Goal: Transaction & Acquisition: Purchase product/service

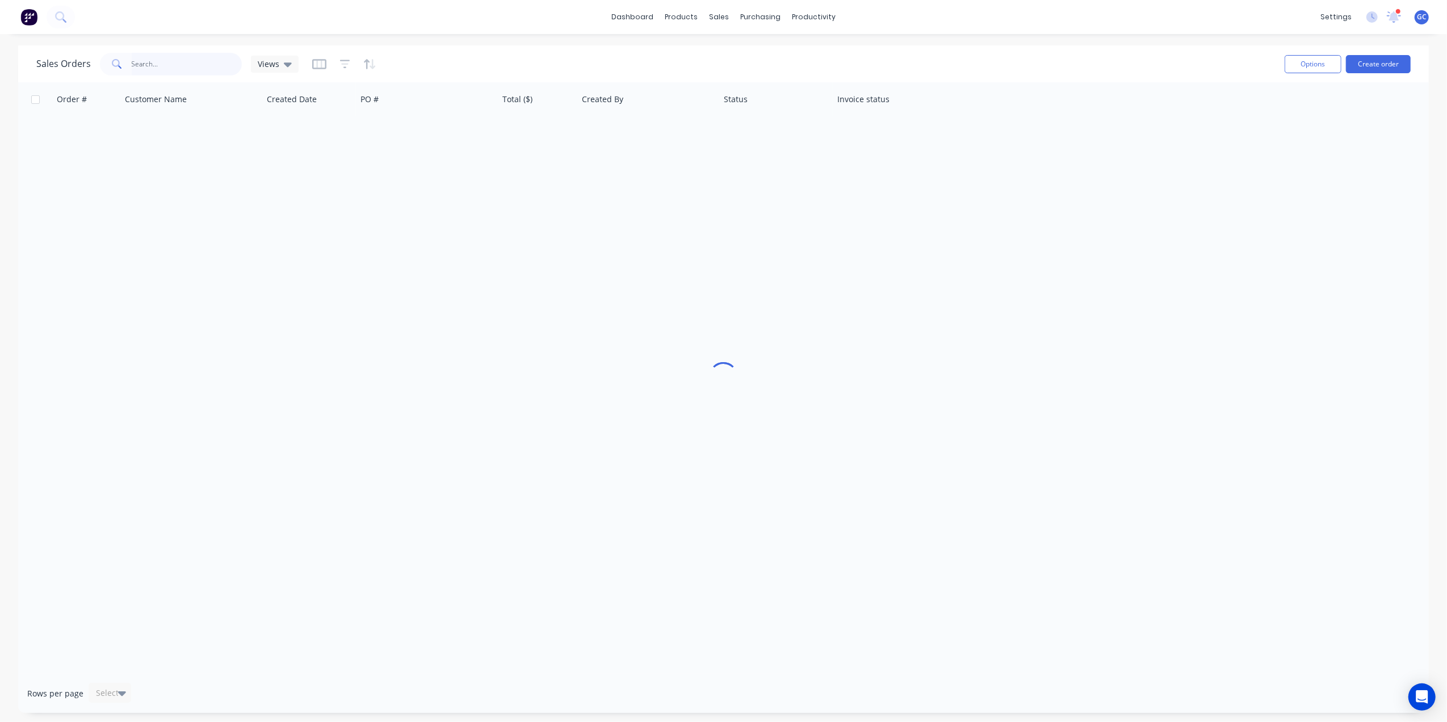
click at [202, 69] on input "text" at bounding box center [187, 64] width 111 height 23
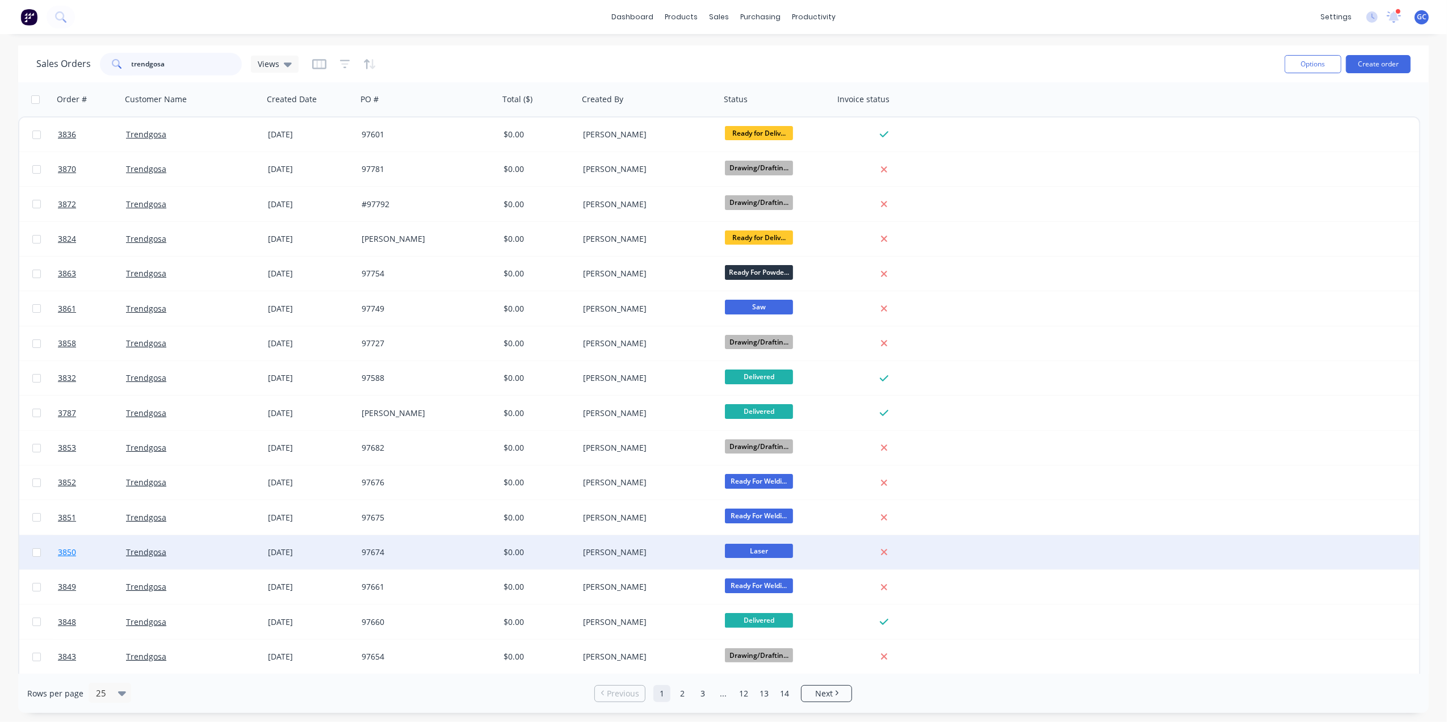
type input "trendgosa"
click at [101, 558] on link "3850" at bounding box center [92, 552] width 68 height 34
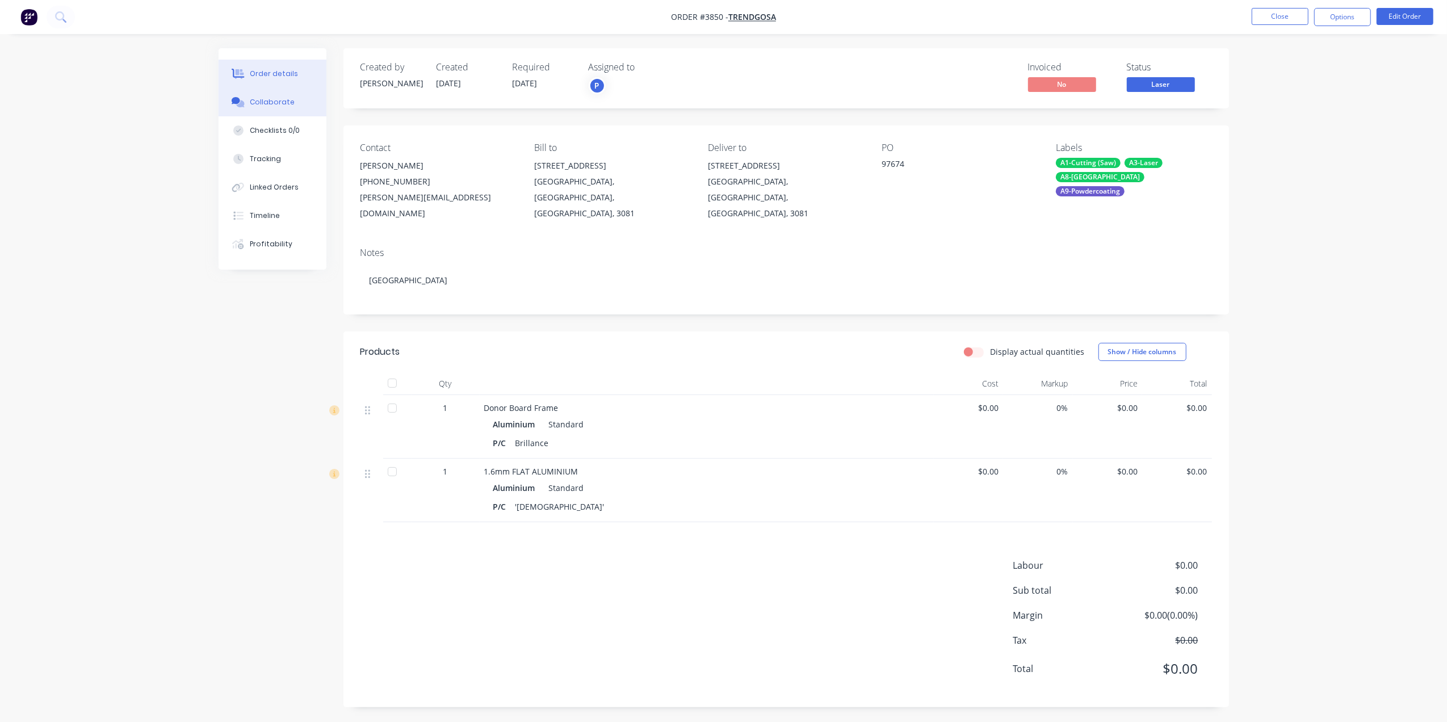
click at [291, 100] on button "Collaborate" at bounding box center [273, 102] width 108 height 28
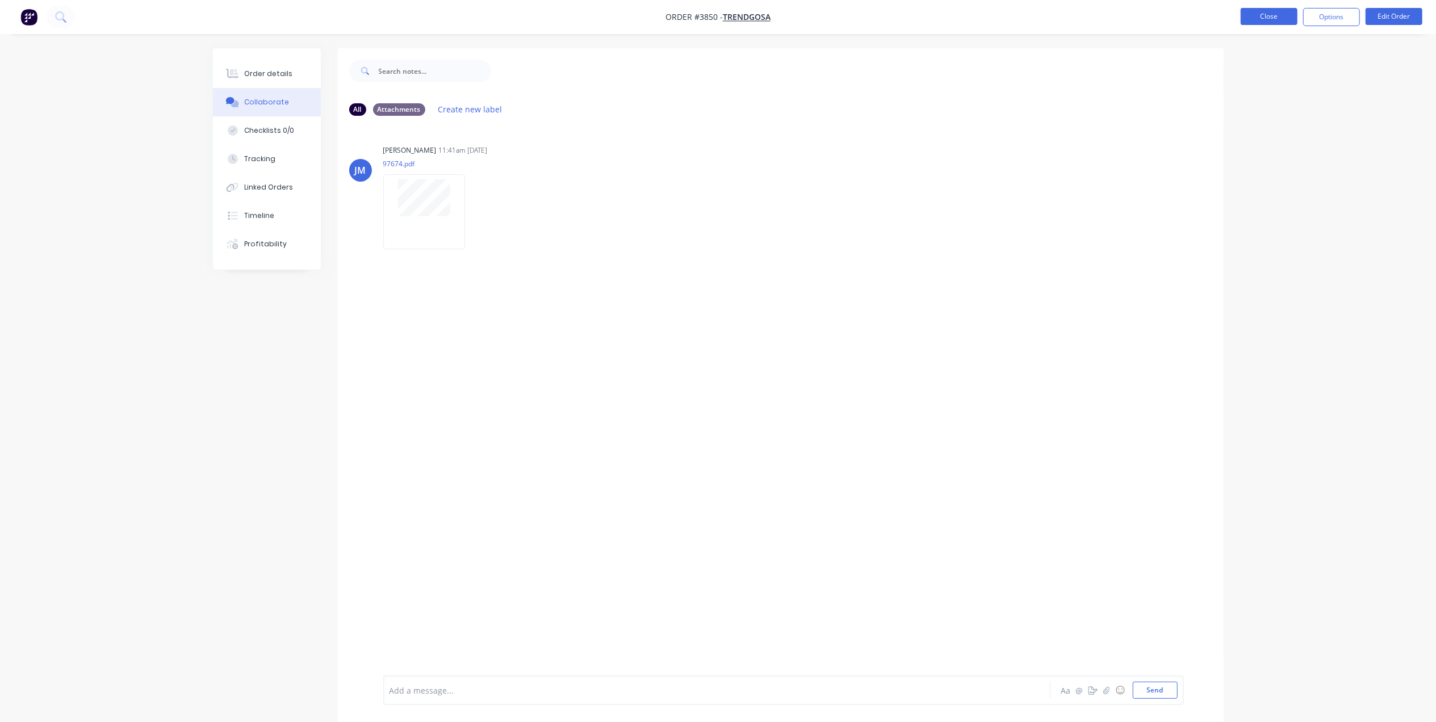
click at [1263, 19] on button "Close" at bounding box center [1269, 16] width 57 height 17
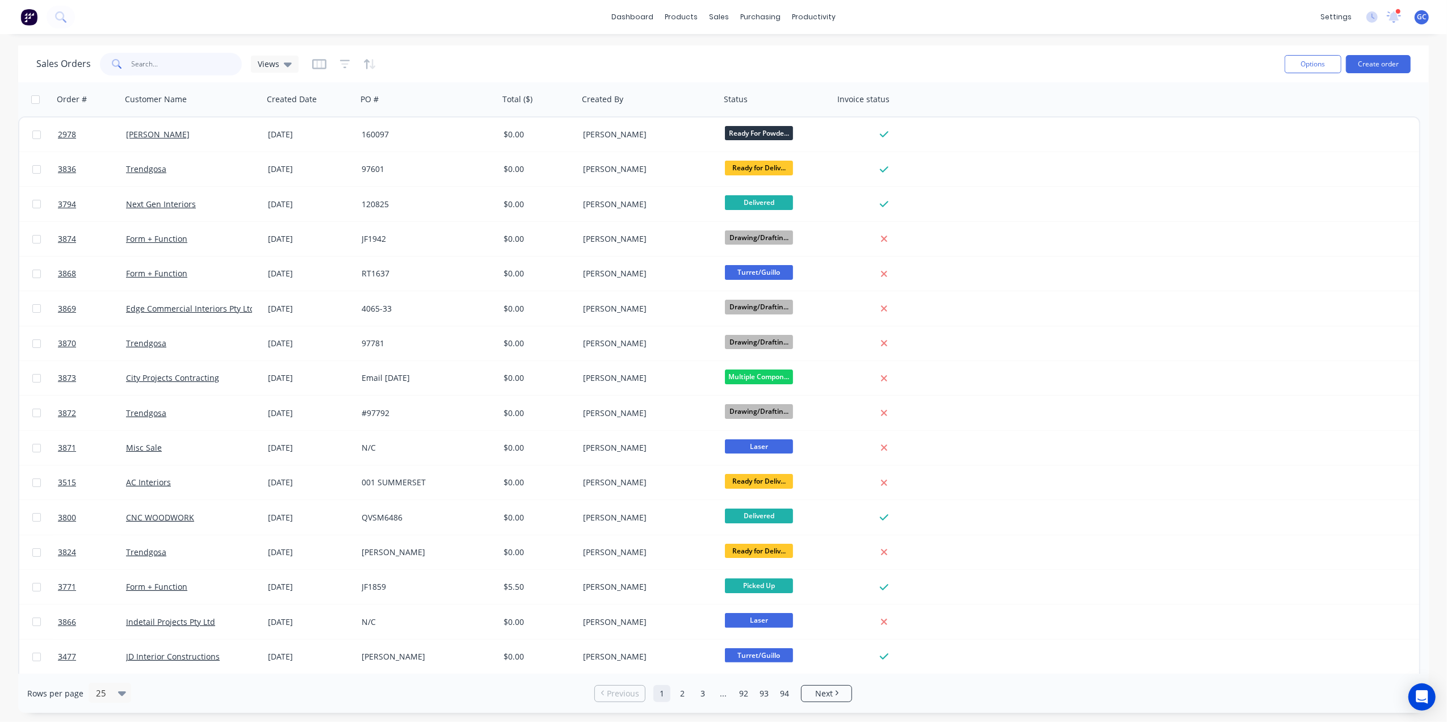
click at [166, 56] on input "text" at bounding box center [187, 64] width 111 height 23
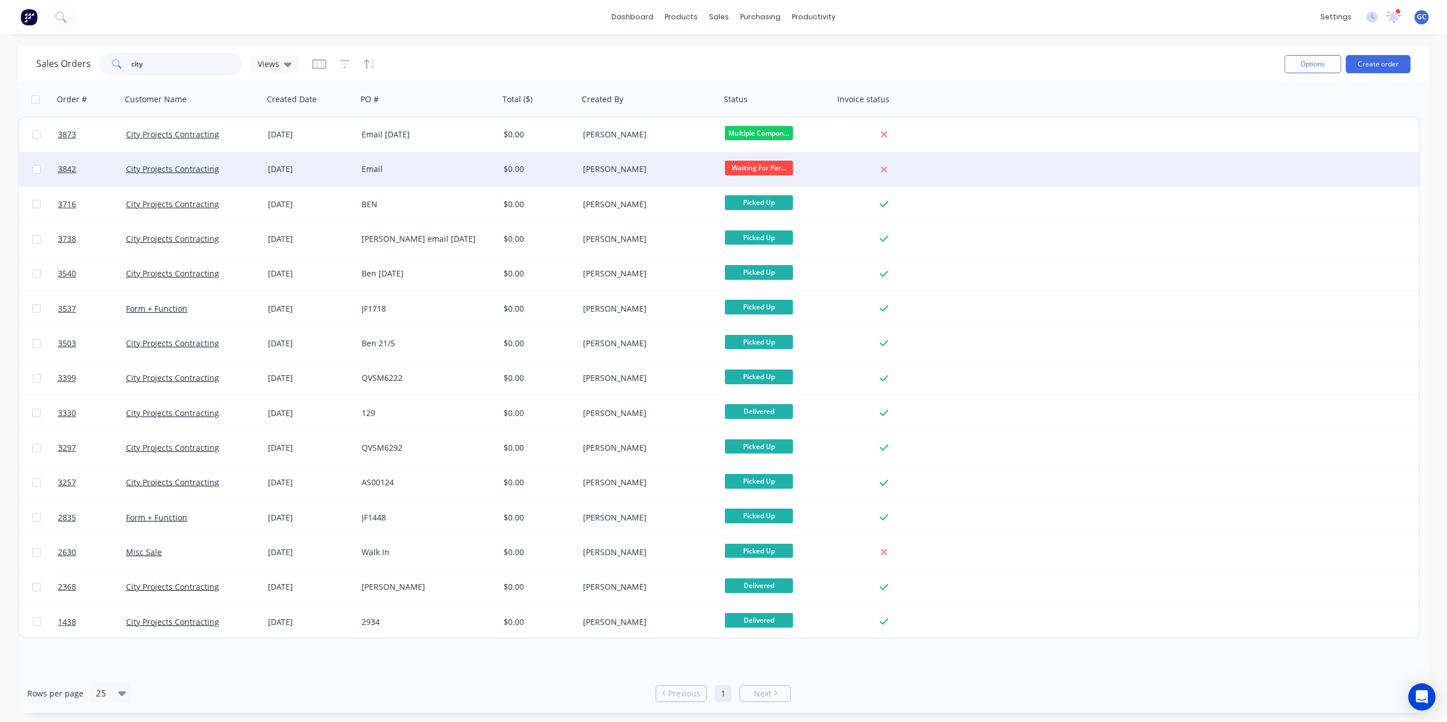
type input "city"
click at [486, 169] on div "Email" at bounding box center [425, 169] width 126 height 11
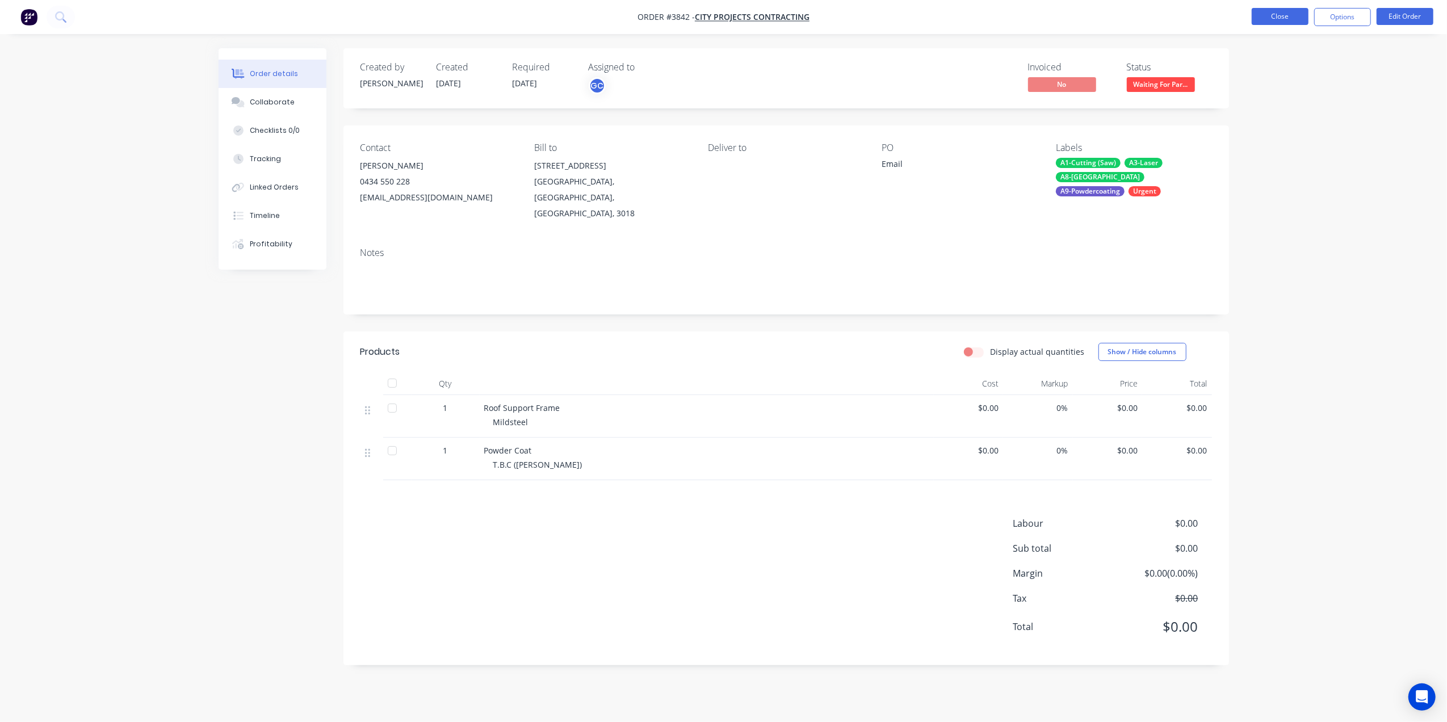
click at [1276, 14] on button "Close" at bounding box center [1280, 16] width 57 height 17
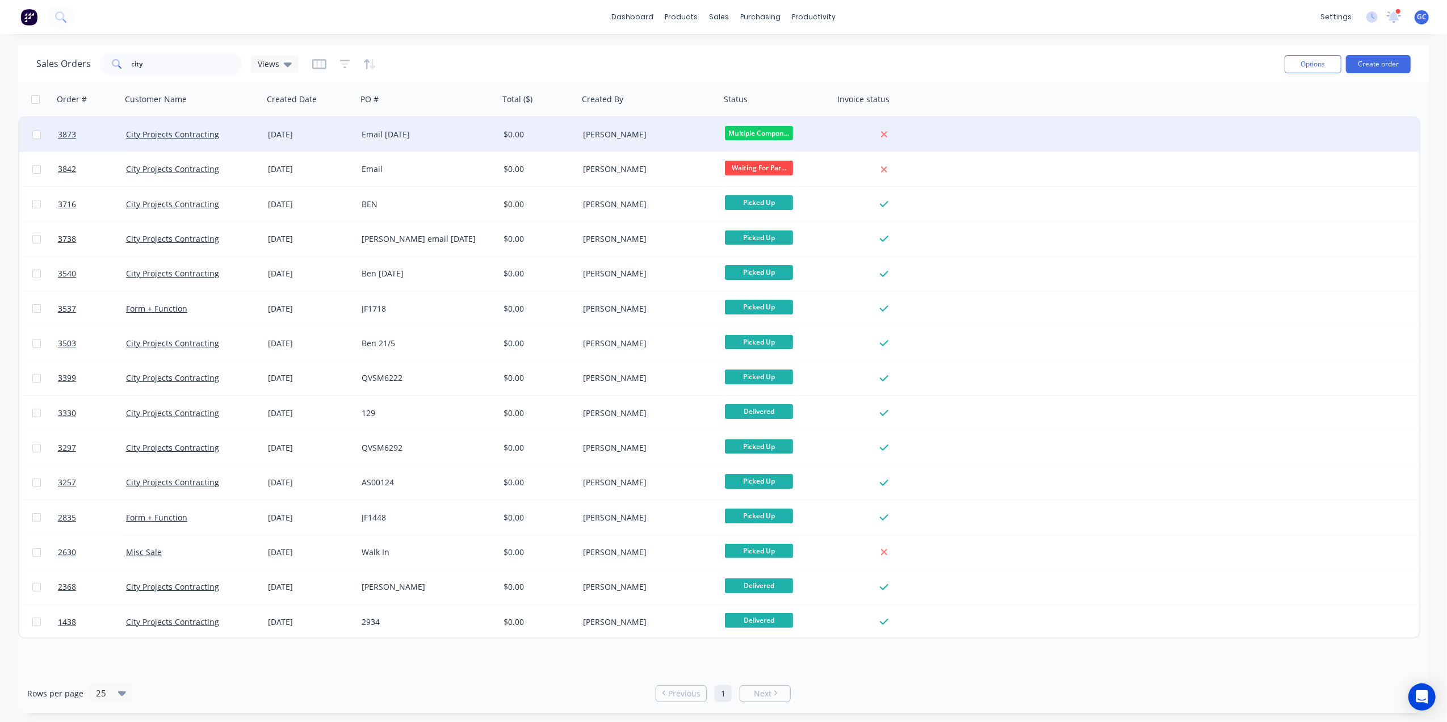
click at [493, 144] on div "Email [DATE]" at bounding box center [428, 135] width 142 height 34
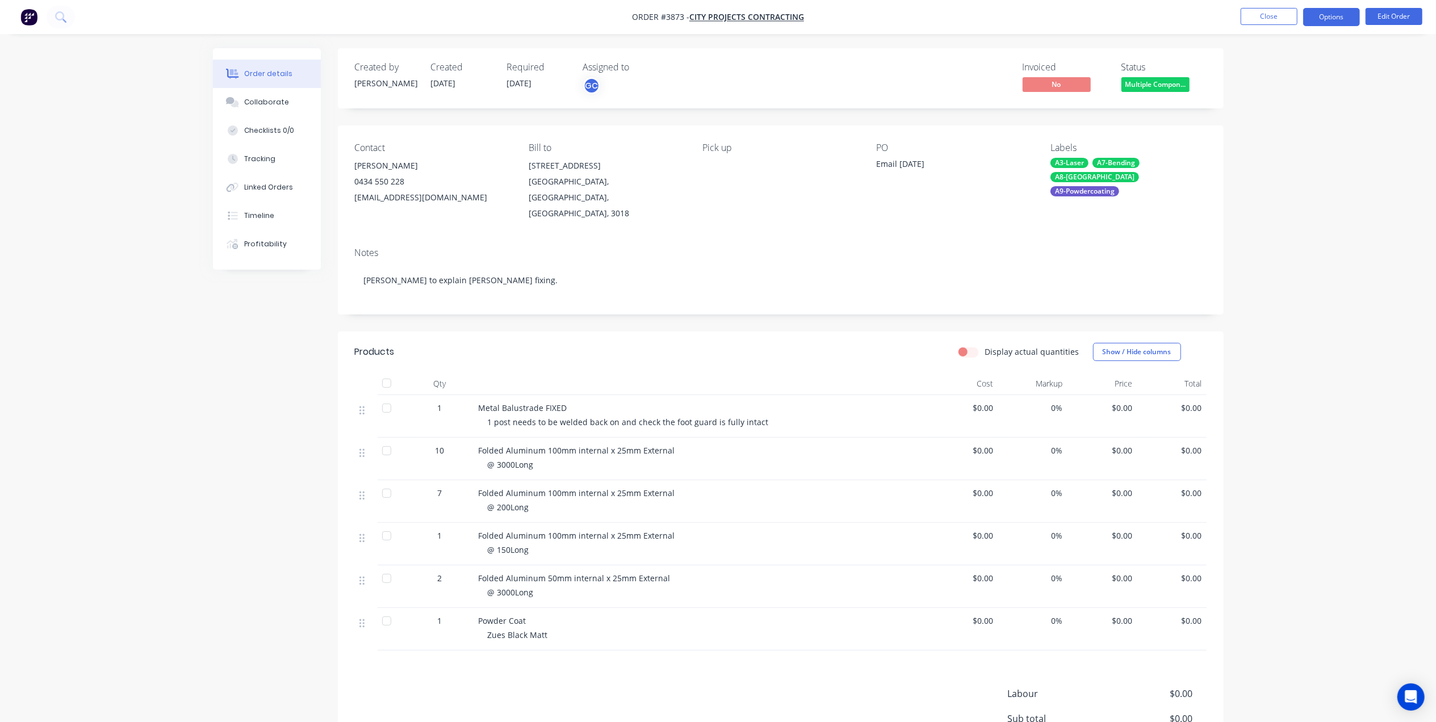
click at [1343, 17] on button "Options" at bounding box center [1331, 17] width 57 height 18
click at [939, 134] on div "Contact Ben Sardelic 0434 550 228 ben@cityprojects.com.au Bill to Unit 10/15-17…" at bounding box center [781, 181] width 886 height 113
click at [1384, 7] on nav "Order #3873 - City Projects Contracting Close Options Edit Order" at bounding box center [718, 17] width 1436 height 34
click at [1385, 22] on button "Edit Order" at bounding box center [1394, 16] width 57 height 17
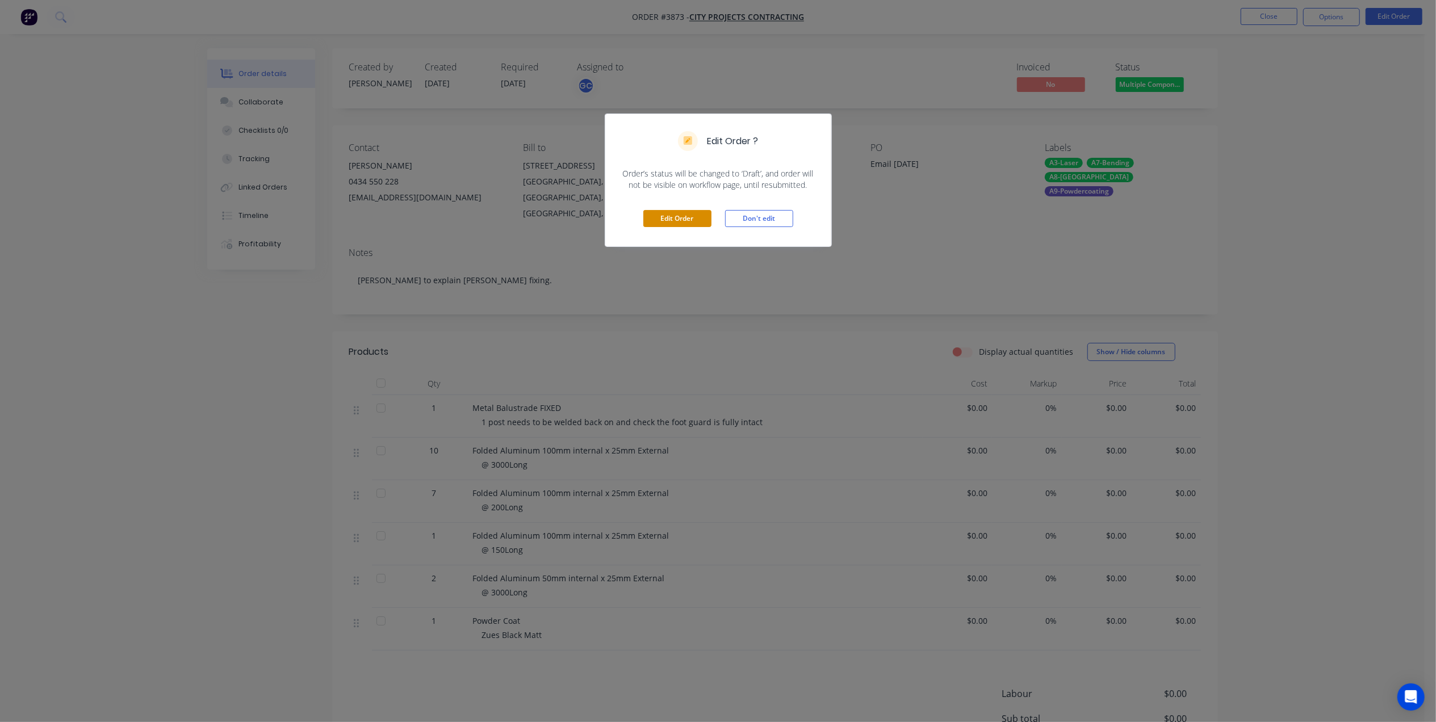
click at [686, 218] on button "Edit Order" at bounding box center [677, 218] width 68 height 17
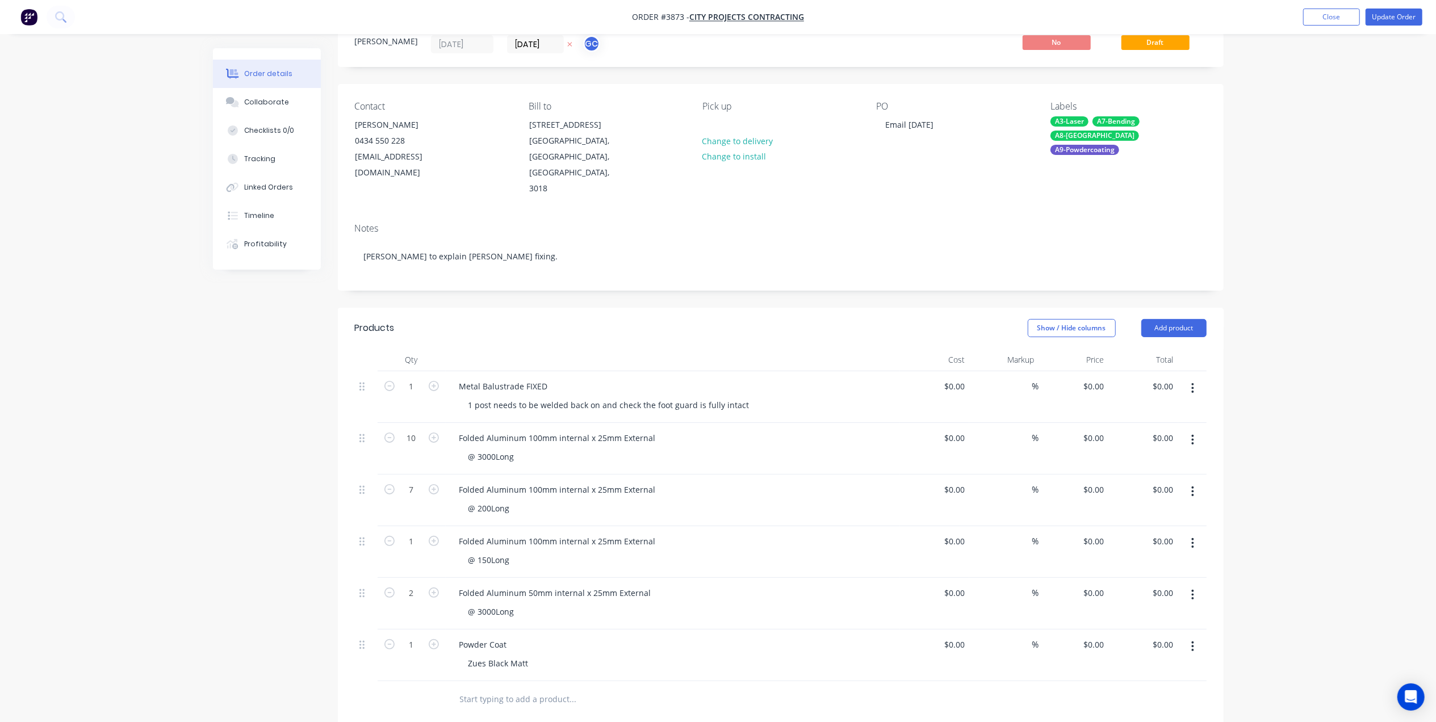
scroll to position [76, 0]
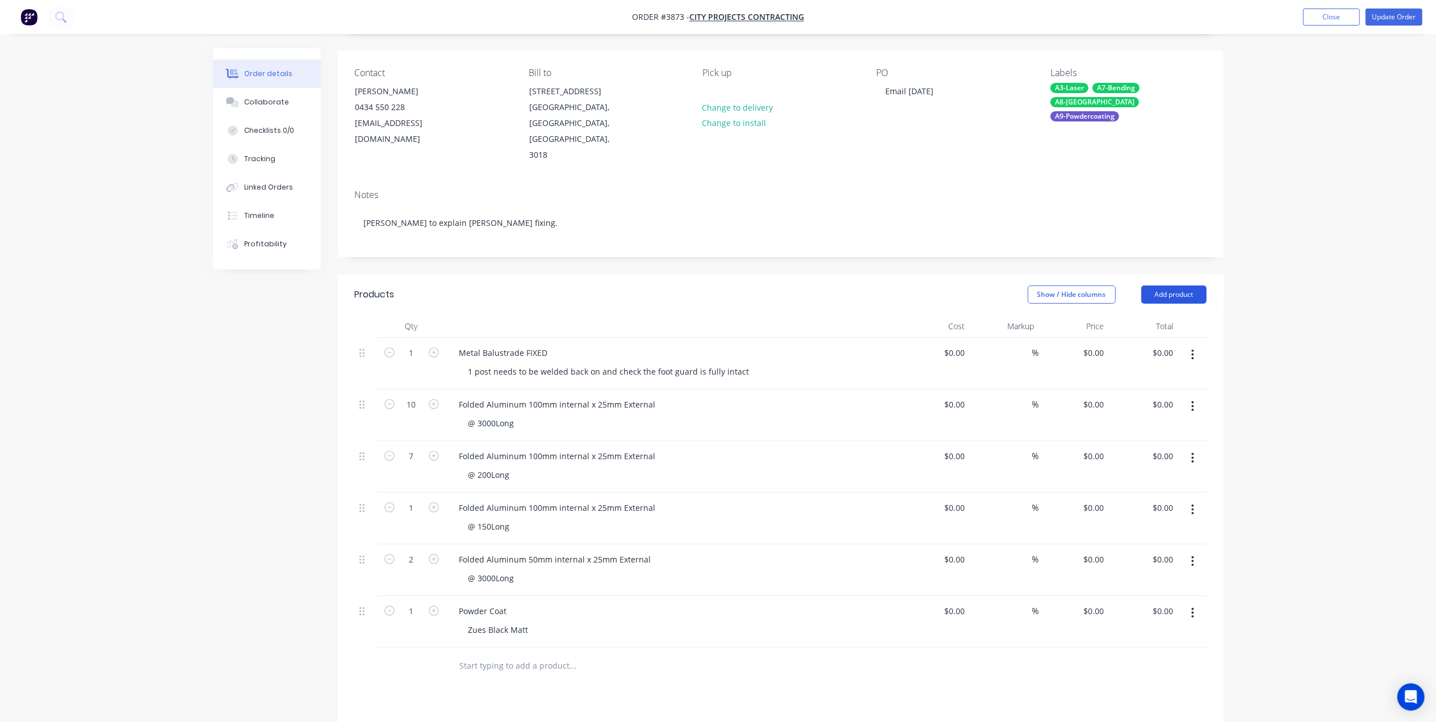
click at [1163, 286] on button "Add product" at bounding box center [1173, 295] width 65 height 18
click at [1136, 338] on div "Basic product" at bounding box center [1152, 346] width 87 height 16
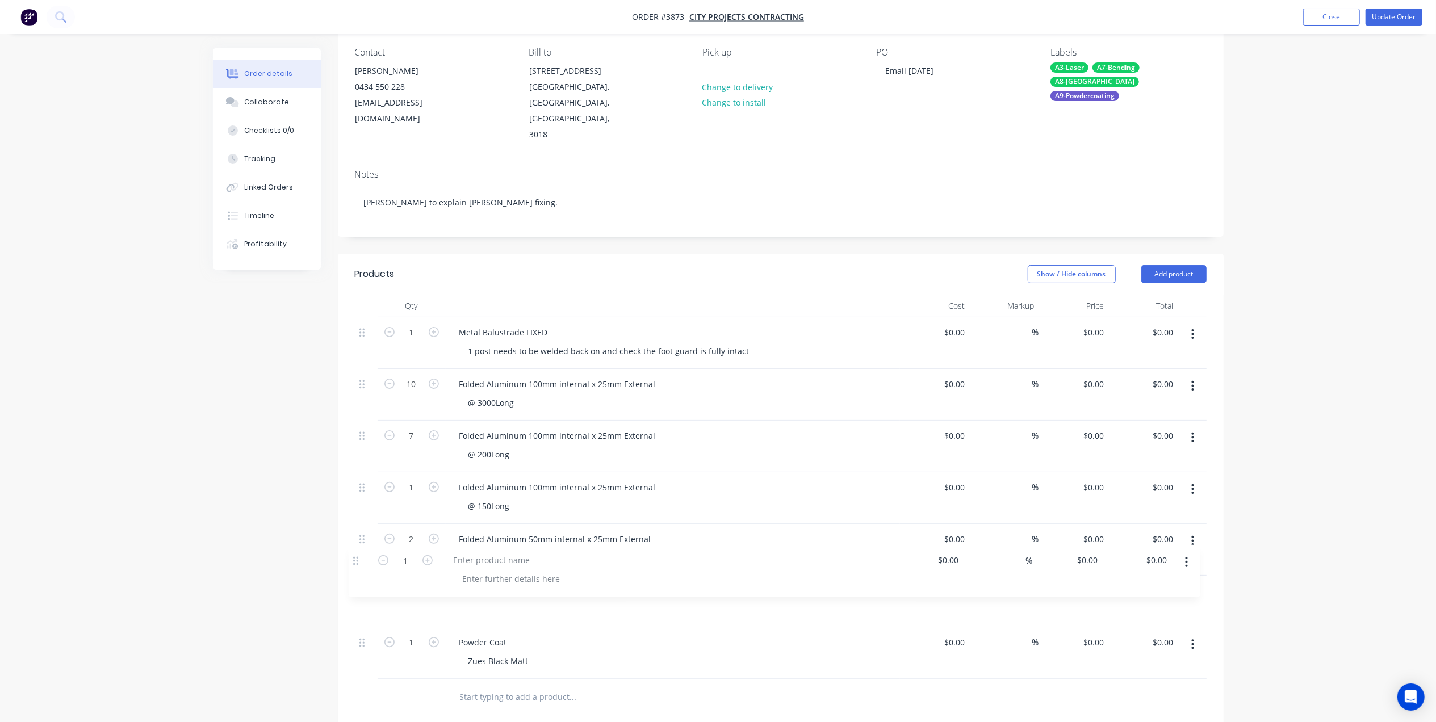
scroll to position [101, 0]
drag, startPoint x: 368, startPoint y: 630, endPoint x: 362, endPoint y: 553, distance: 77.0
click at [362, 553] on div "1 Metal Balustrade FIXED 1 post needs to be welded back on and check the foot g…" at bounding box center [781, 493] width 852 height 362
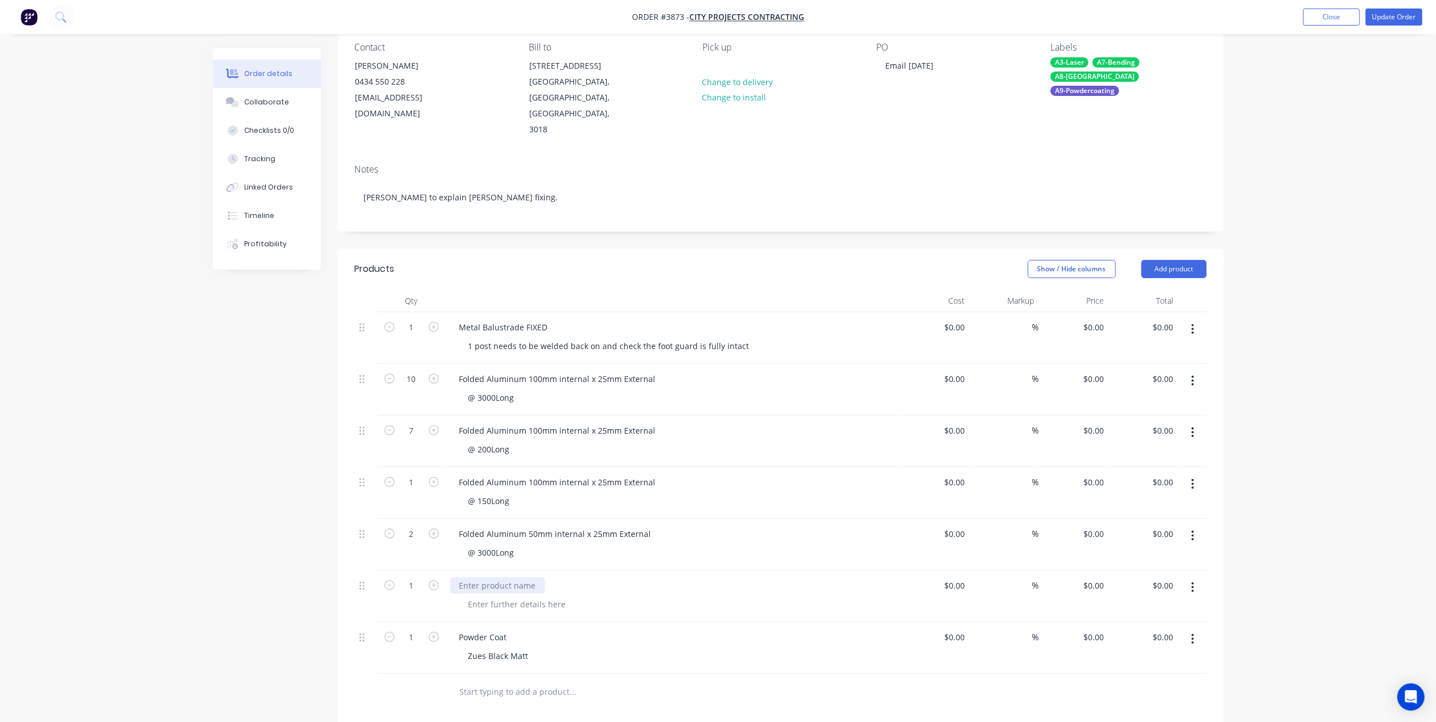
click at [521, 577] on div at bounding box center [497, 585] width 95 height 16
click at [424, 336] on input "1" at bounding box center [412, 327] width 30 height 17
type input "13"
click at [475, 577] on div at bounding box center [497, 585] width 95 height 16
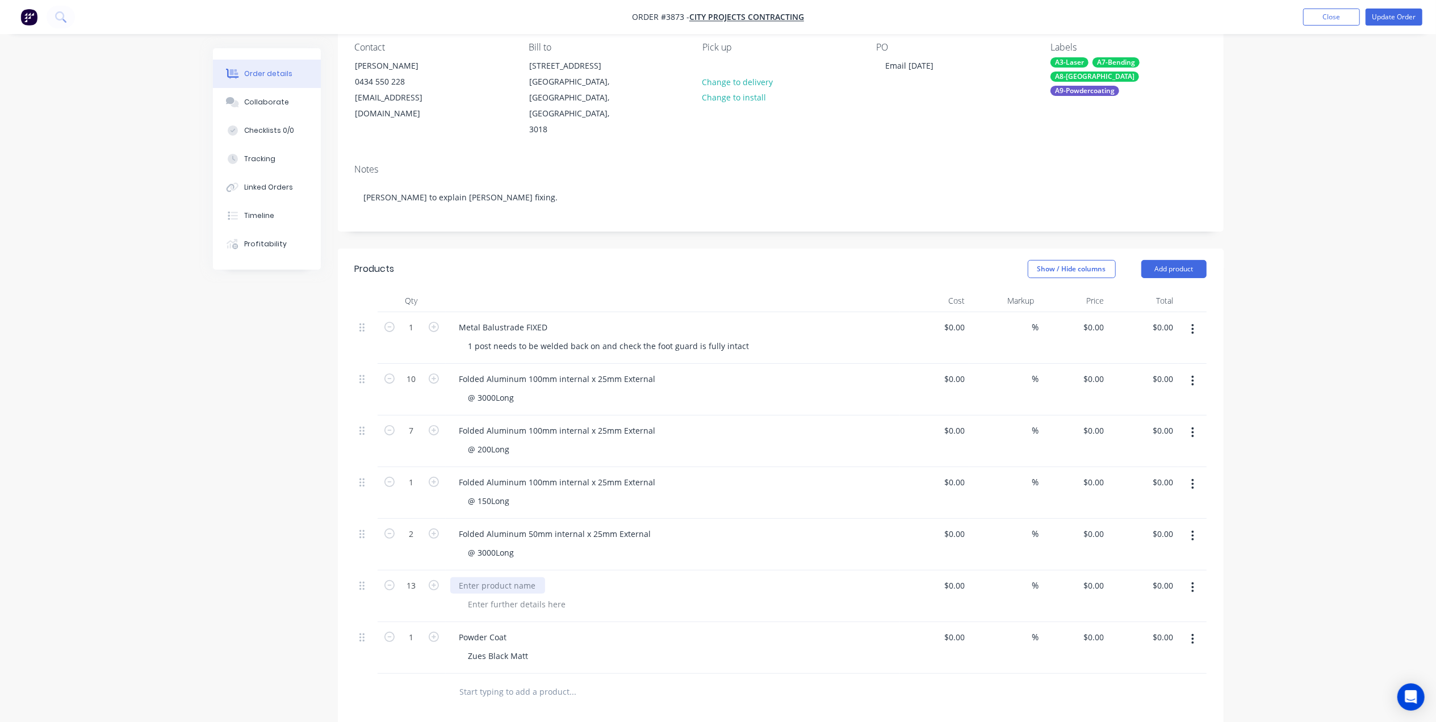
click at [470, 577] on div at bounding box center [497, 585] width 95 height 16
click at [518, 596] on div at bounding box center [517, 604] width 116 height 16
click at [514, 596] on div "POWDER COT ONLY" at bounding box center [505, 604] width 93 height 16
click at [806, 596] on div "POWDER COAT ONLY" at bounding box center [677, 604] width 436 height 16
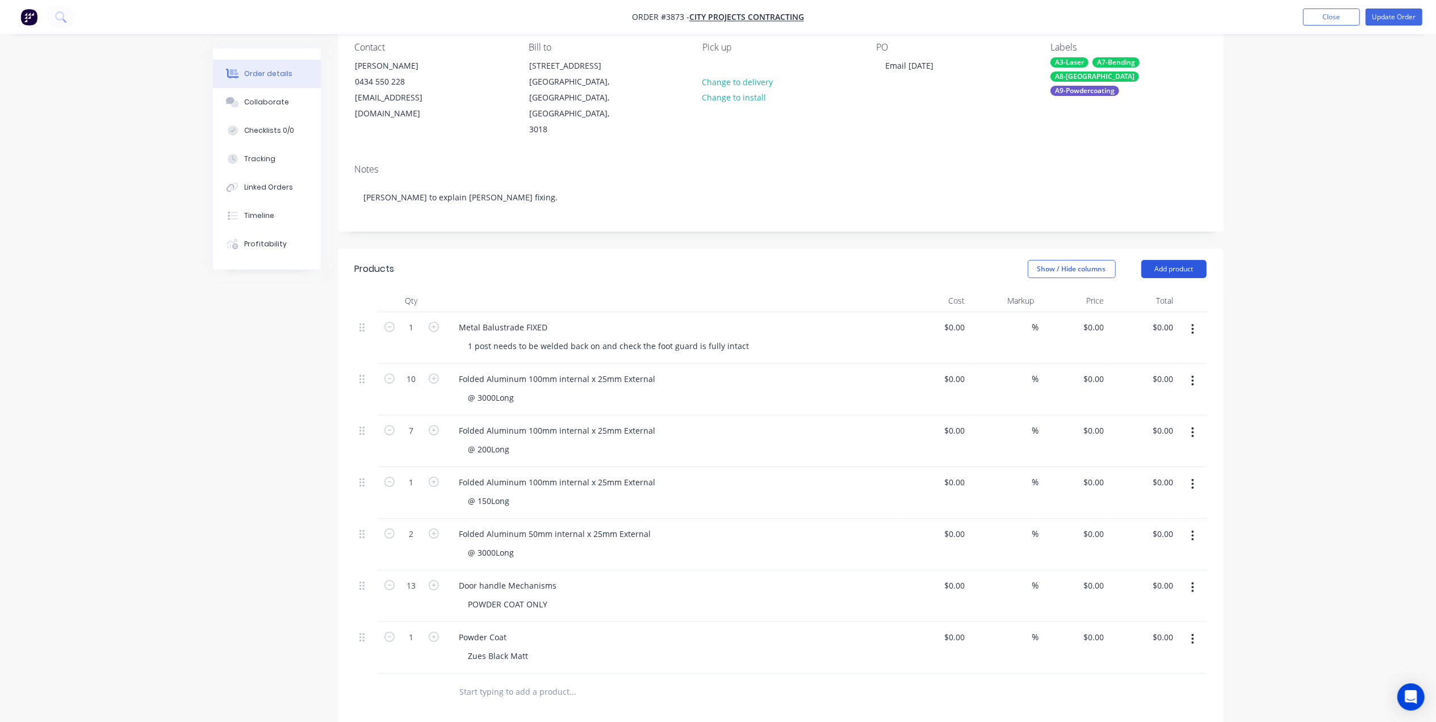
click at [1177, 260] on button "Add product" at bounding box center [1173, 269] width 65 height 18
click at [1150, 312] on div "Basic product" at bounding box center [1152, 320] width 87 height 16
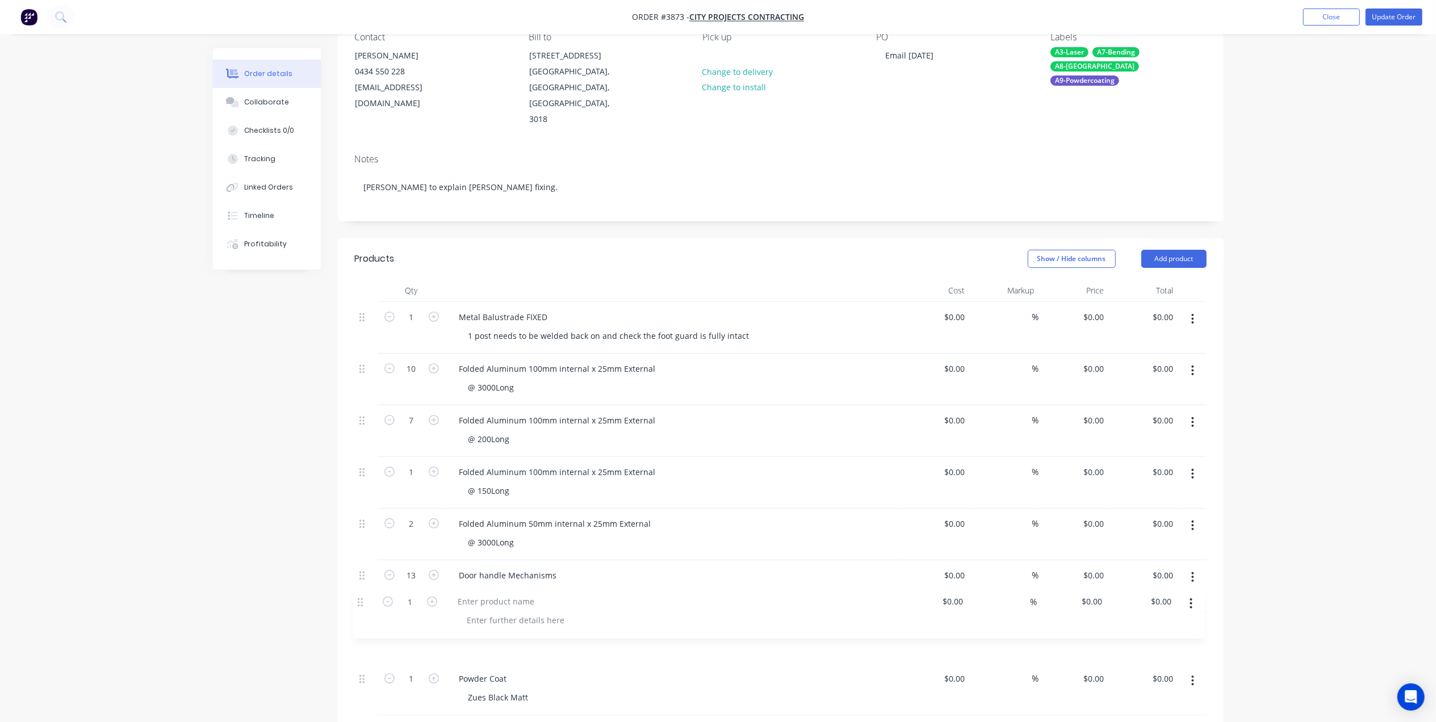
scroll to position [121, 0]
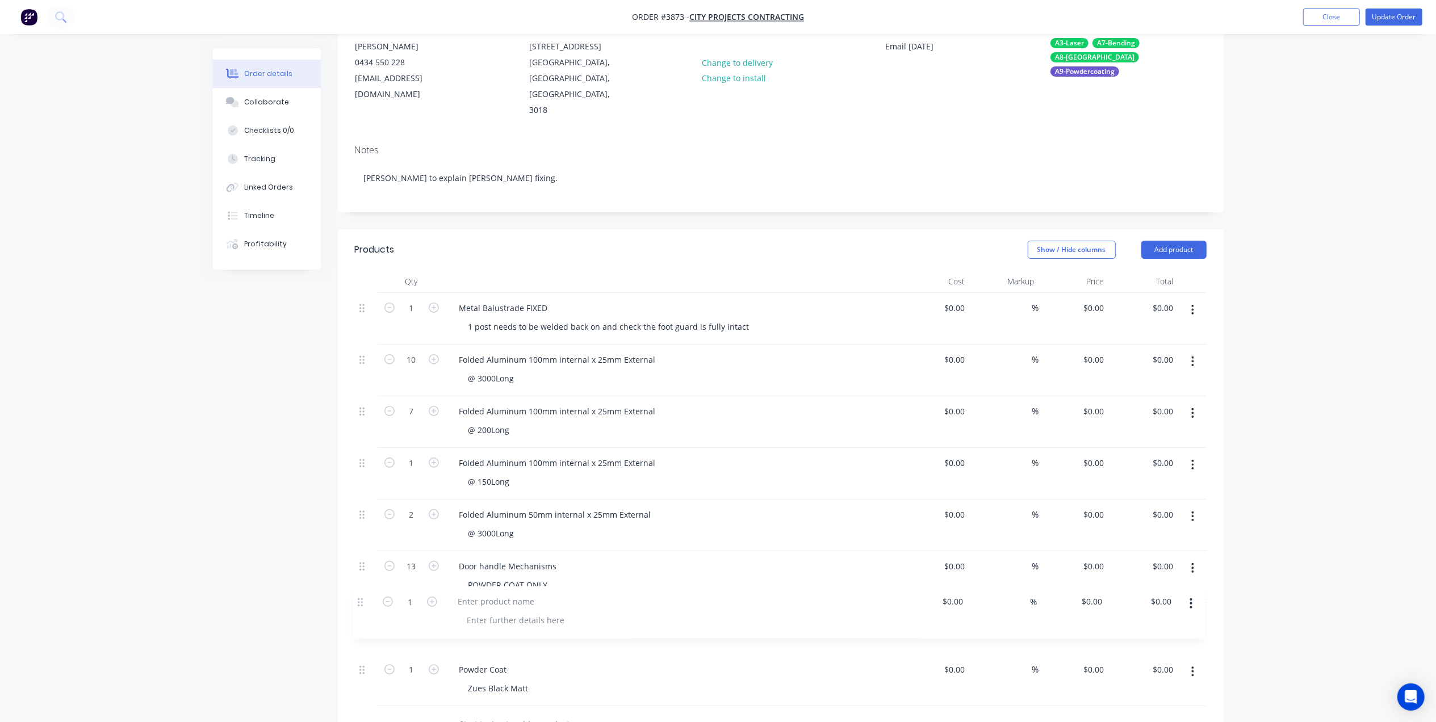
drag, startPoint x: 363, startPoint y: 662, endPoint x: 363, endPoint y: 584, distance: 77.8
click at [362, 587] on div "1 Metal Balustrade FIXED 1 post needs to be welded back on and check the foot g…" at bounding box center [781, 498] width 852 height 413
click at [430, 612] on icon "button" at bounding box center [434, 617] width 10 height 10
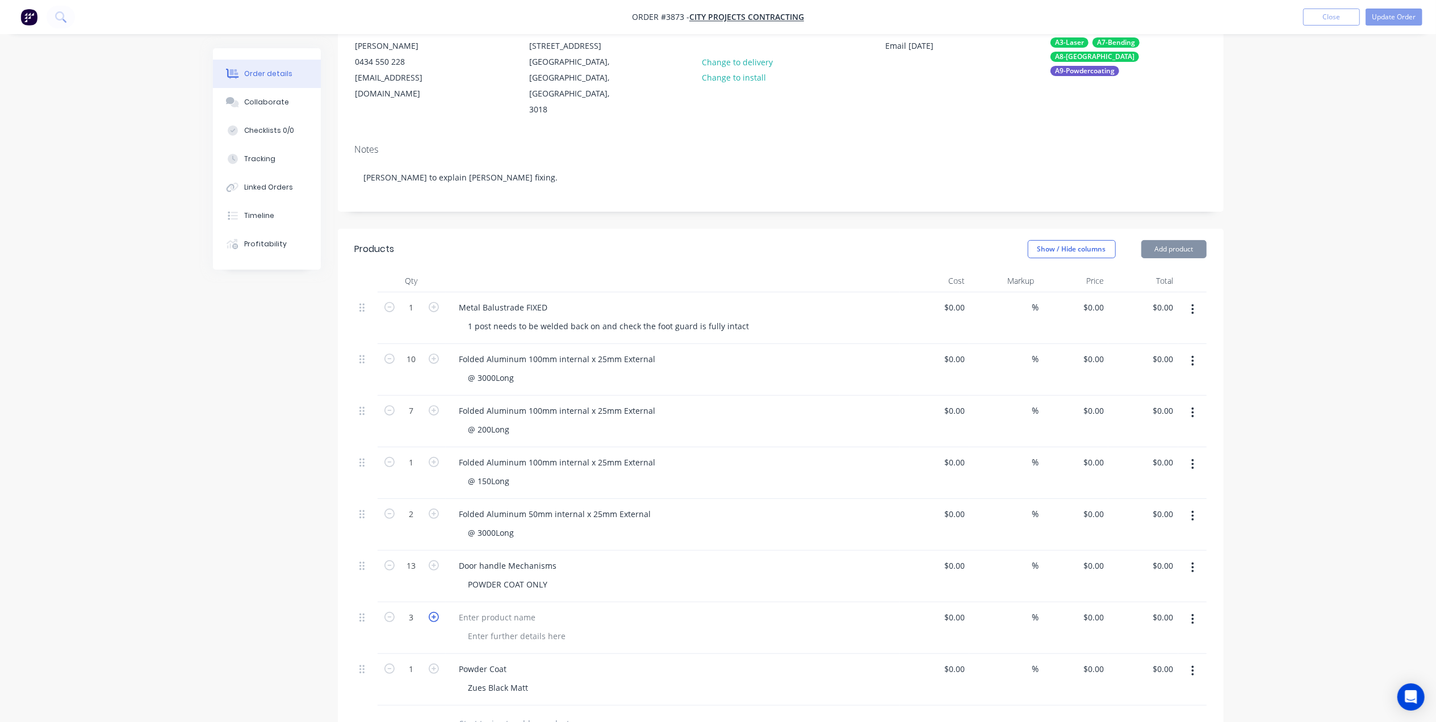
type input "4"
click at [505, 602] on div at bounding box center [673, 628] width 454 height 52
click at [510, 602] on div at bounding box center [673, 628] width 454 height 52
click at [518, 609] on div at bounding box center [497, 617] width 95 height 16
click at [543, 609] on div "Lenghts Aluminum" at bounding box center [672, 617] width 445 height 16
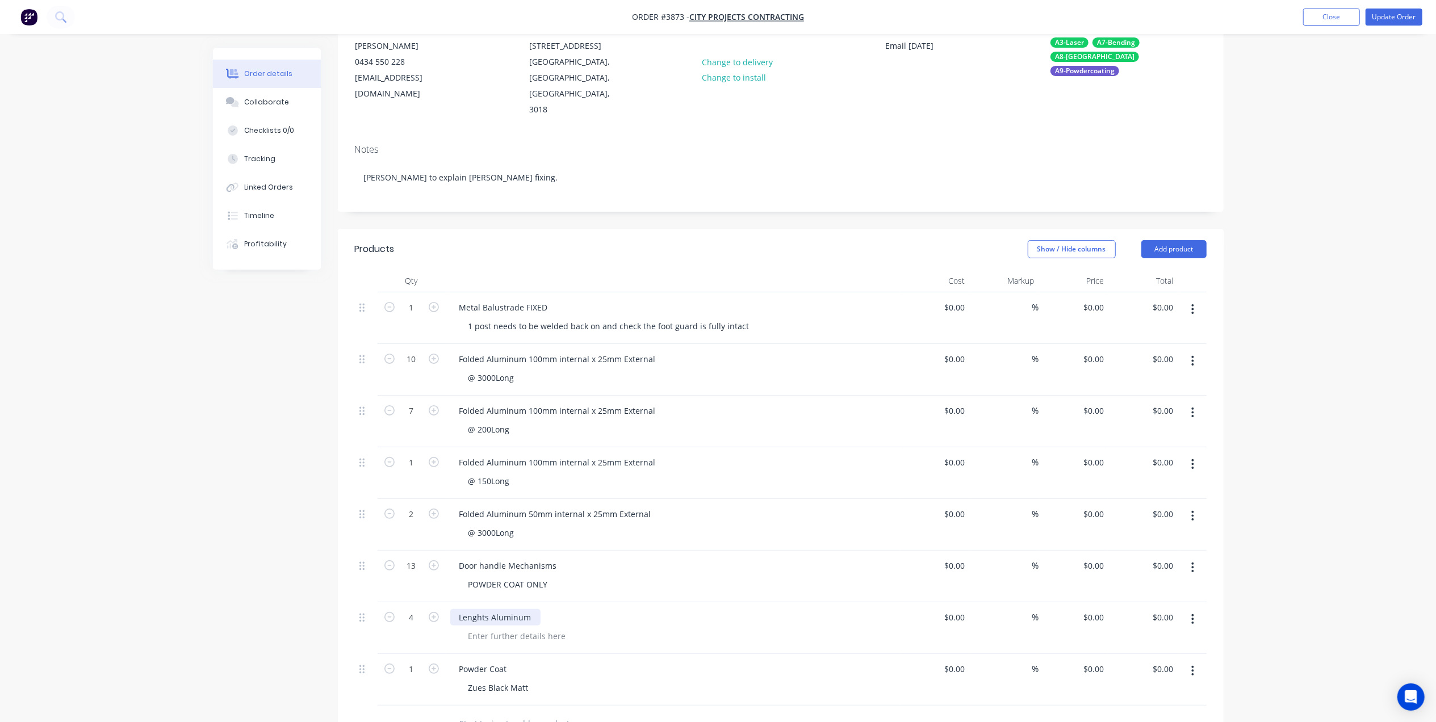
click at [537, 609] on div "Lenghts Aluminum" at bounding box center [495, 617] width 90 height 16
click at [521, 628] on div at bounding box center [517, 636] width 116 height 16
click at [533, 609] on div "Lenghts Aluminum" at bounding box center [495, 617] width 90 height 16
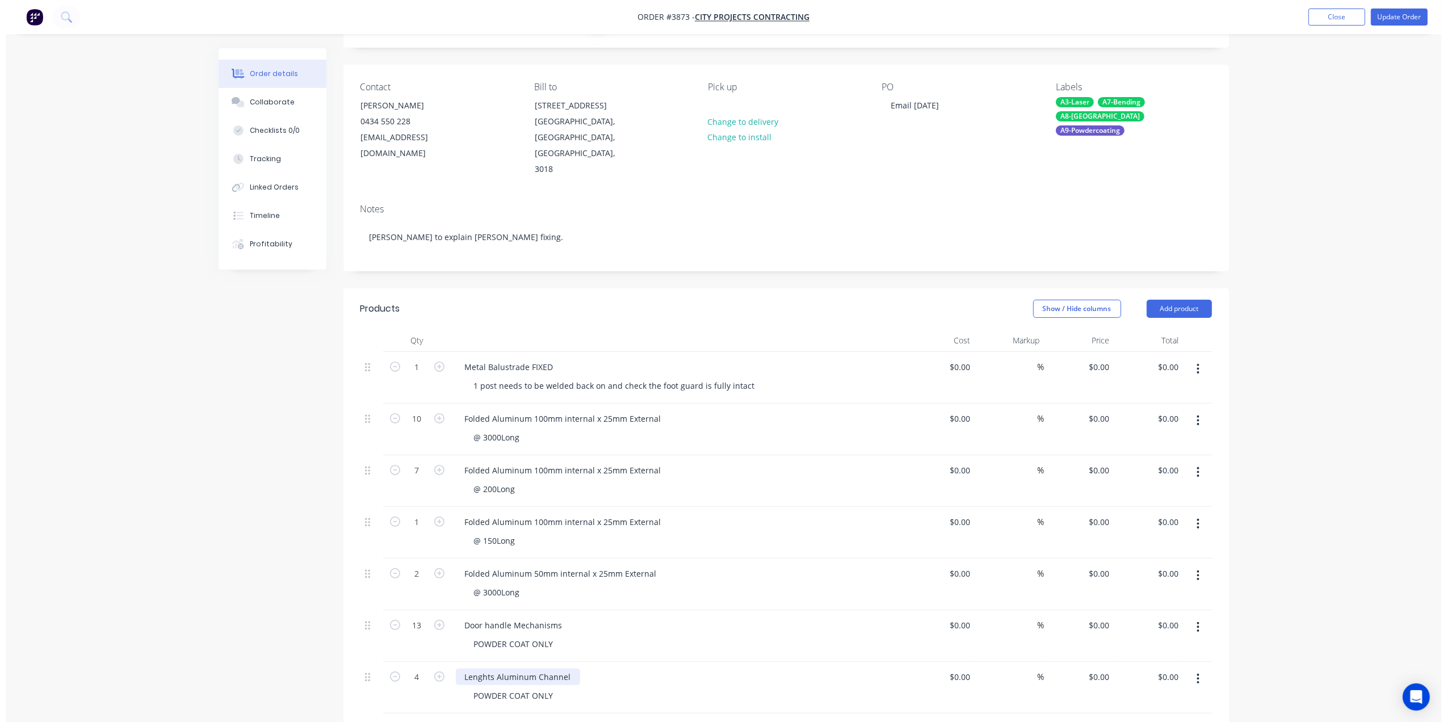
scroll to position [0, 0]
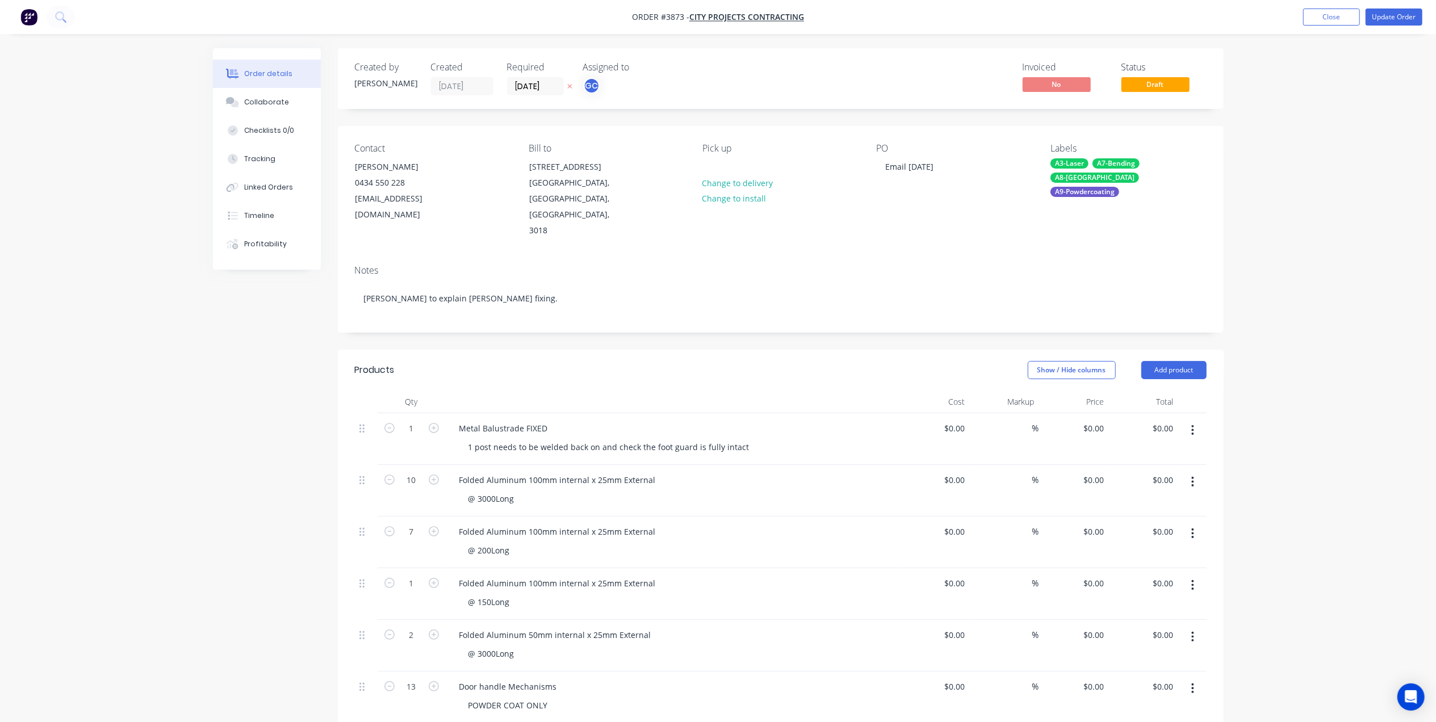
click at [1370, 28] on nav "Order #3873 - City Projects Contracting Add product Close Update Order" at bounding box center [718, 17] width 1436 height 34
click at [1375, 24] on button "Update Order" at bounding box center [1394, 17] width 57 height 17
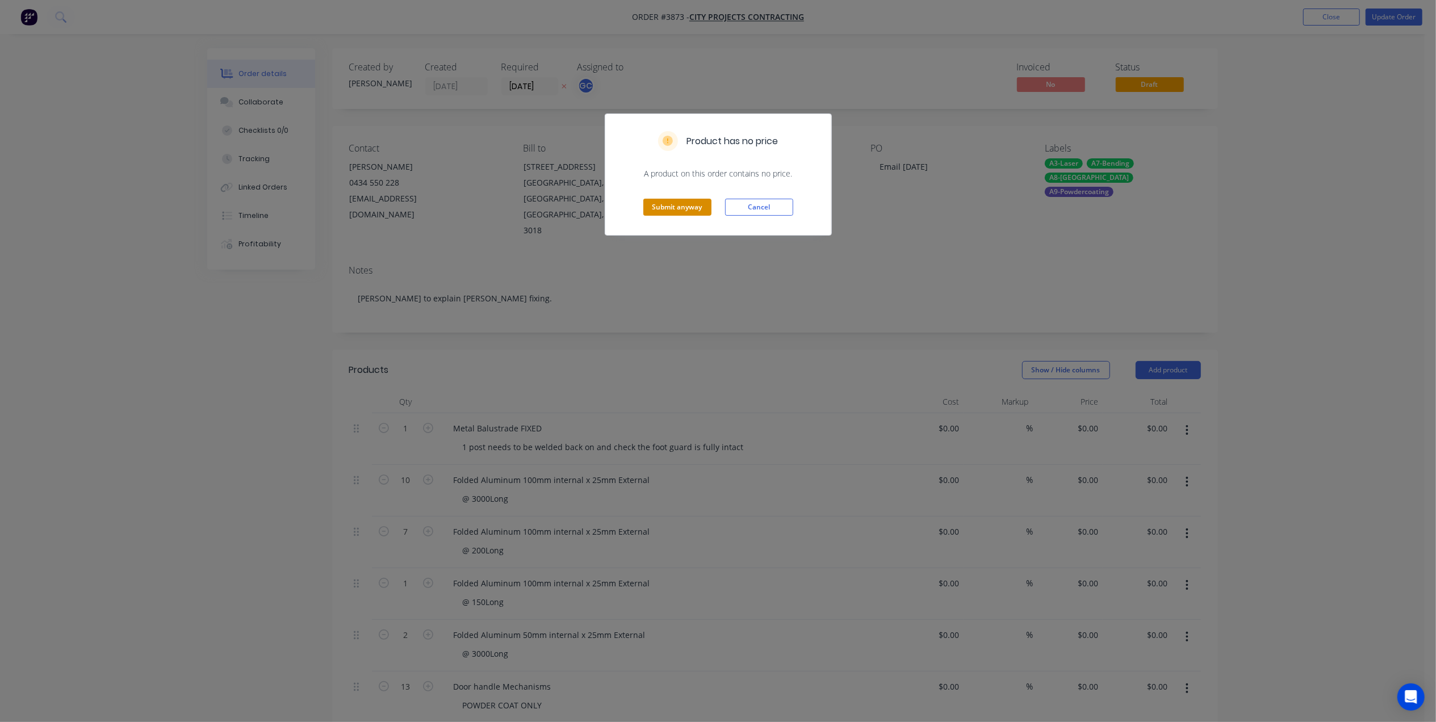
click at [694, 216] on button "Submit anyway" at bounding box center [677, 207] width 68 height 17
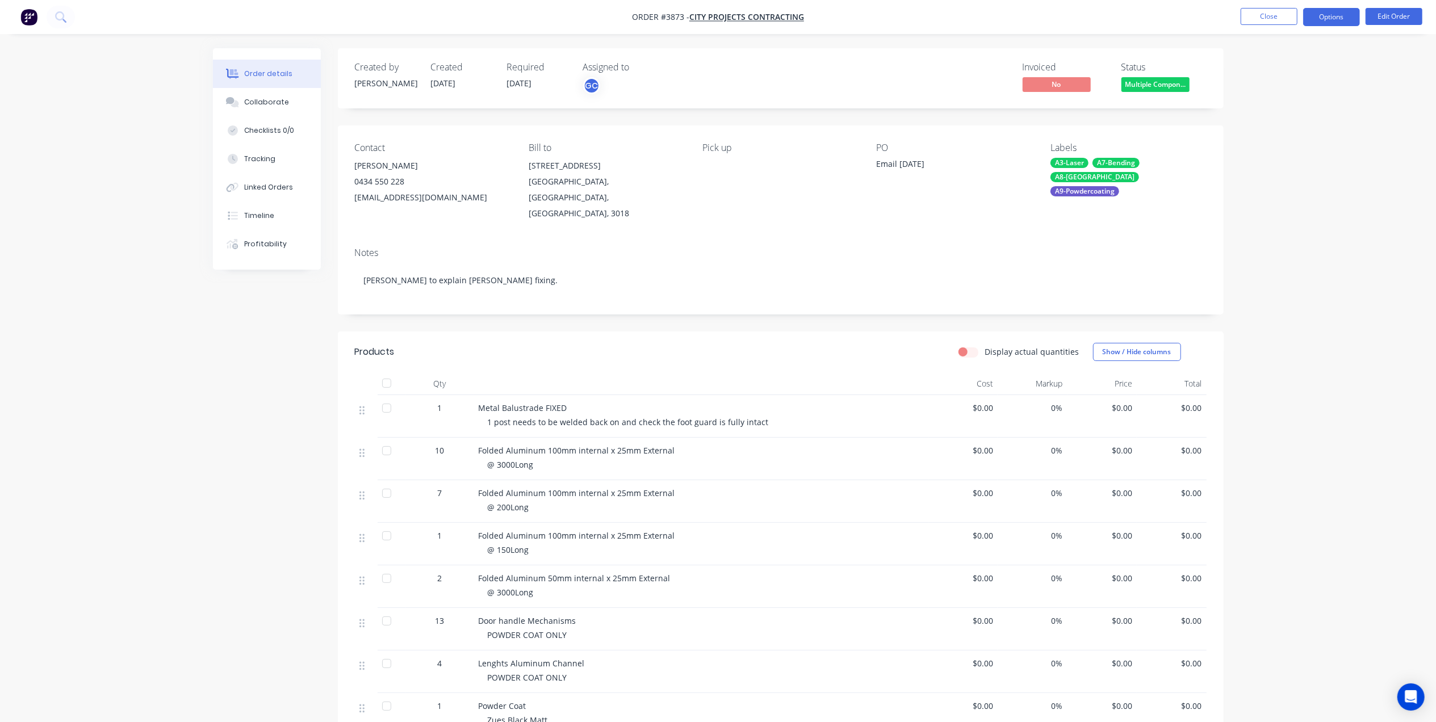
click at [1338, 22] on button "Options" at bounding box center [1331, 17] width 57 height 18
click at [1261, 146] on button "Work Order" at bounding box center [1297, 136] width 125 height 23
click at [1273, 114] on div "Without pricing" at bounding box center [1297, 114] width 104 height 16
click at [1272, 15] on button "Close" at bounding box center [1269, 16] width 57 height 17
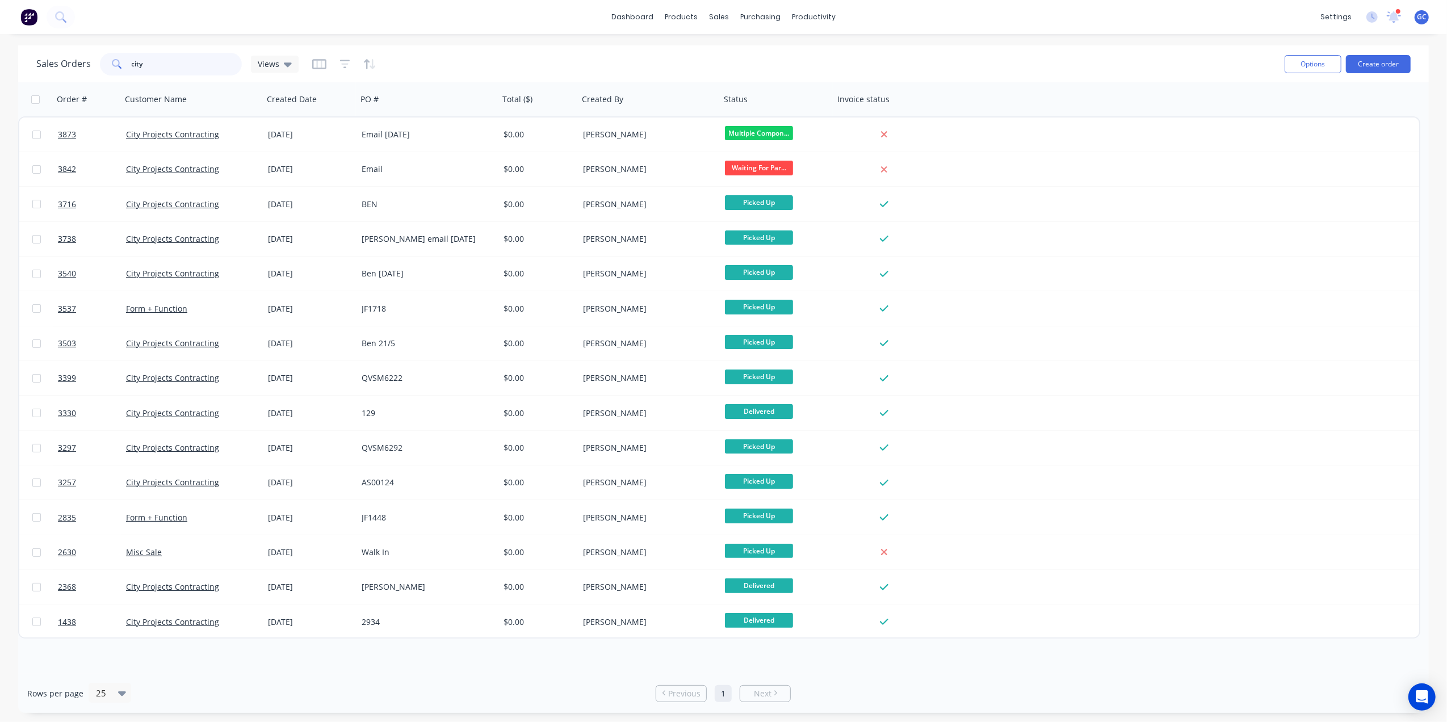
drag, startPoint x: 177, startPoint y: 64, endPoint x: 62, endPoint y: 60, distance: 115.3
click at [62, 60] on div "Sales Orders city Views" at bounding box center [167, 64] width 262 height 23
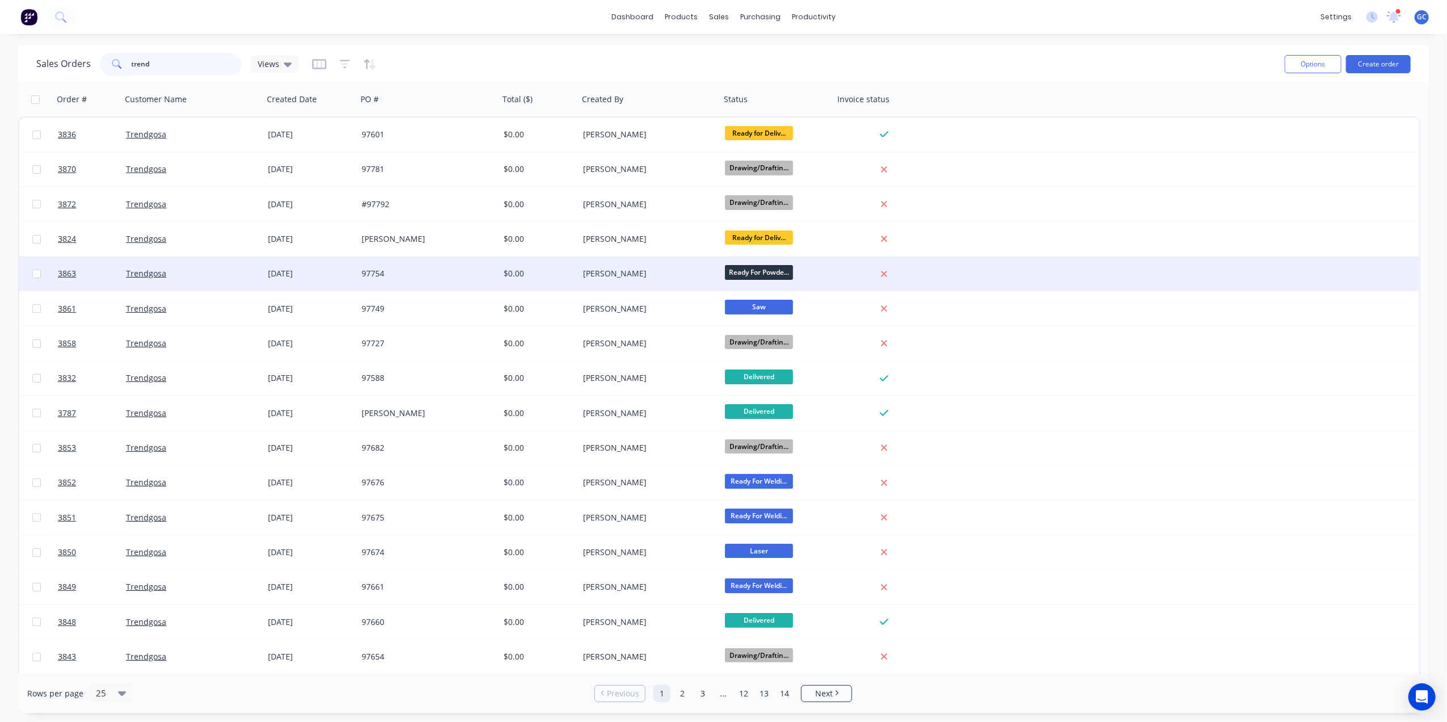
type input "trend"
click at [579, 275] on div "[PERSON_NAME]" at bounding box center [650, 274] width 142 height 34
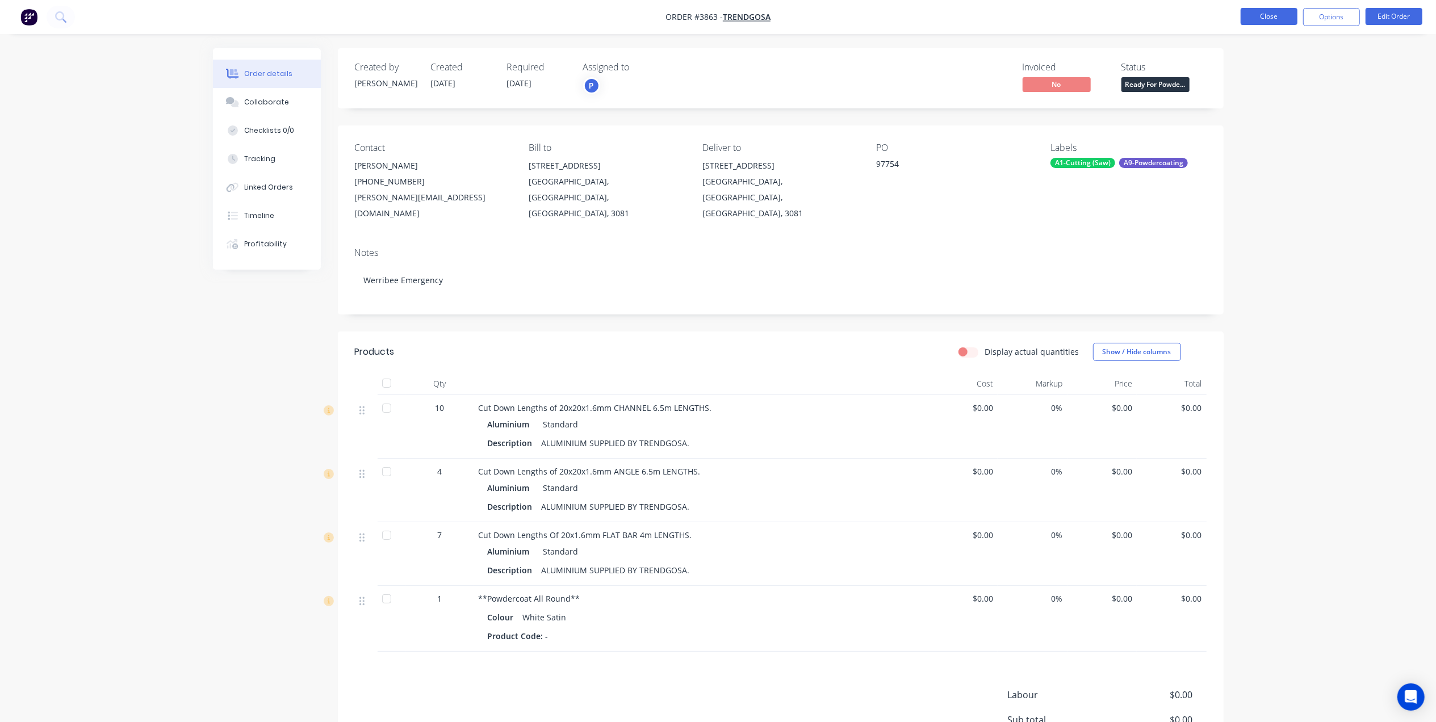
click at [1258, 10] on button "Close" at bounding box center [1269, 16] width 57 height 17
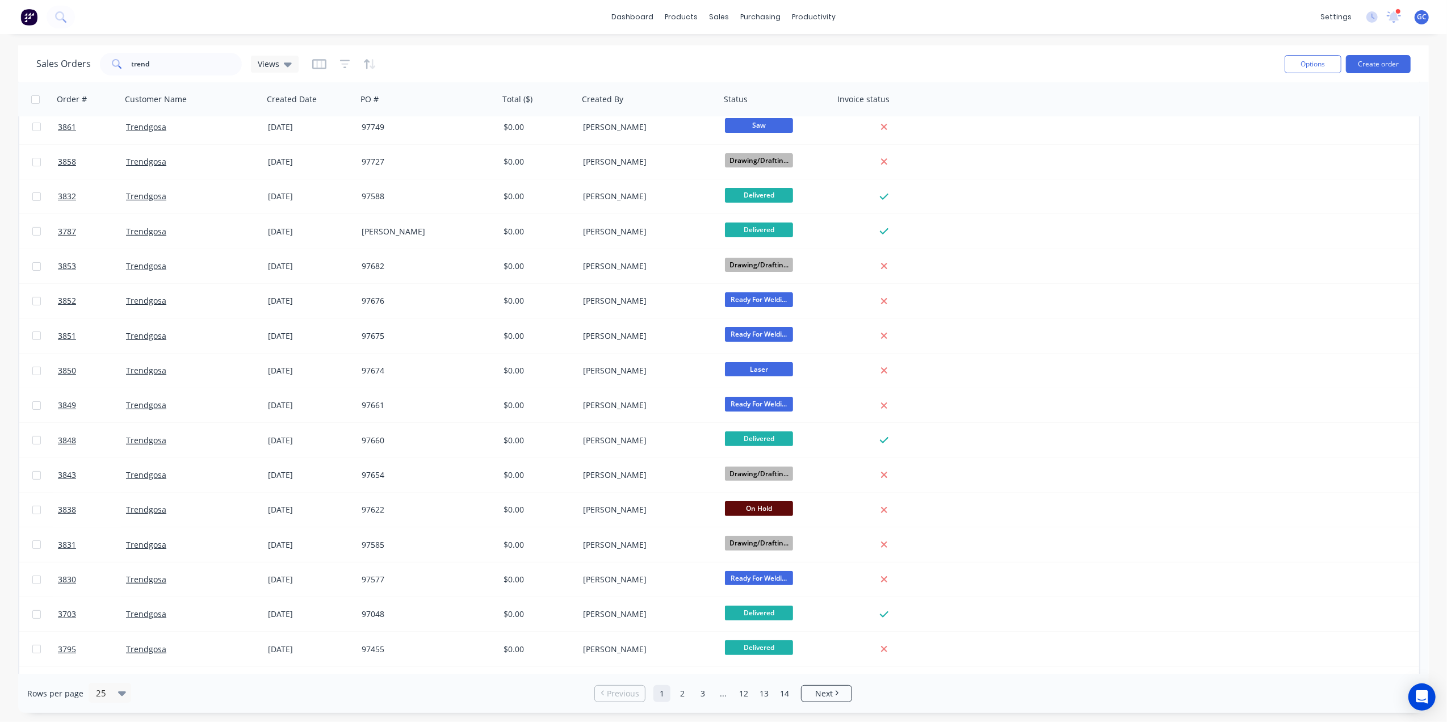
scroll to position [312, 0]
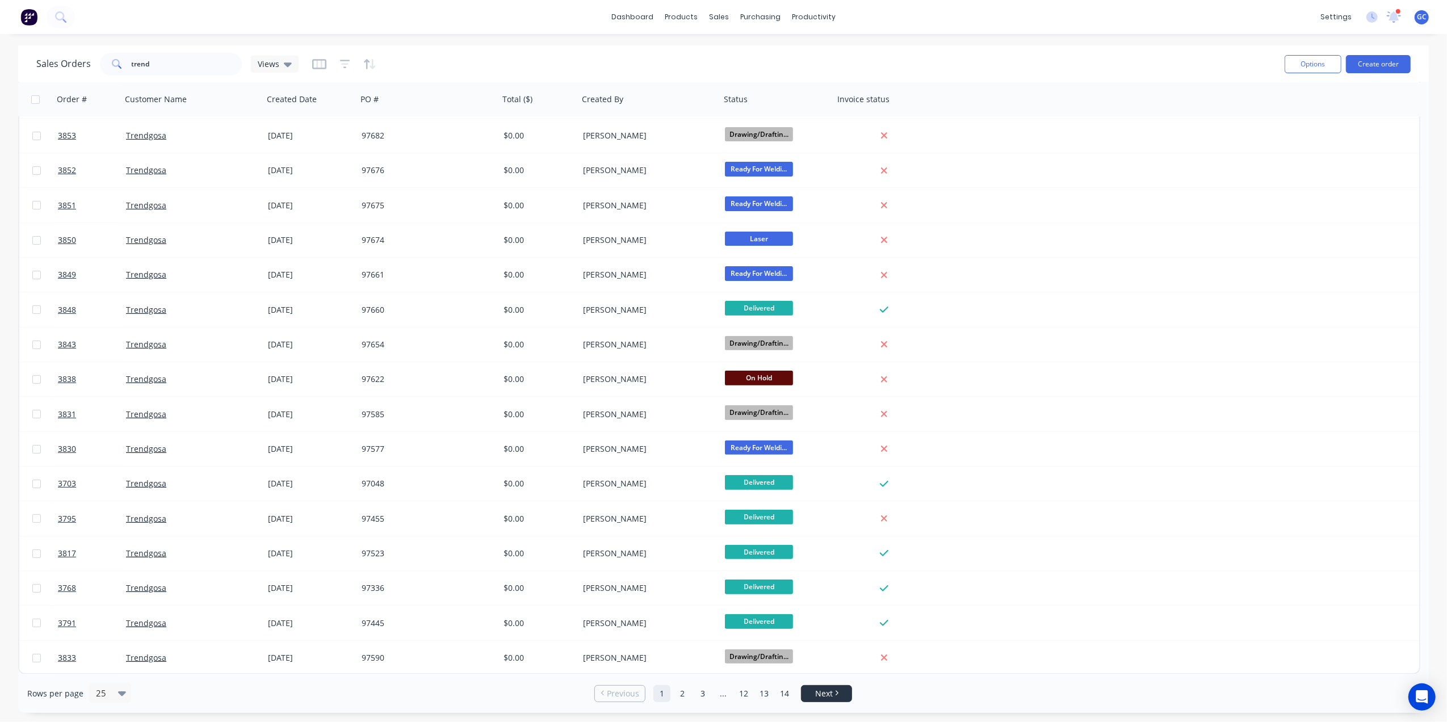
click at [830, 701] on li "Next" at bounding box center [826, 693] width 51 height 17
click at [830, 688] on span "Next" at bounding box center [824, 693] width 18 height 11
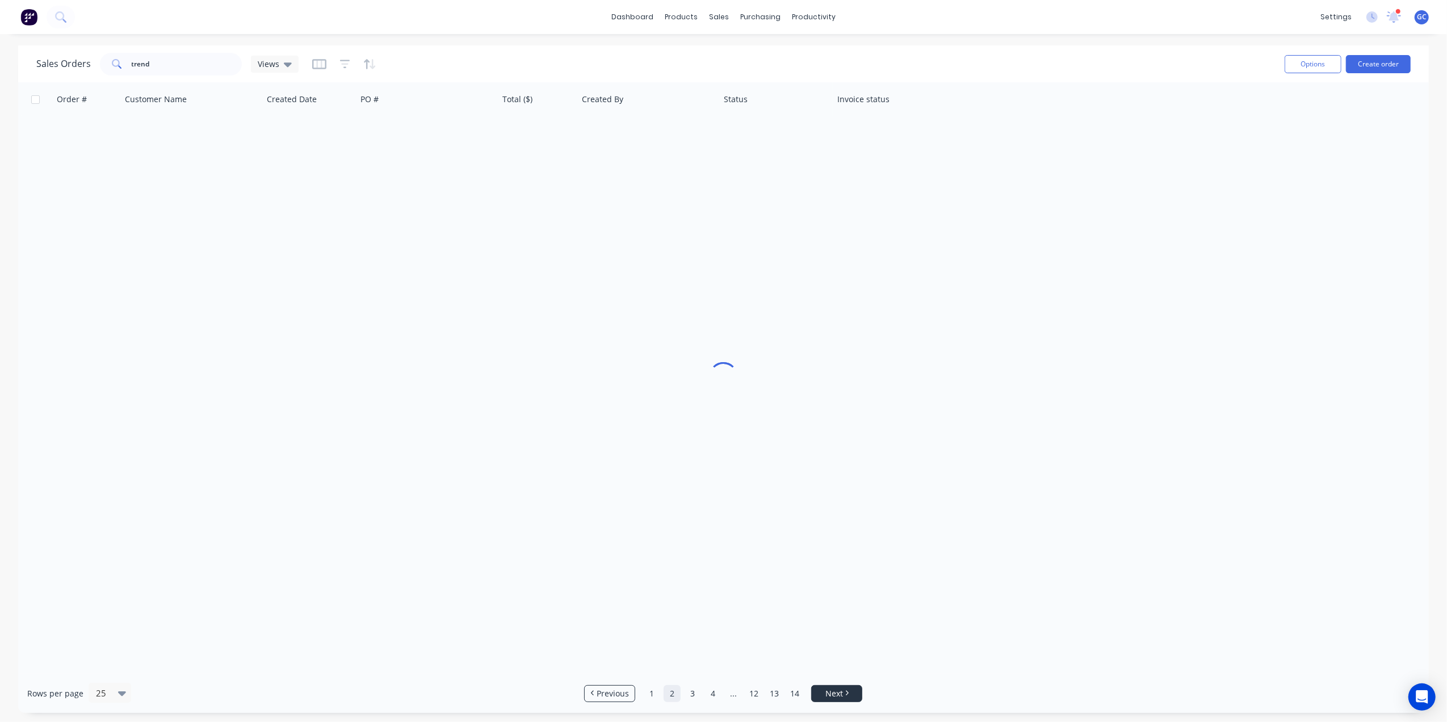
scroll to position [0, 0]
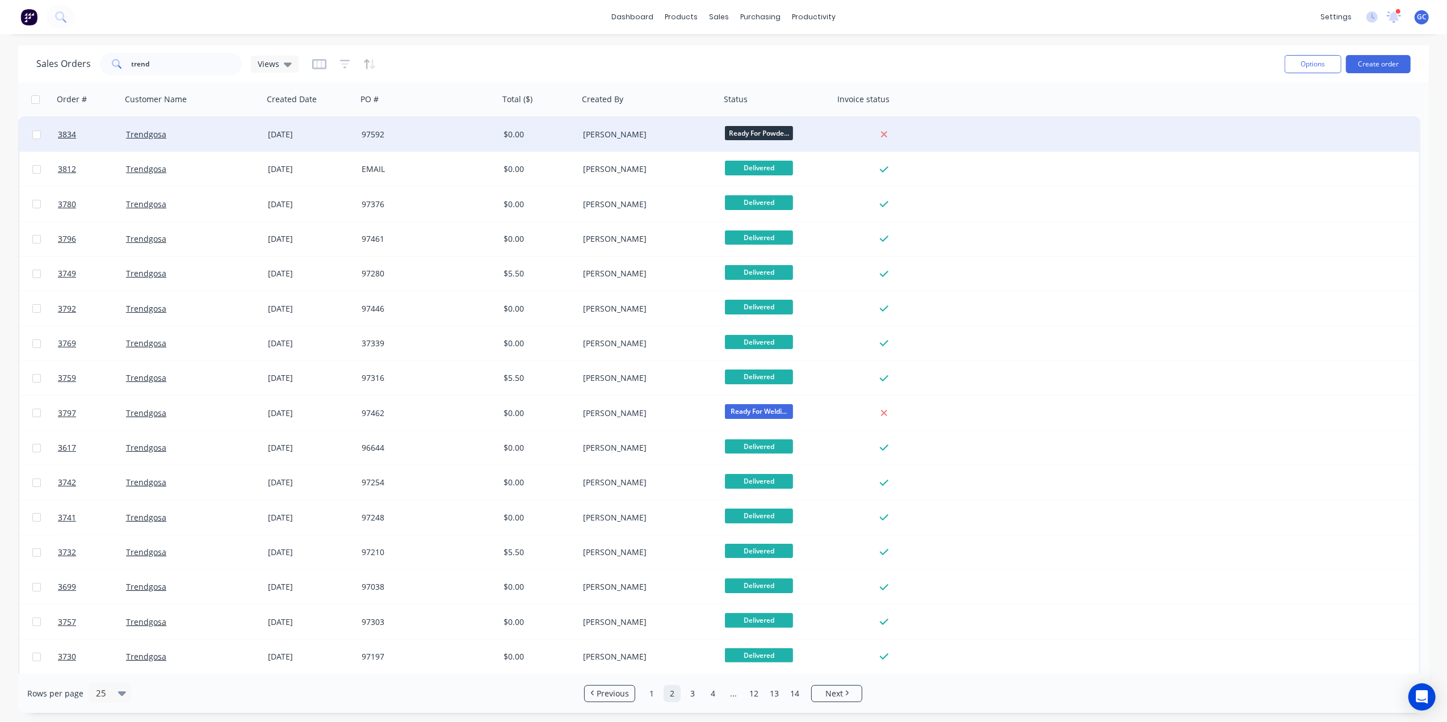
click at [652, 126] on div "[PERSON_NAME]" at bounding box center [650, 135] width 142 height 34
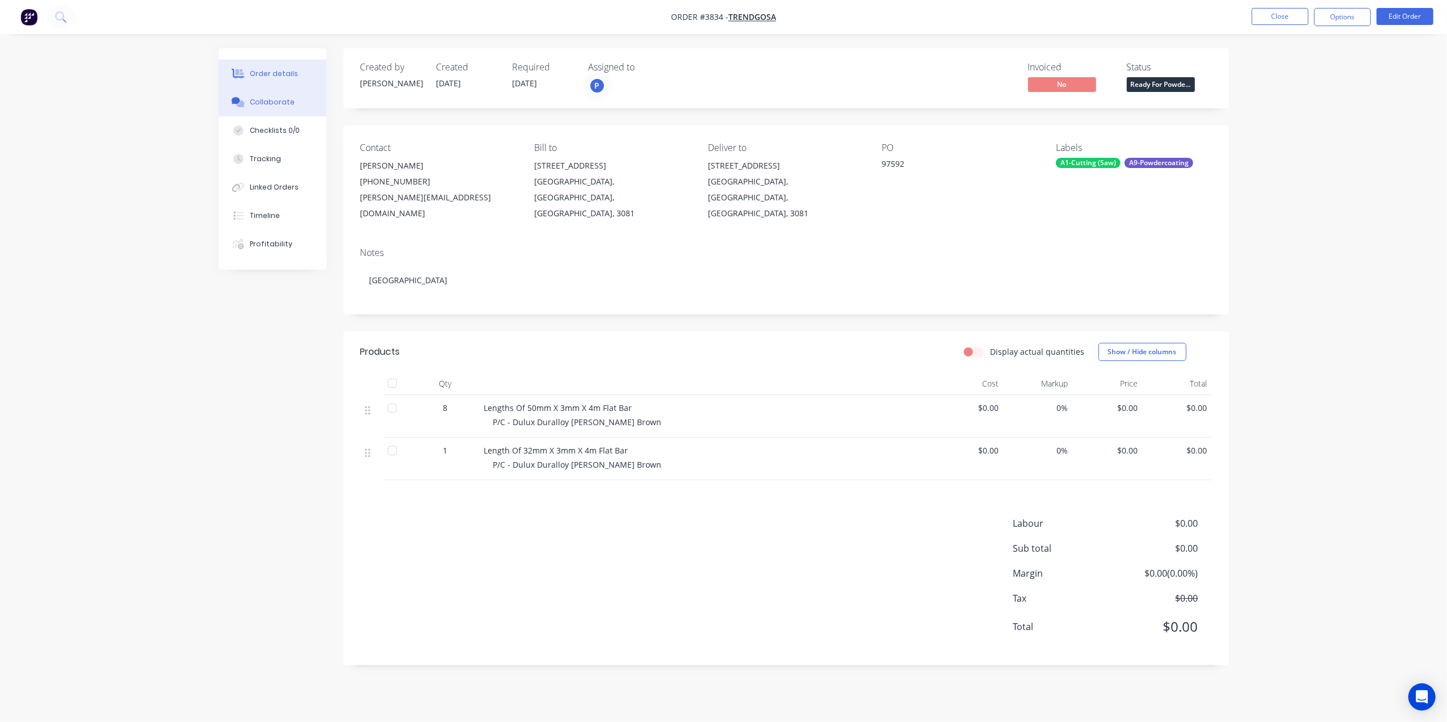
click at [282, 98] on div "Collaborate" at bounding box center [272, 102] width 45 height 10
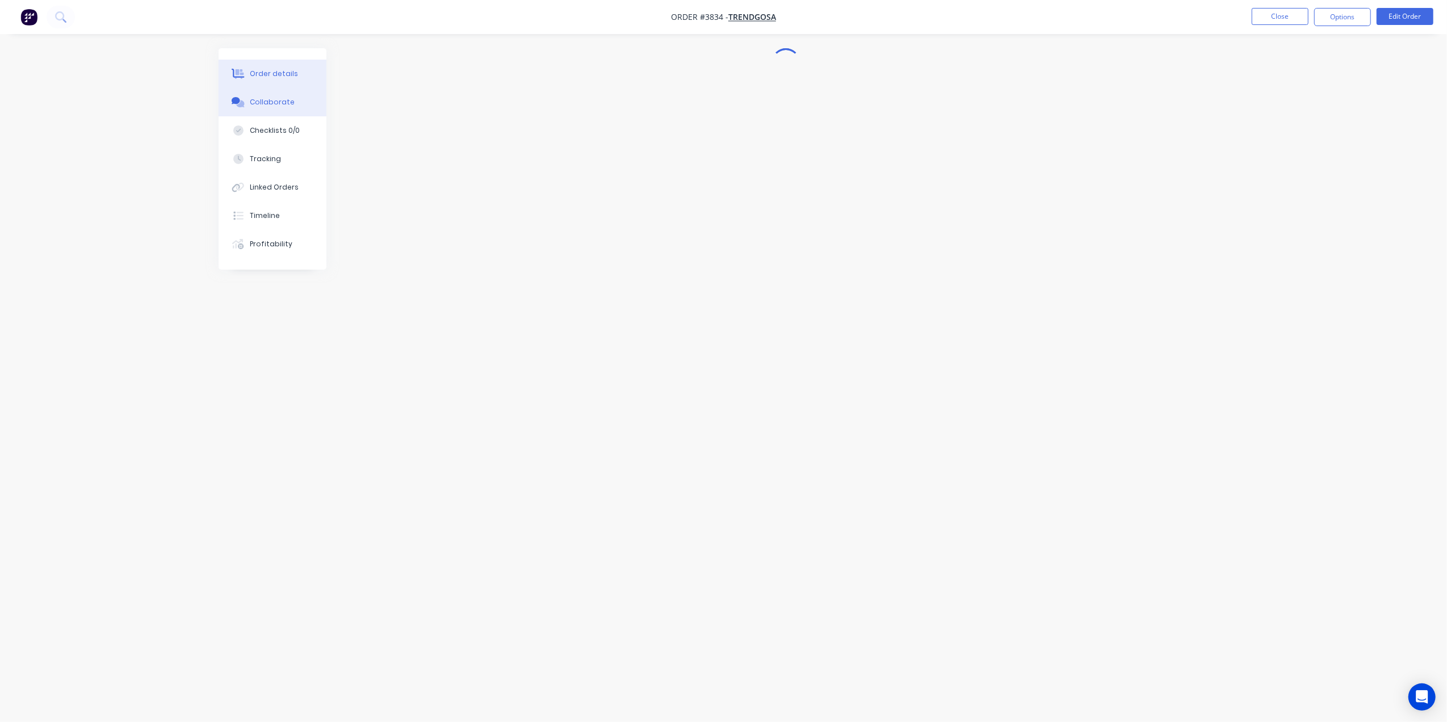
click at [296, 73] on button "Order details" at bounding box center [273, 74] width 108 height 28
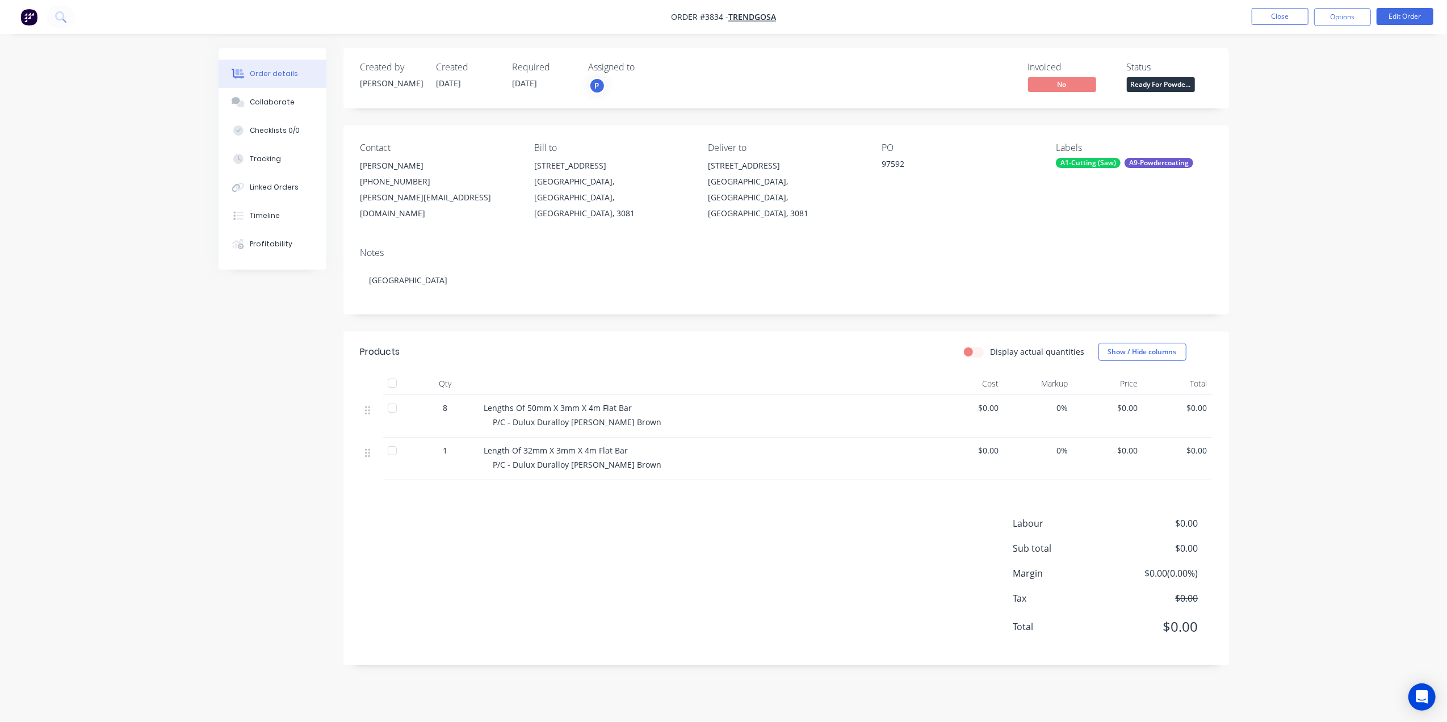
click at [820, 332] on header "Products Display actual quantities Show / Hide columns" at bounding box center [787, 352] width 886 height 41
click at [1285, 23] on button "Close" at bounding box center [1280, 16] width 57 height 17
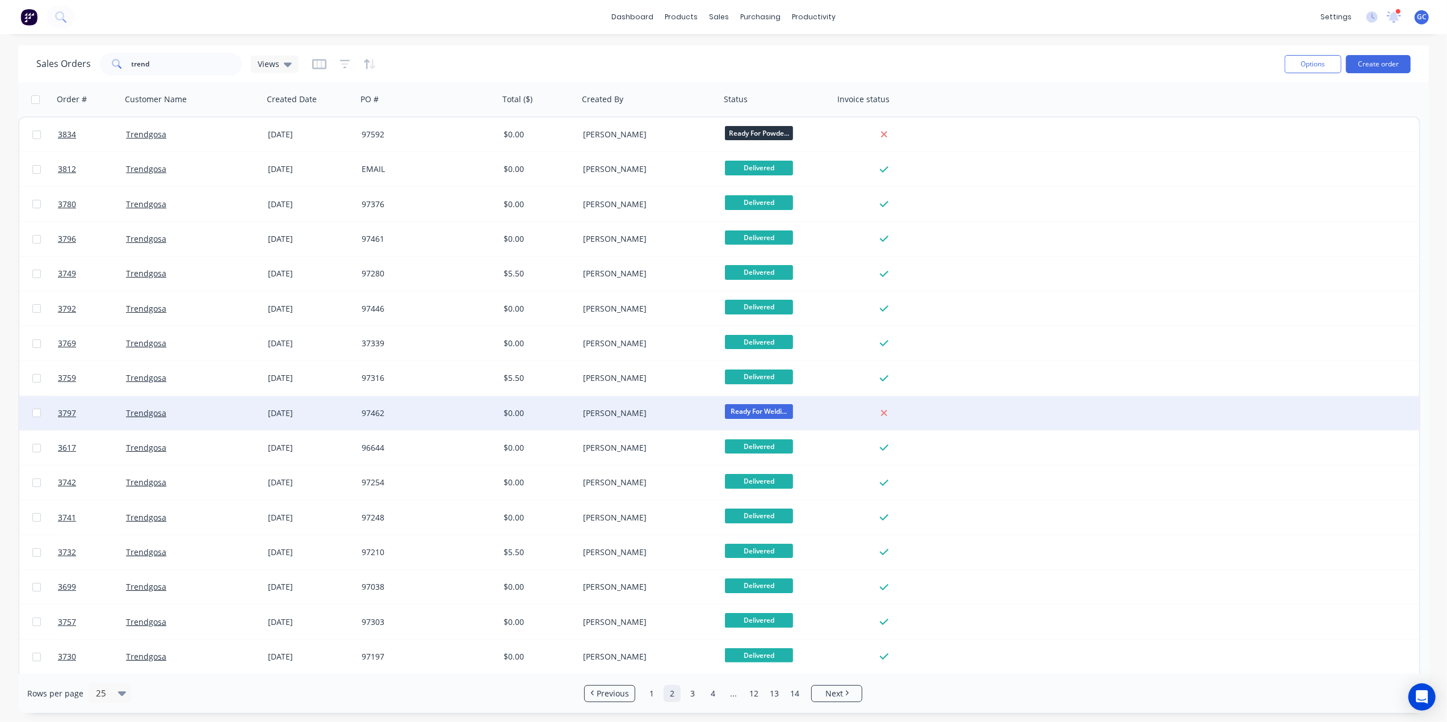
click at [464, 410] on div "97462" at bounding box center [425, 413] width 126 height 11
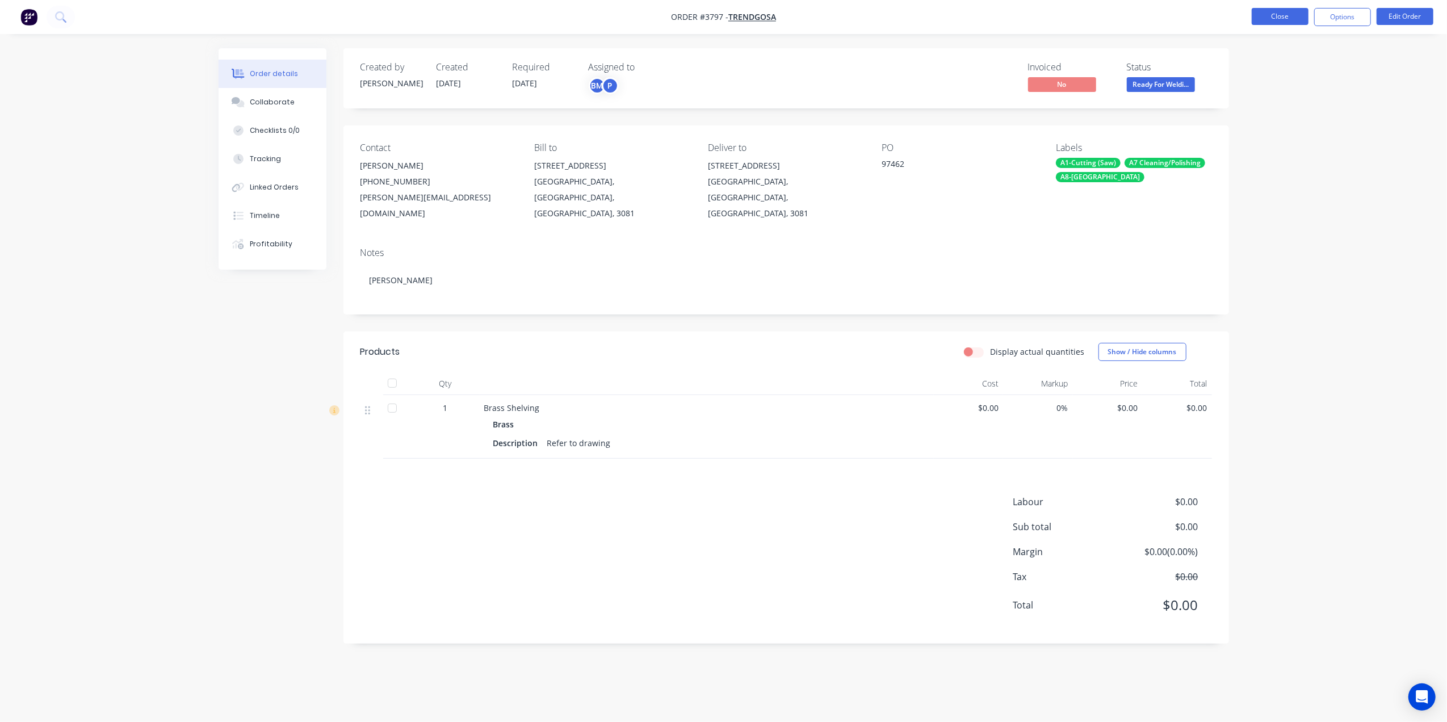
click at [1282, 21] on button "Close" at bounding box center [1280, 16] width 57 height 17
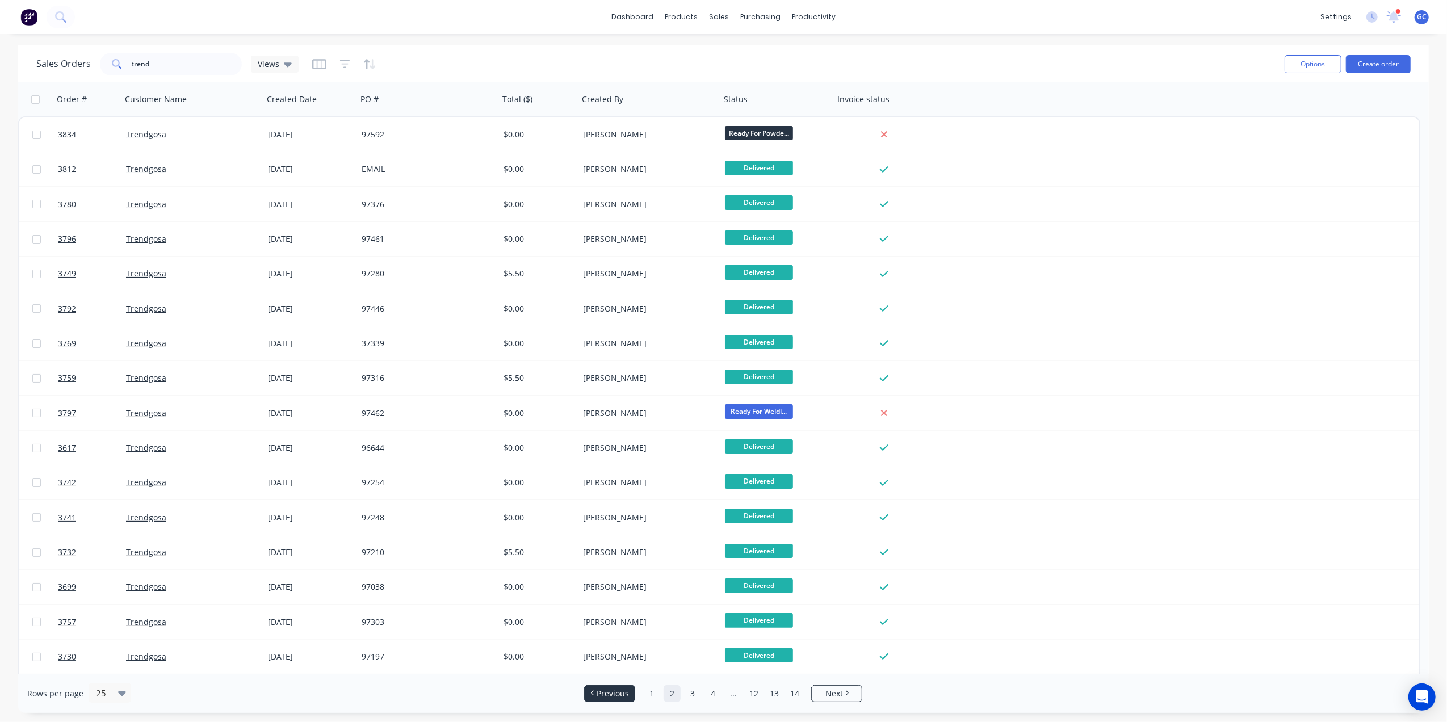
click at [630, 694] on link "Previous" at bounding box center [610, 693] width 50 height 11
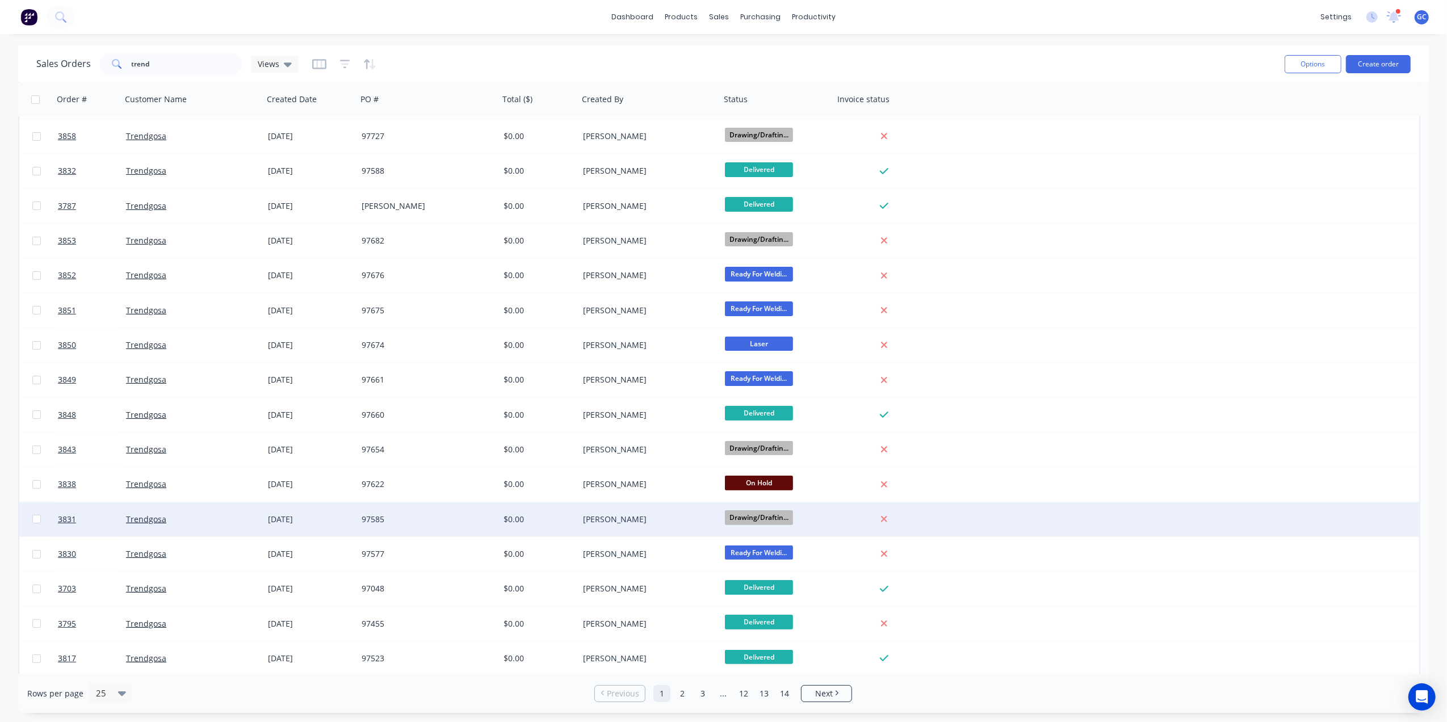
scroll to position [312, 0]
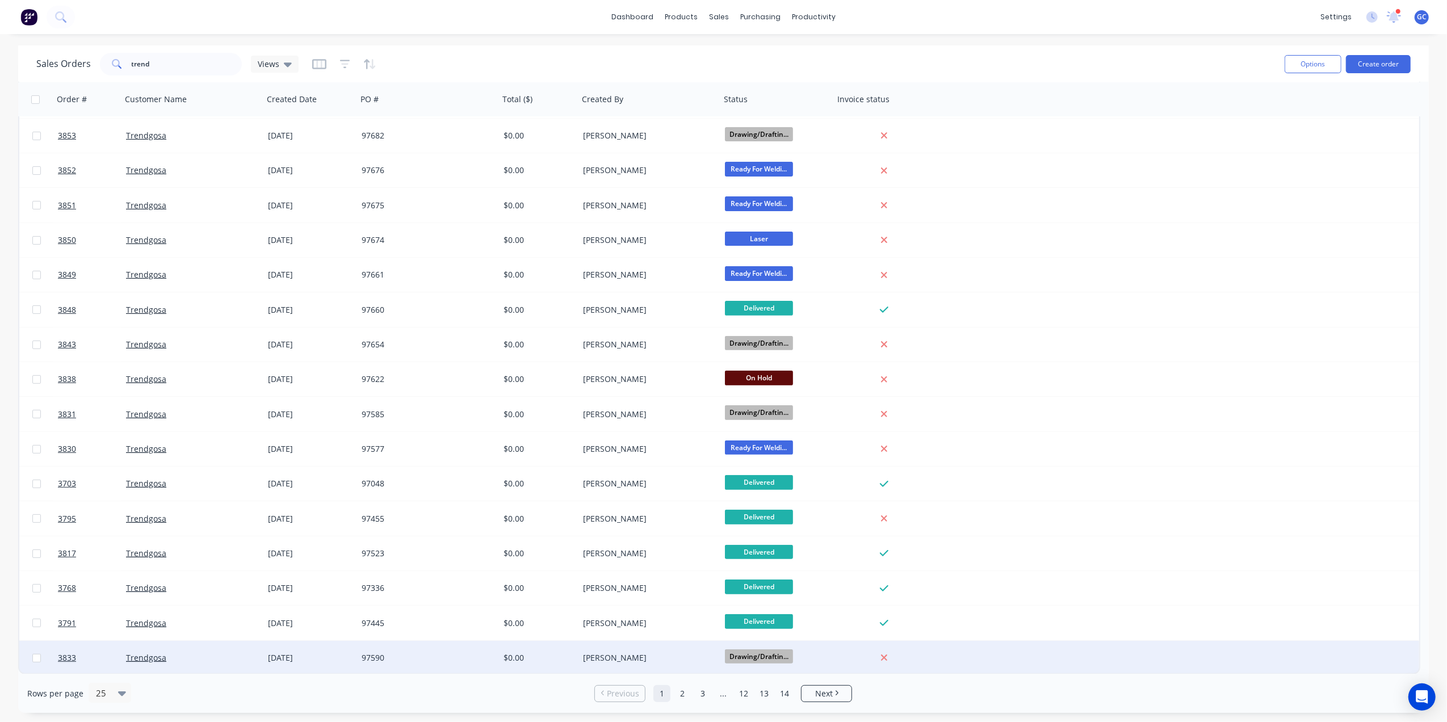
click at [493, 653] on div "97590" at bounding box center [428, 657] width 133 height 11
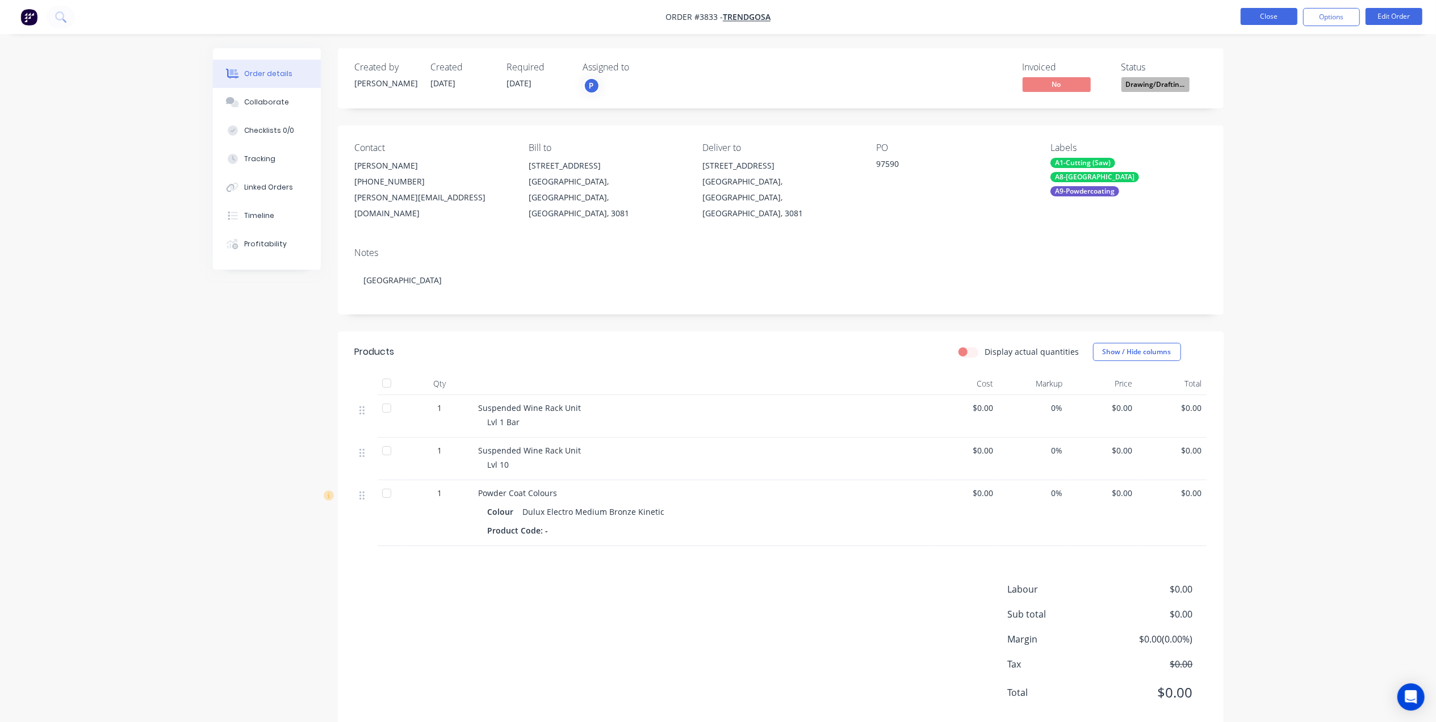
click at [1295, 19] on button "Close" at bounding box center [1269, 16] width 57 height 17
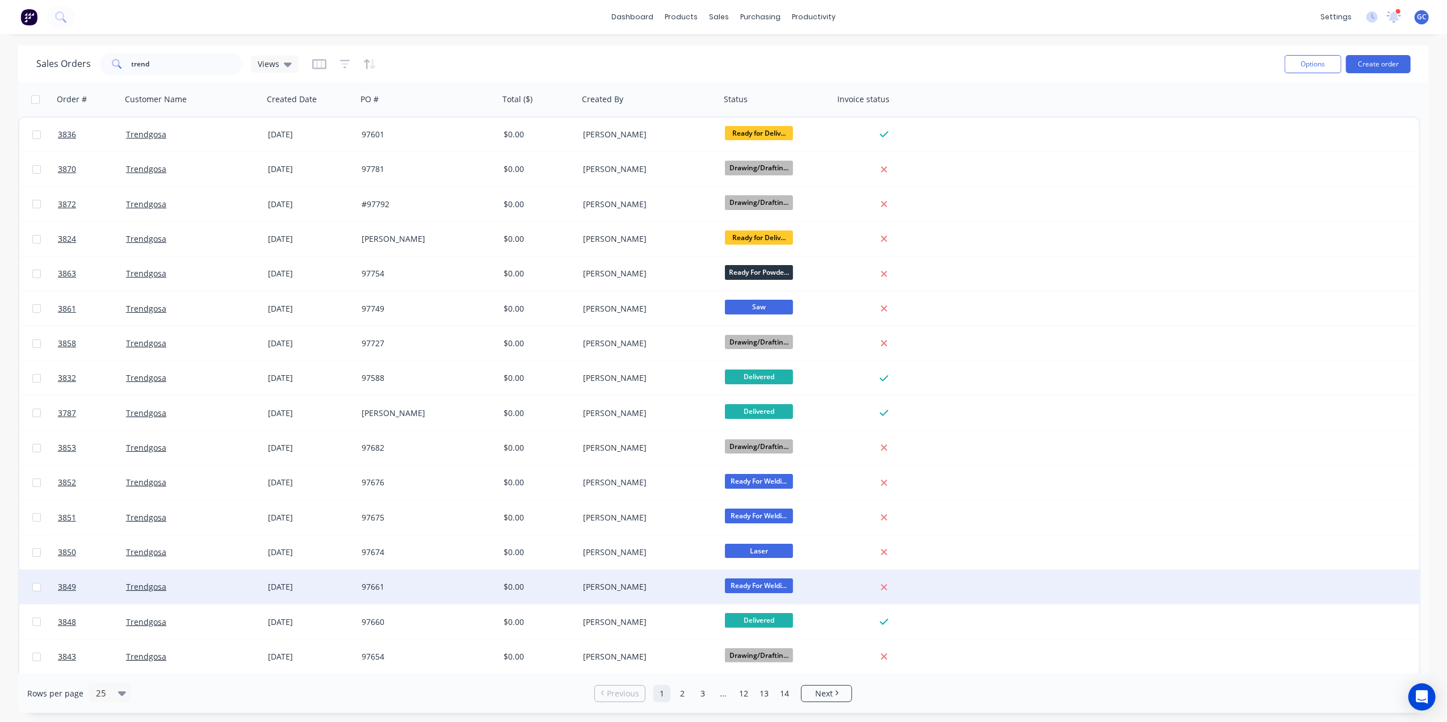
click at [537, 584] on div "$0.00" at bounding box center [537, 586] width 67 height 11
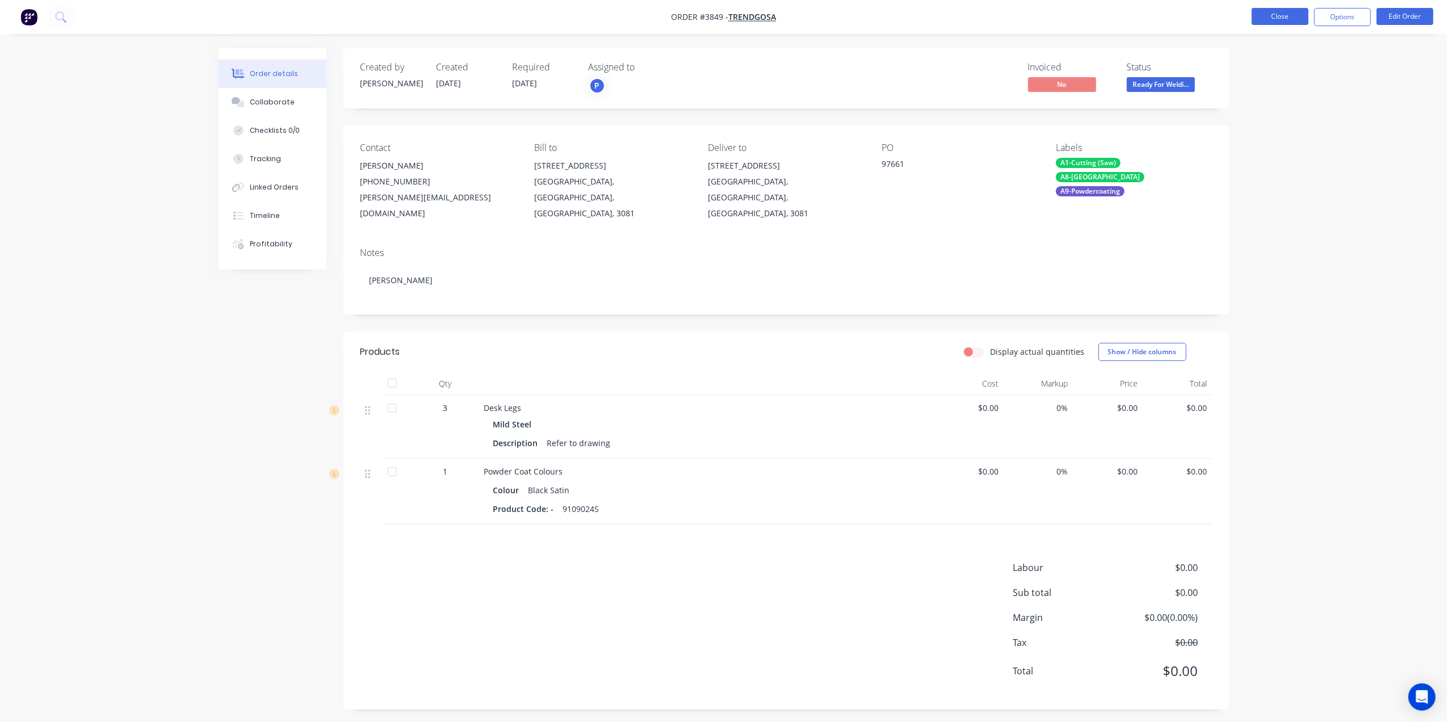
click at [1279, 12] on button "Close" at bounding box center [1280, 16] width 57 height 17
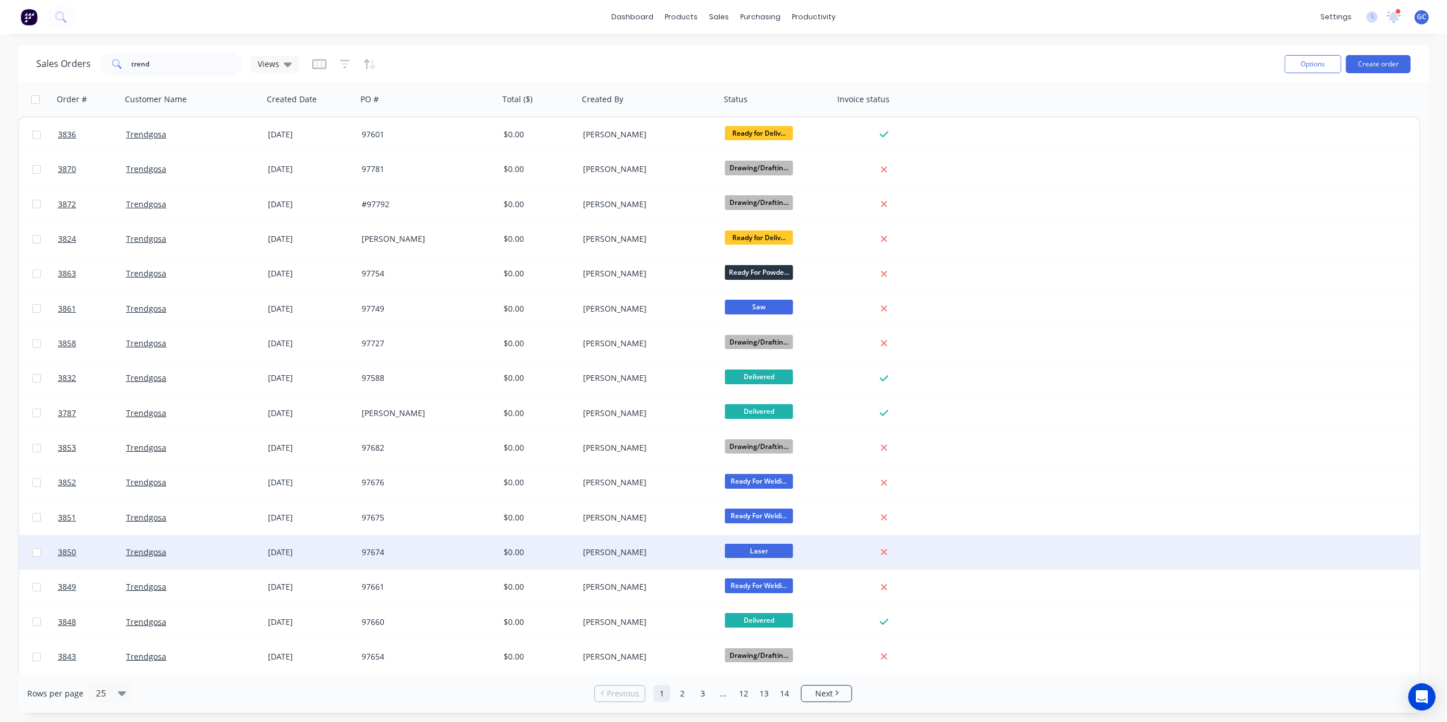
click at [577, 552] on div "$0.00" at bounding box center [538, 552] width 79 height 34
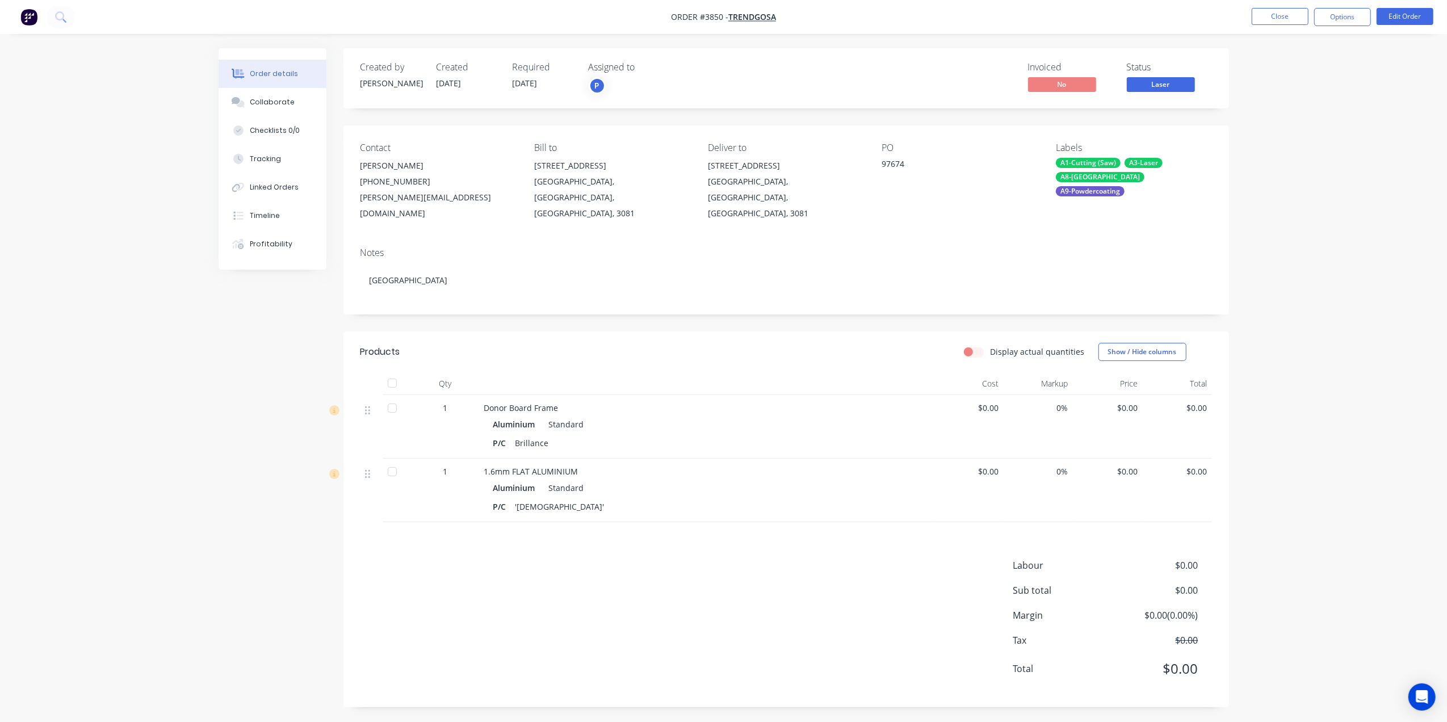
click at [1250, 14] on ul "Close Options Edit Order" at bounding box center [1342, 17] width 209 height 18
click at [1157, 82] on span "Laser" at bounding box center [1161, 84] width 68 height 14
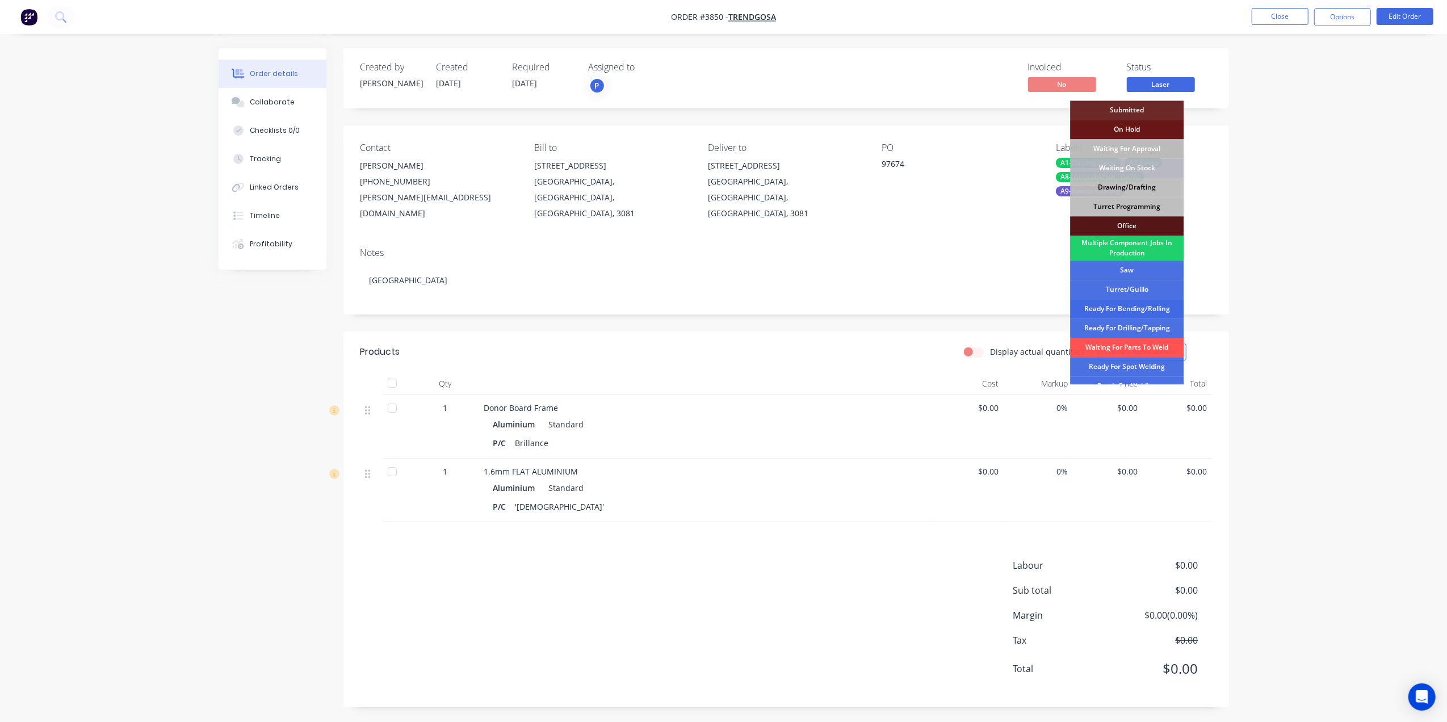
click at [1138, 302] on div "Ready For Bending/Rolling" at bounding box center [1127, 308] width 114 height 19
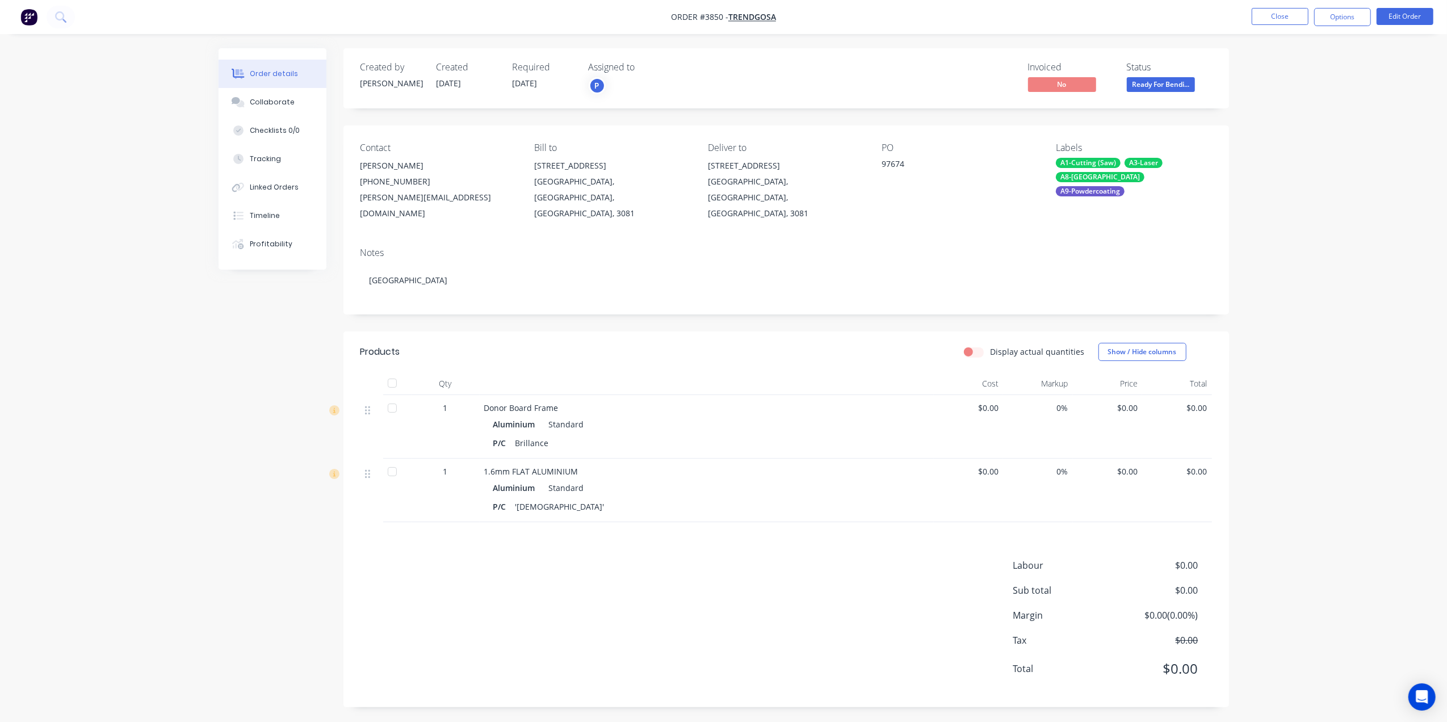
click at [1280, 5] on nav "Order #3850 - Trendgosa Close Options Edit Order" at bounding box center [723, 17] width 1447 height 34
click at [1274, 19] on button "Close" at bounding box center [1280, 16] width 57 height 17
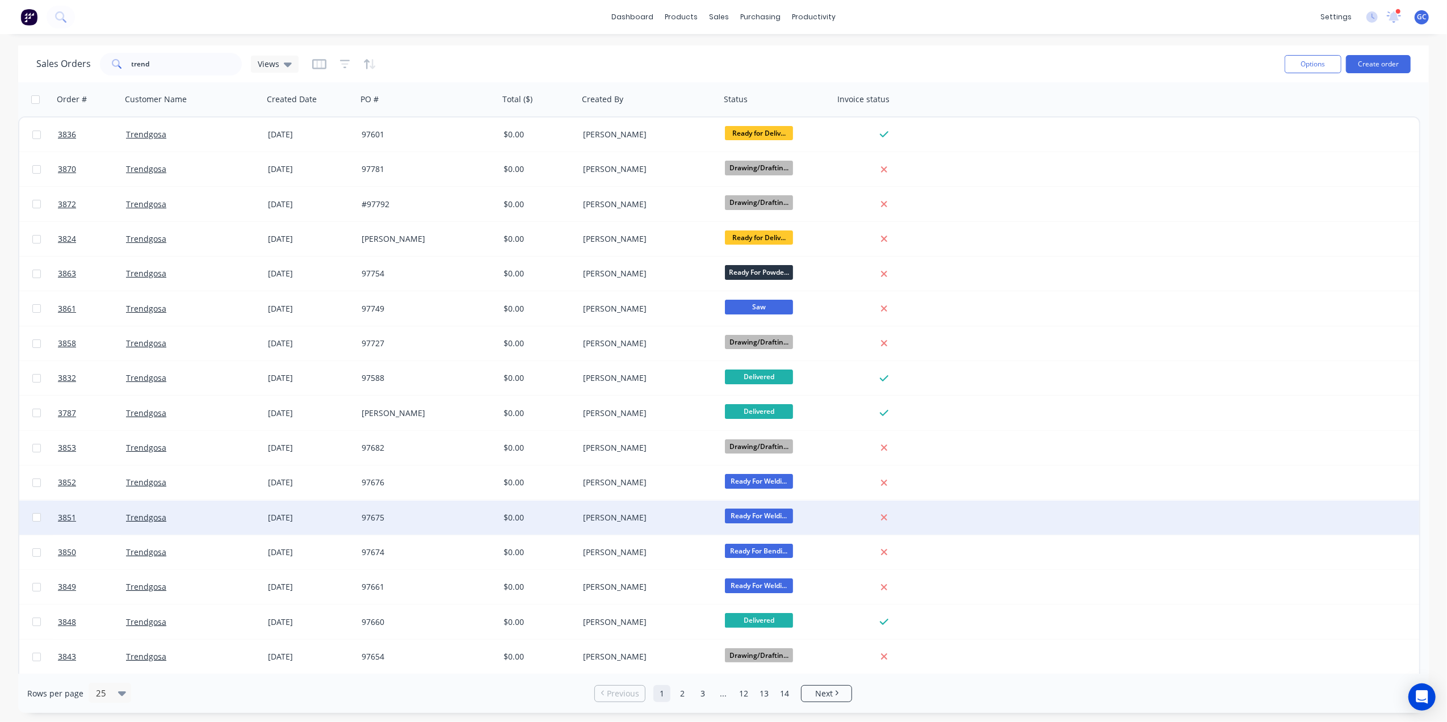
click at [660, 517] on div "[PERSON_NAME]" at bounding box center [646, 517] width 126 height 11
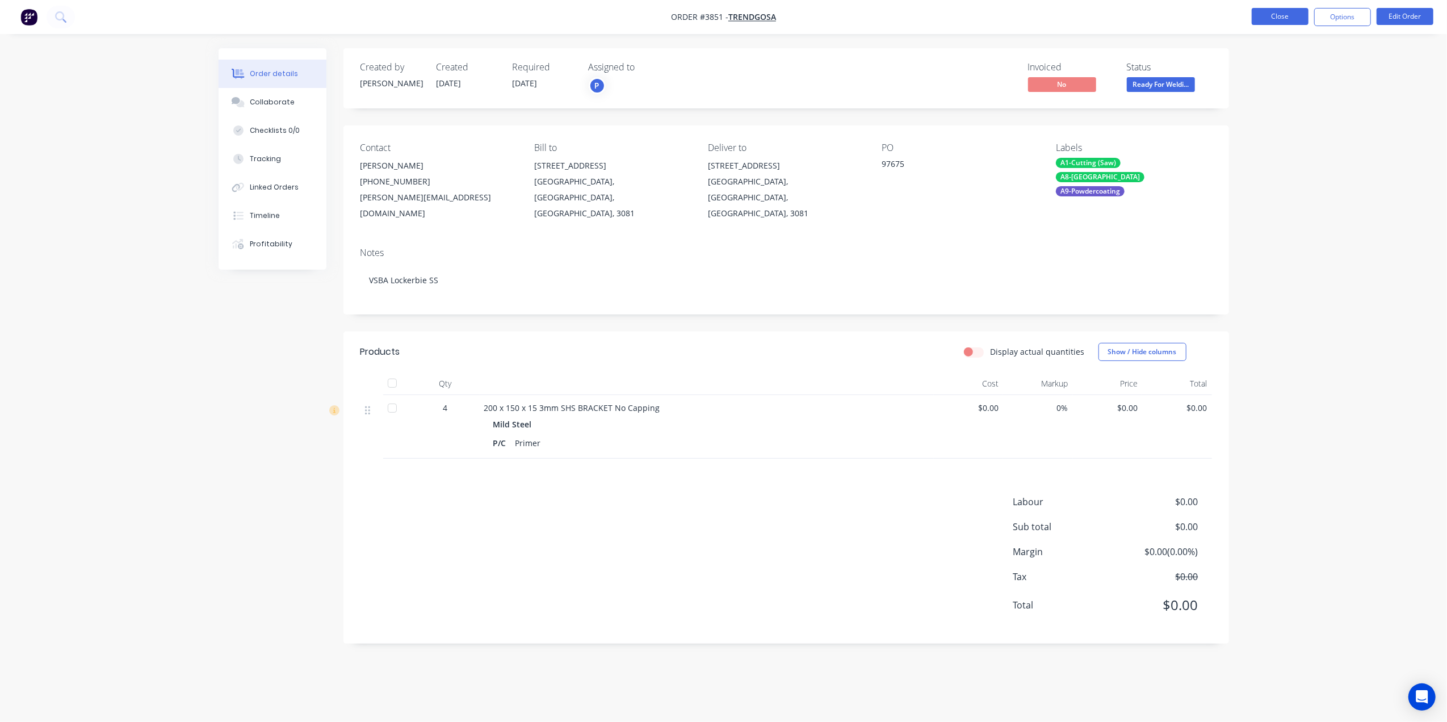
click at [1275, 18] on button "Close" at bounding box center [1280, 16] width 57 height 17
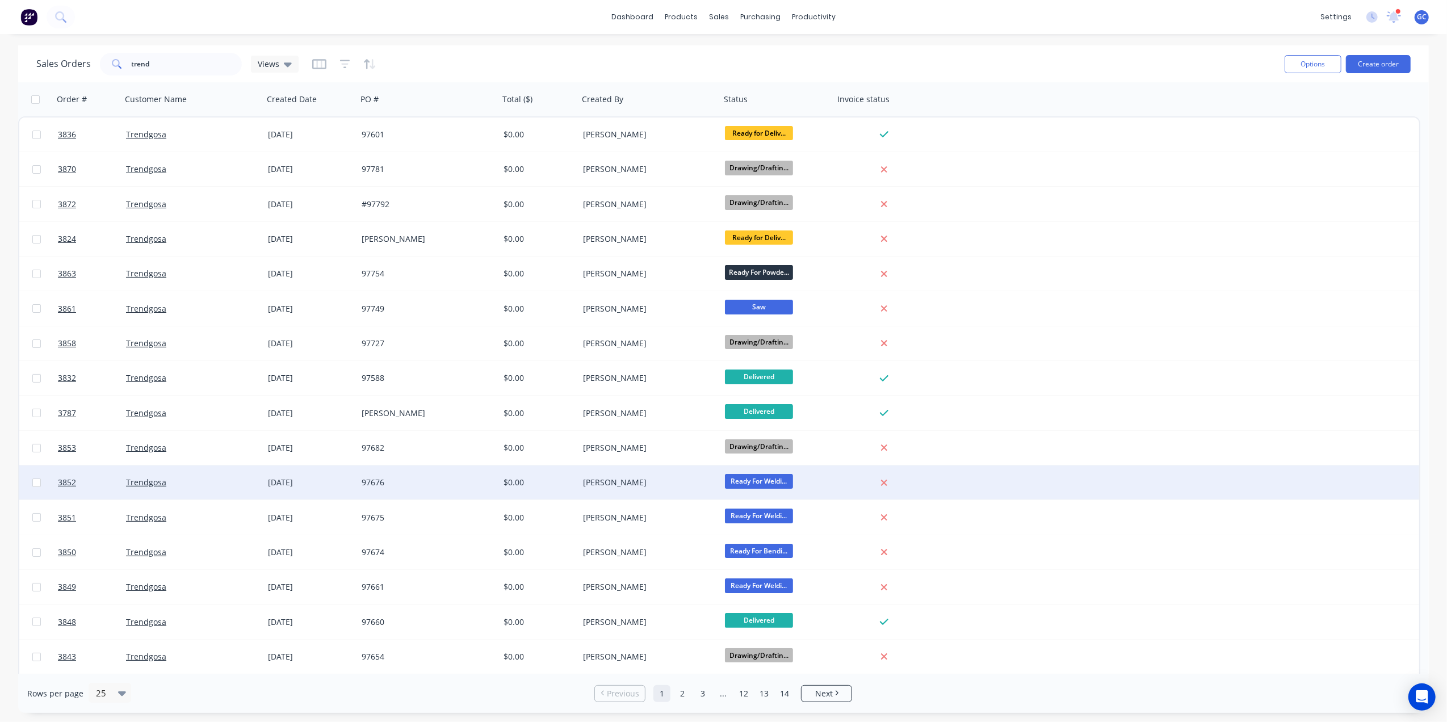
click at [653, 475] on div "[PERSON_NAME]" at bounding box center [650, 483] width 142 height 34
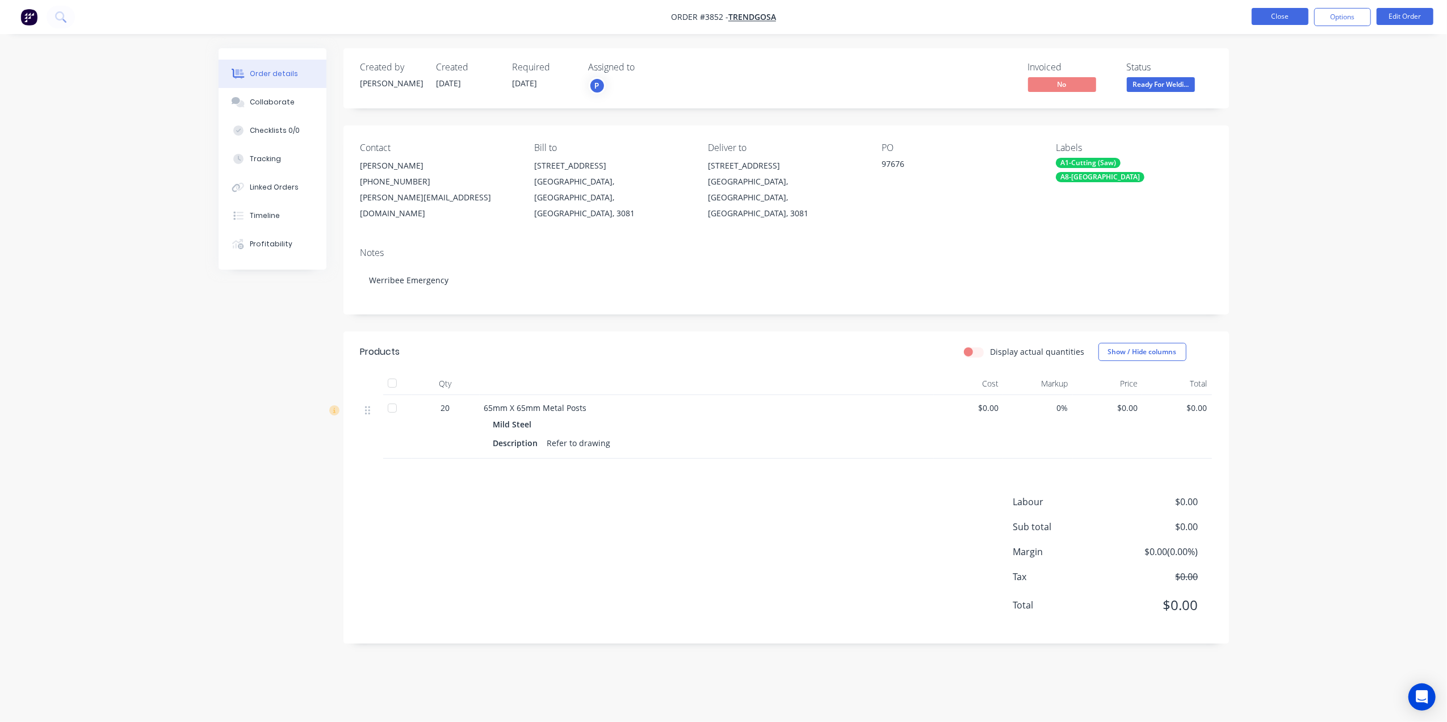
click at [1274, 16] on button "Close" at bounding box center [1280, 16] width 57 height 17
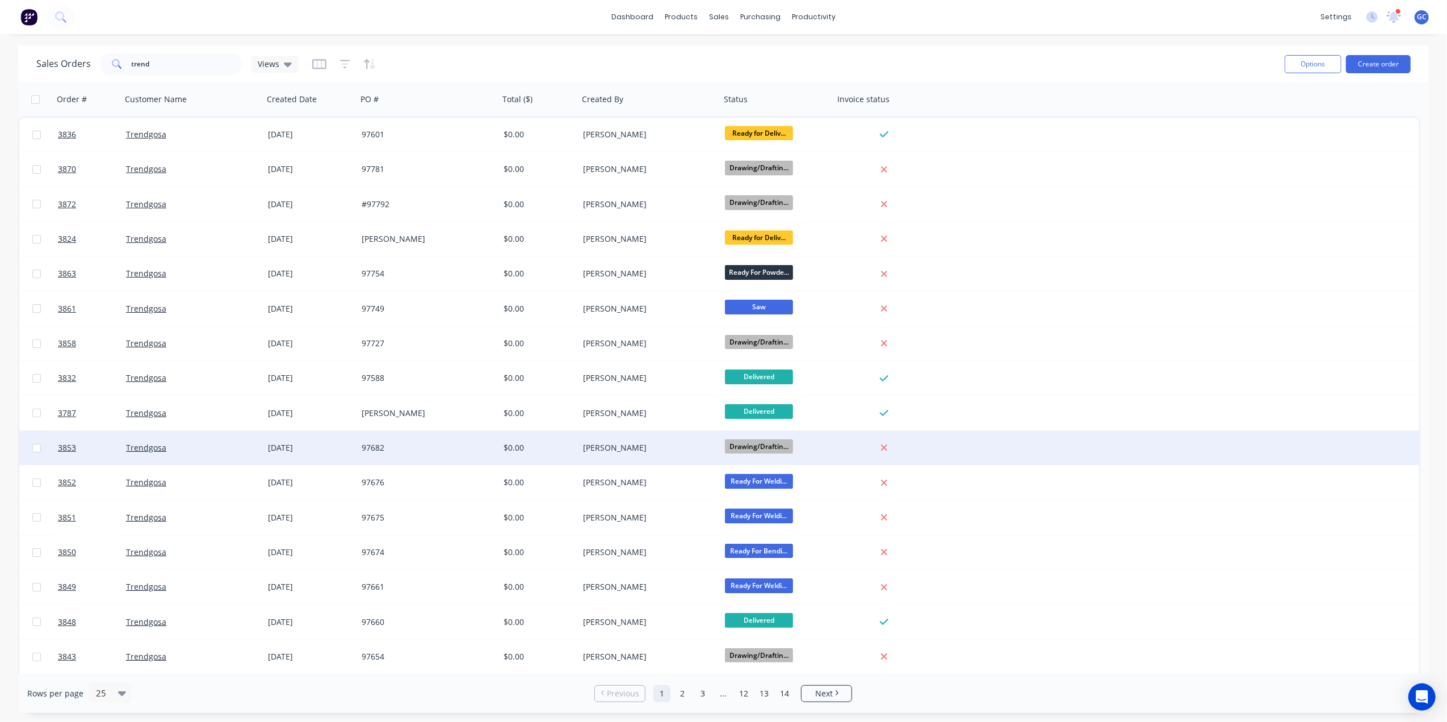
click at [614, 449] on div "[PERSON_NAME]" at bounding box center [646, 447] width 126 height 11
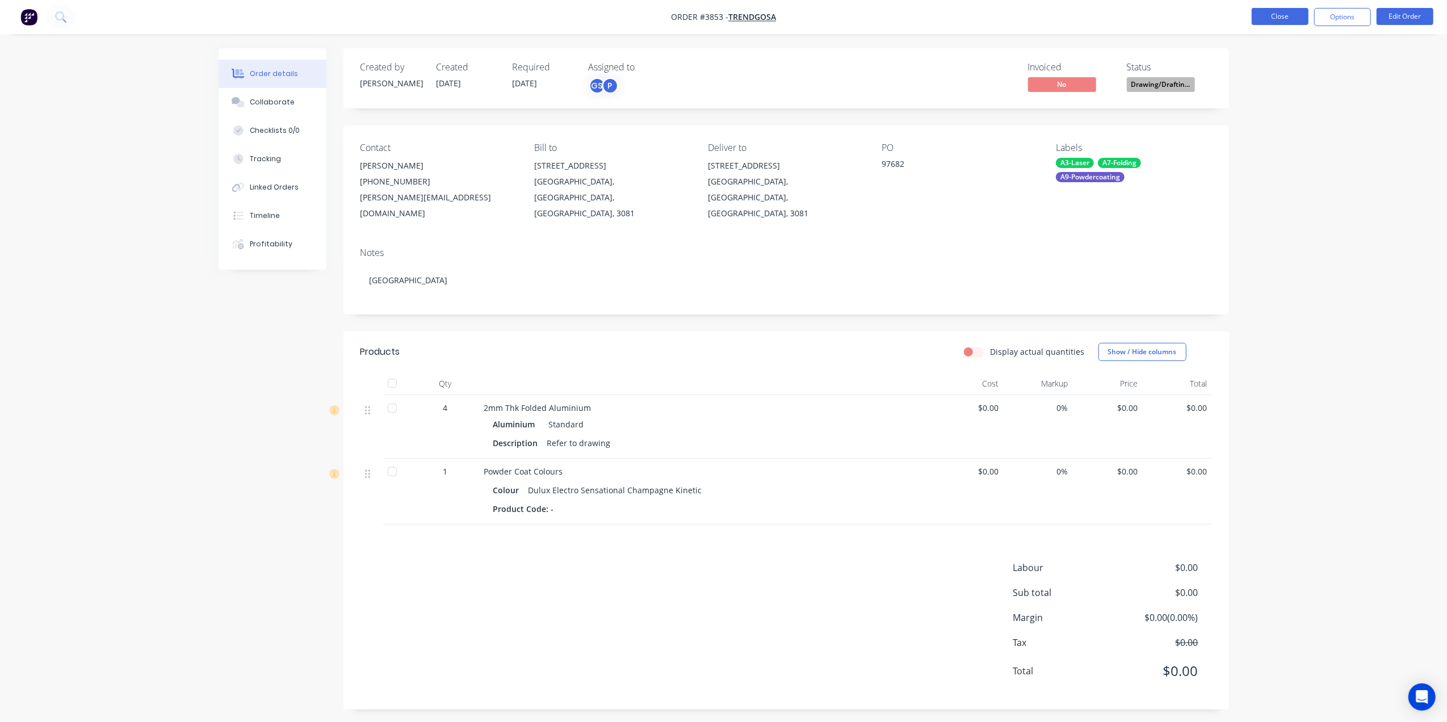
click at [1282, 12] on button "Close" at bounding box center [1280, 16] width 57 height 17
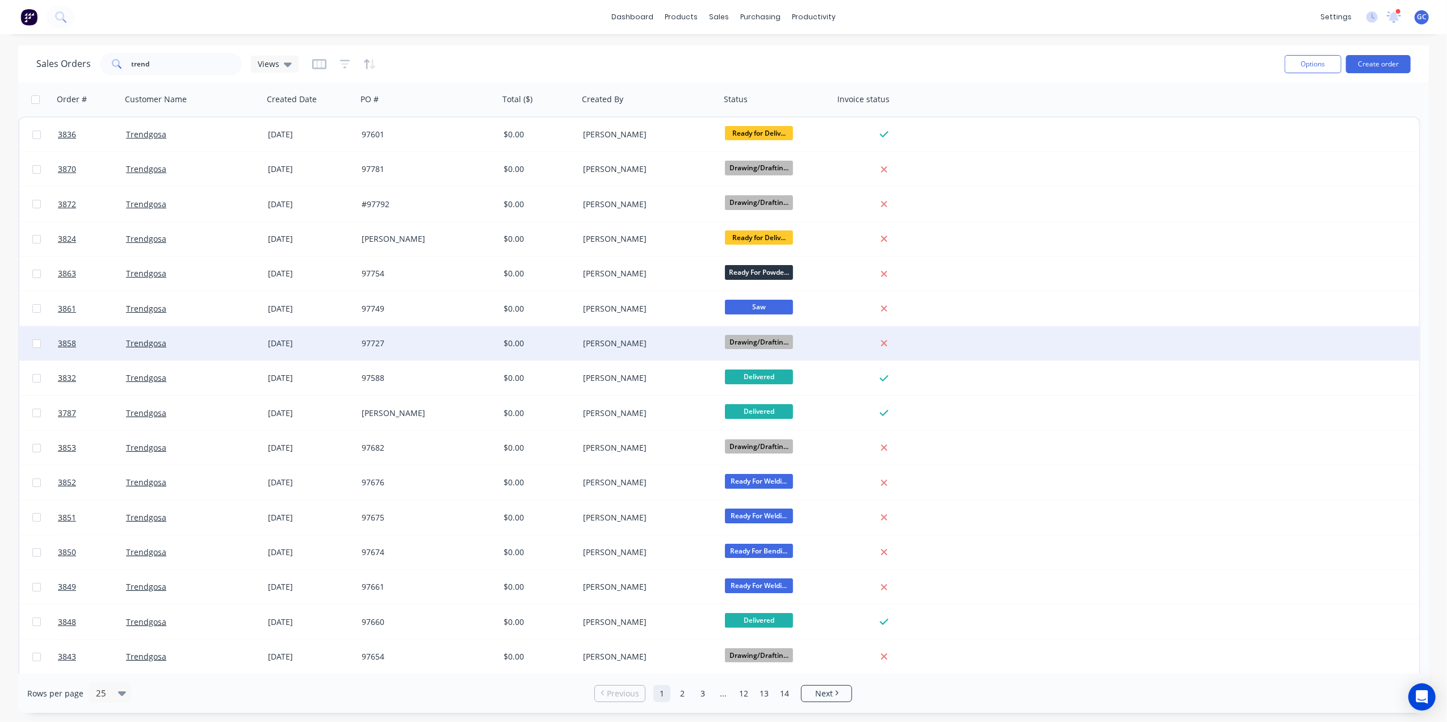
click at [670, 350] on div "[PERSON_NAME]" at bounding box center [650, 343] width 142 height 34
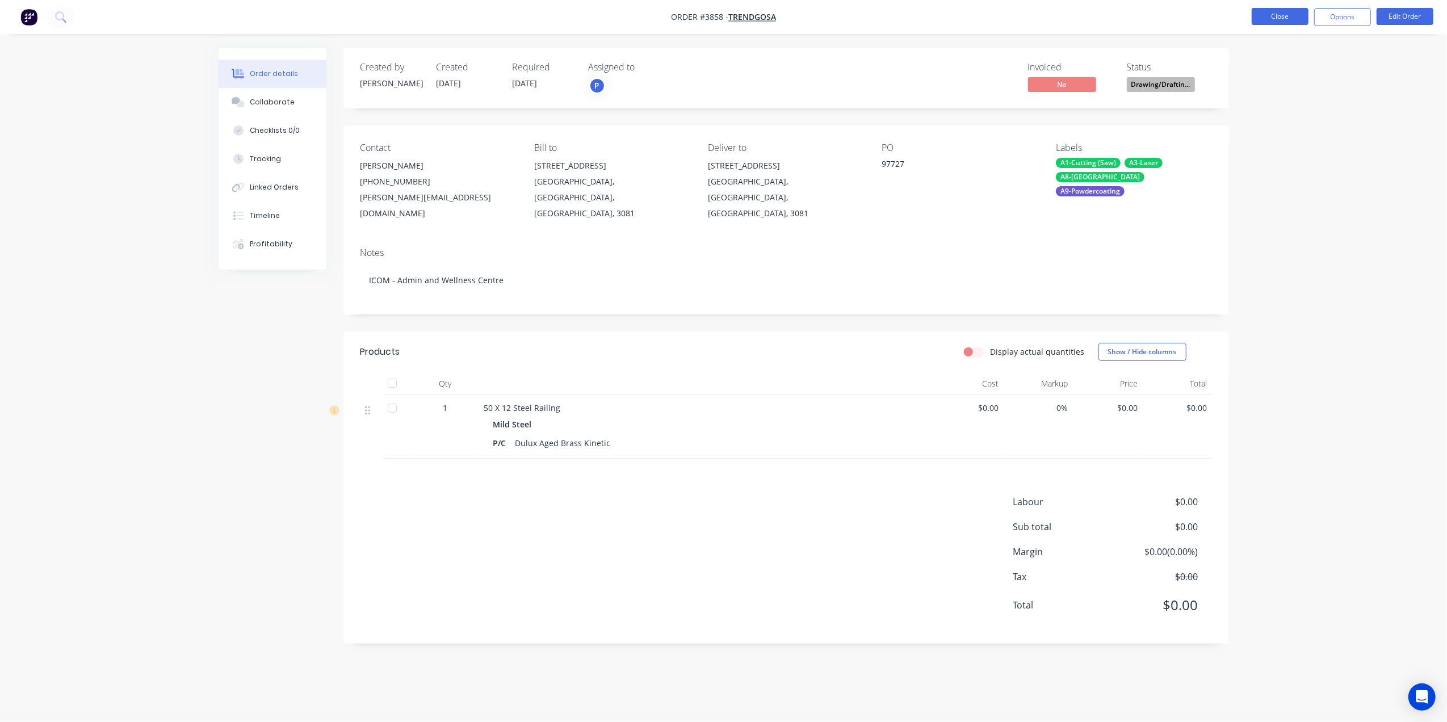
click at [1275, 14] on button "Close" at bounding box center [1280, 16] width 57 height 17
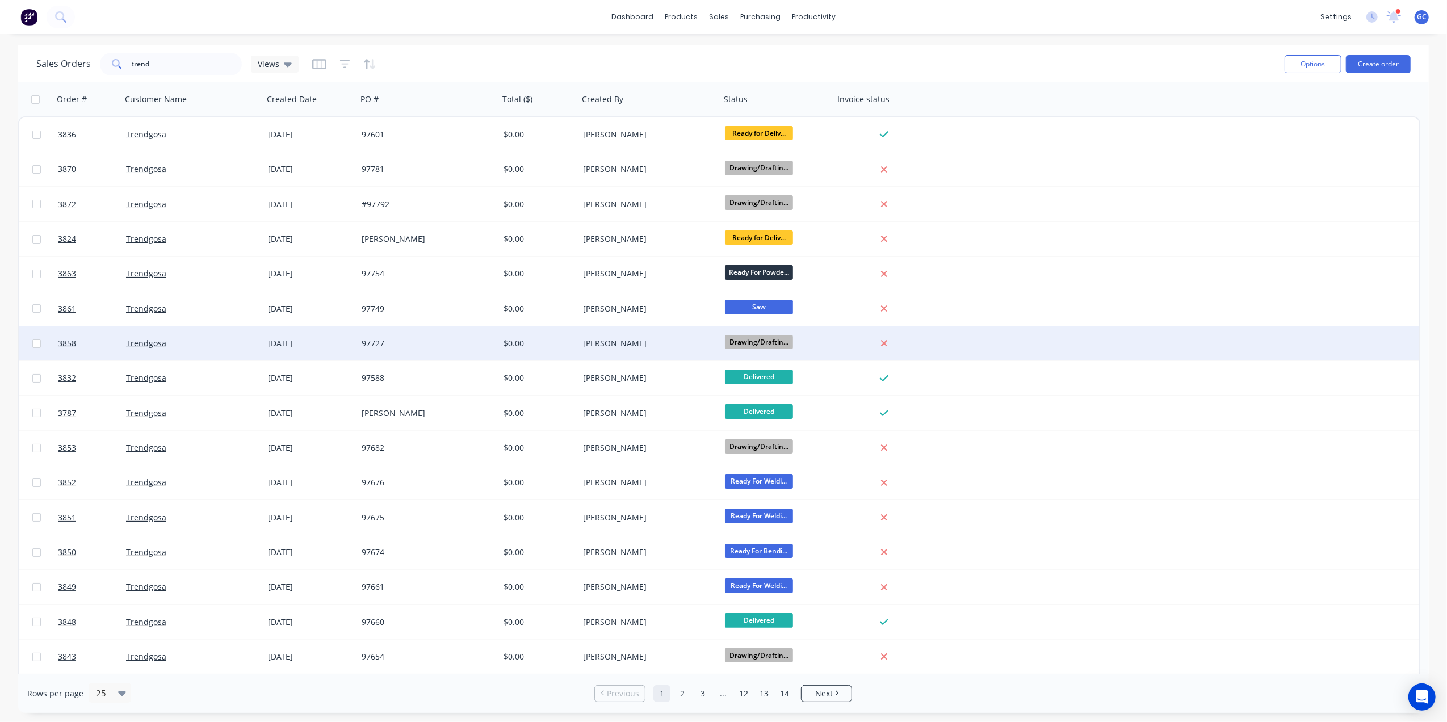
click at [661, 346] on div "[PERSON_NAME]" at bounding box center [646, 343] width 126 height 11
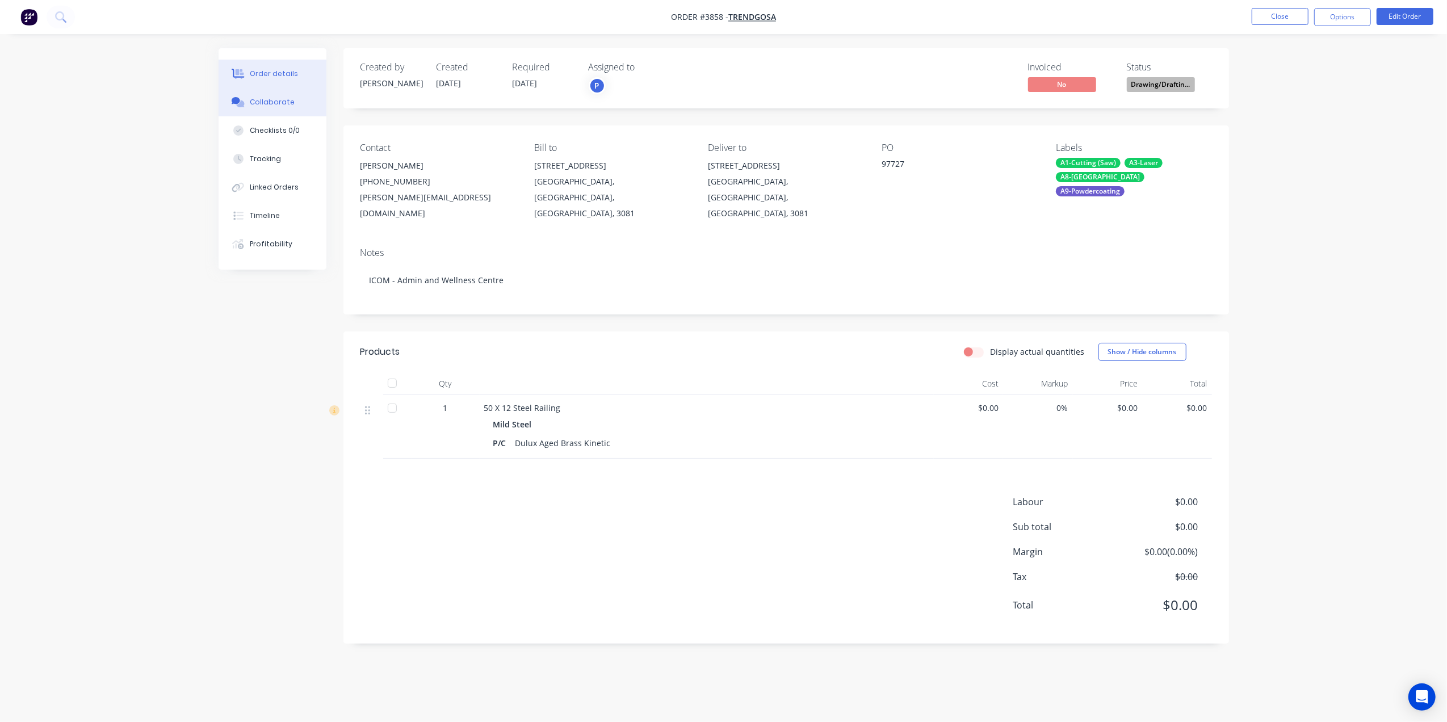
click at [259, 88] on button "Collaborate" at bounding box center [273, 102] width 108 height 28
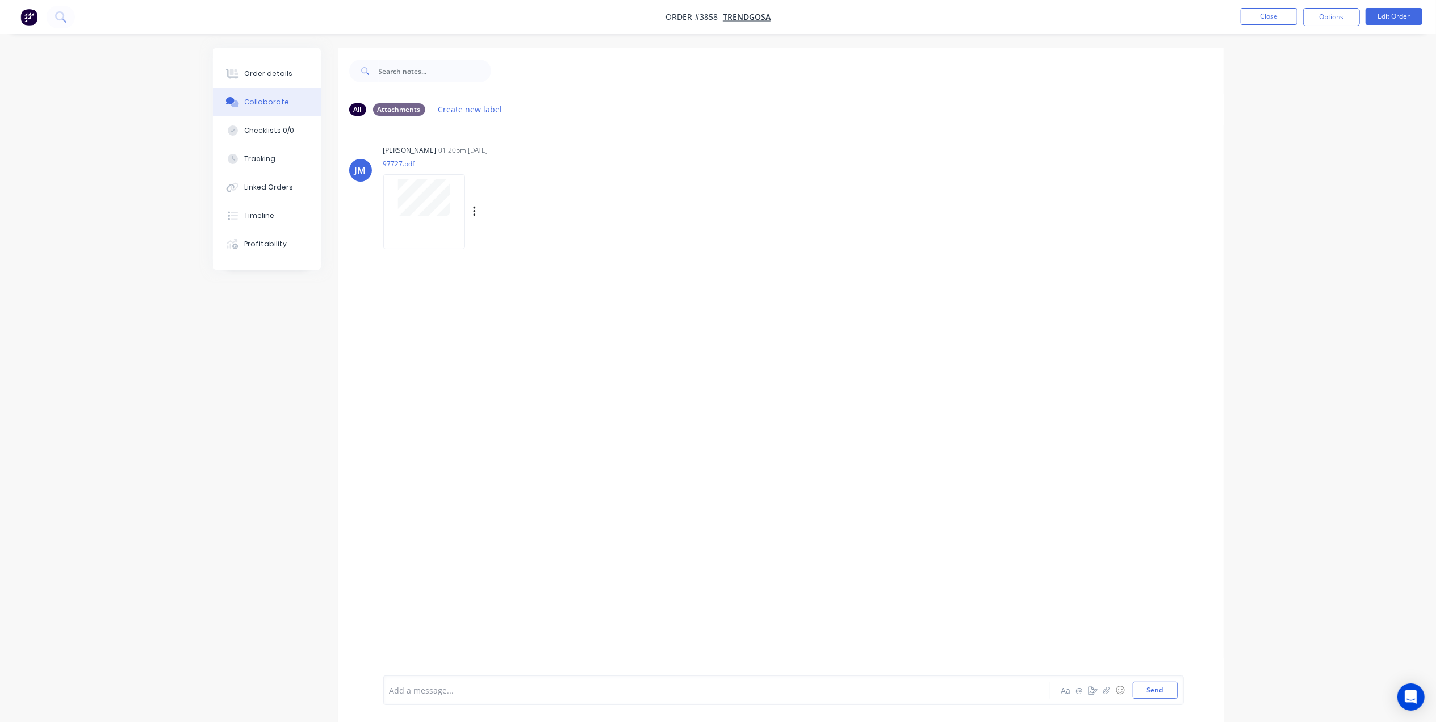
click at [419, 232] on div at bounding box center [424, 211] width 82 height 74
click at [291, 79] on button "Order details" at bounding box center [267, 74] width 108 height 28
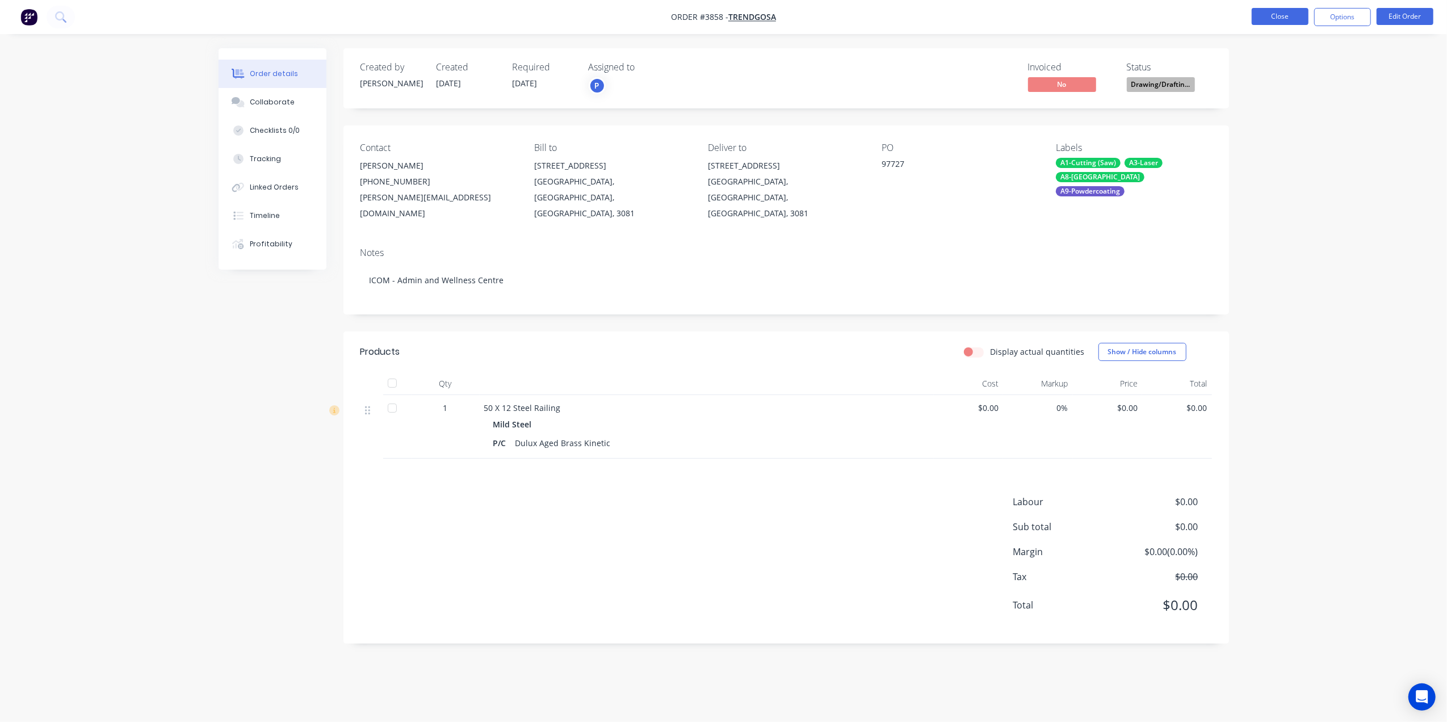
click at [1262, 18] on button "Close" at bounding box center [1280, 16] width 57 height 17
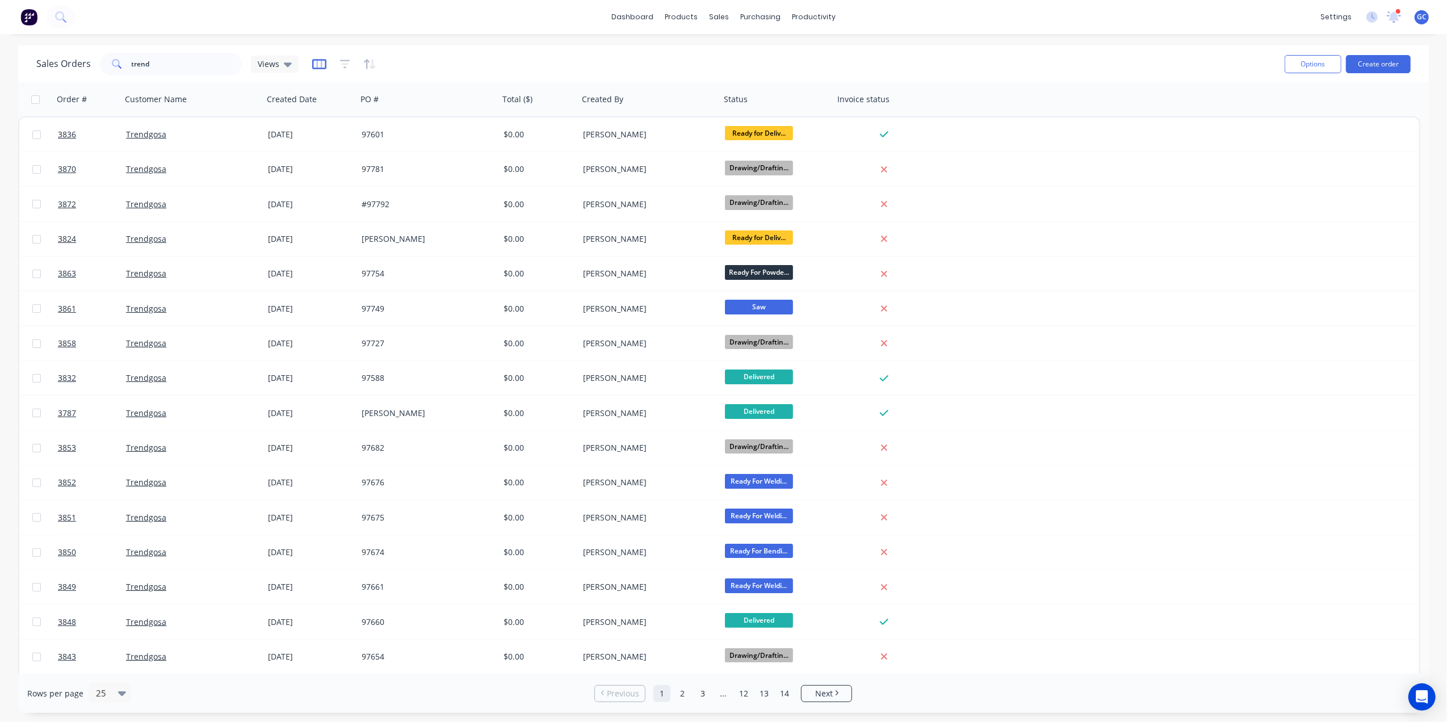
click at [316, 58] on icon "button" at bounding box center [319, 63] width 14 height 11
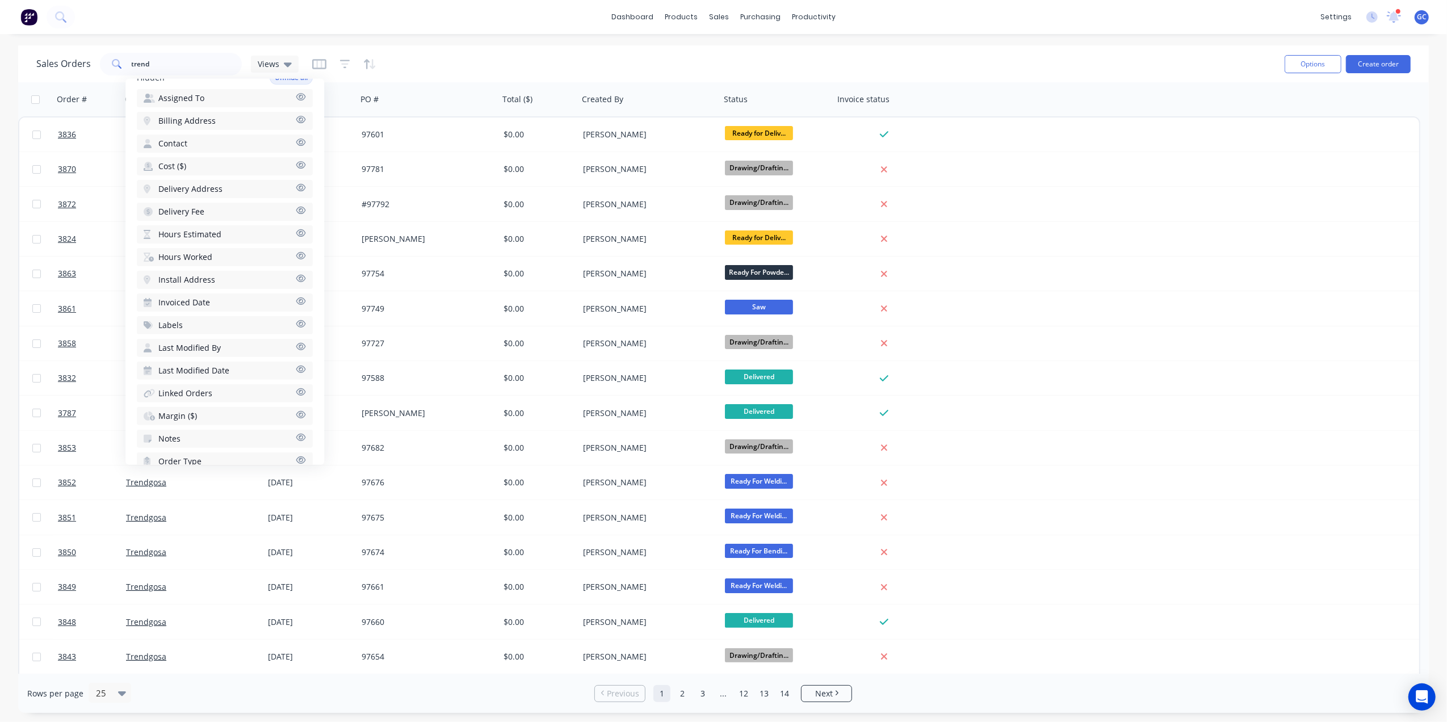
scroll to position [358, 0]
click at [267, 361] on button "Notes" at bounding box center [225, 370] width 176 height 18
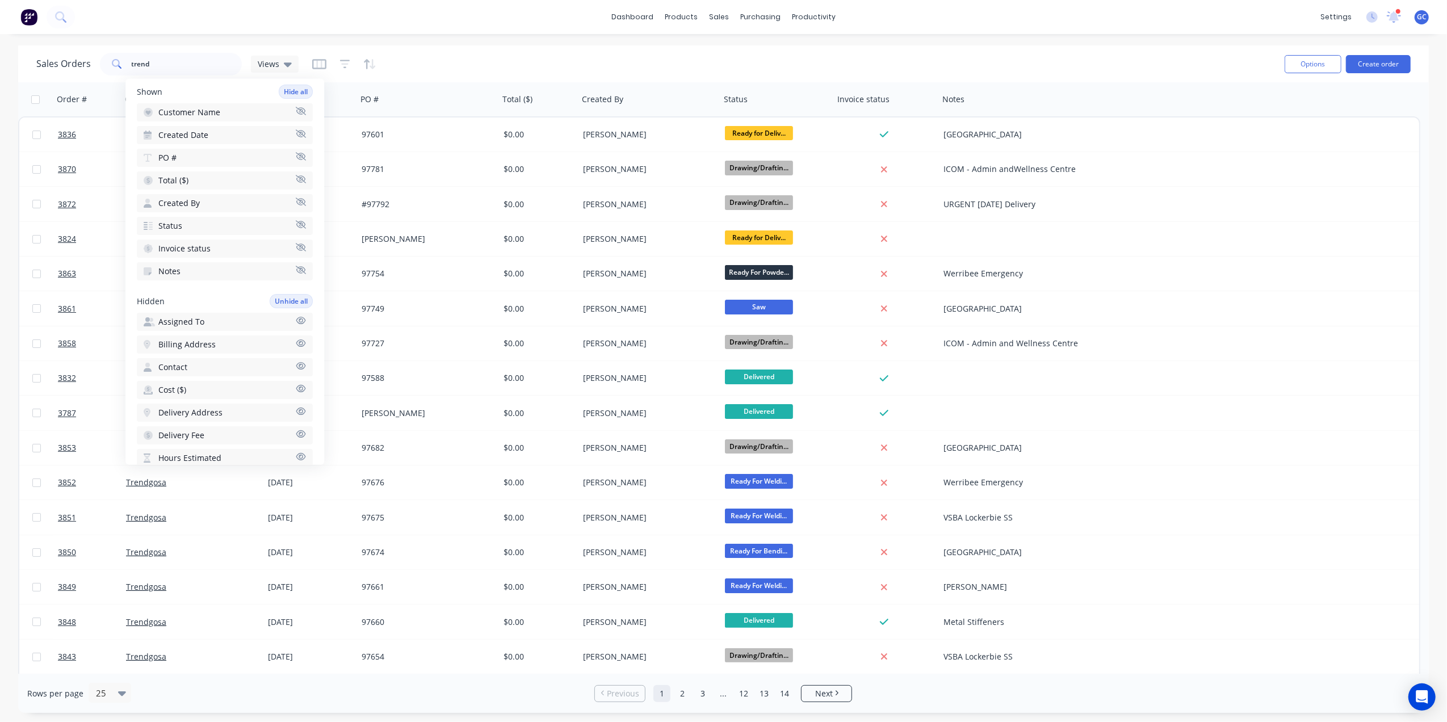
scroll to position [0, 0]
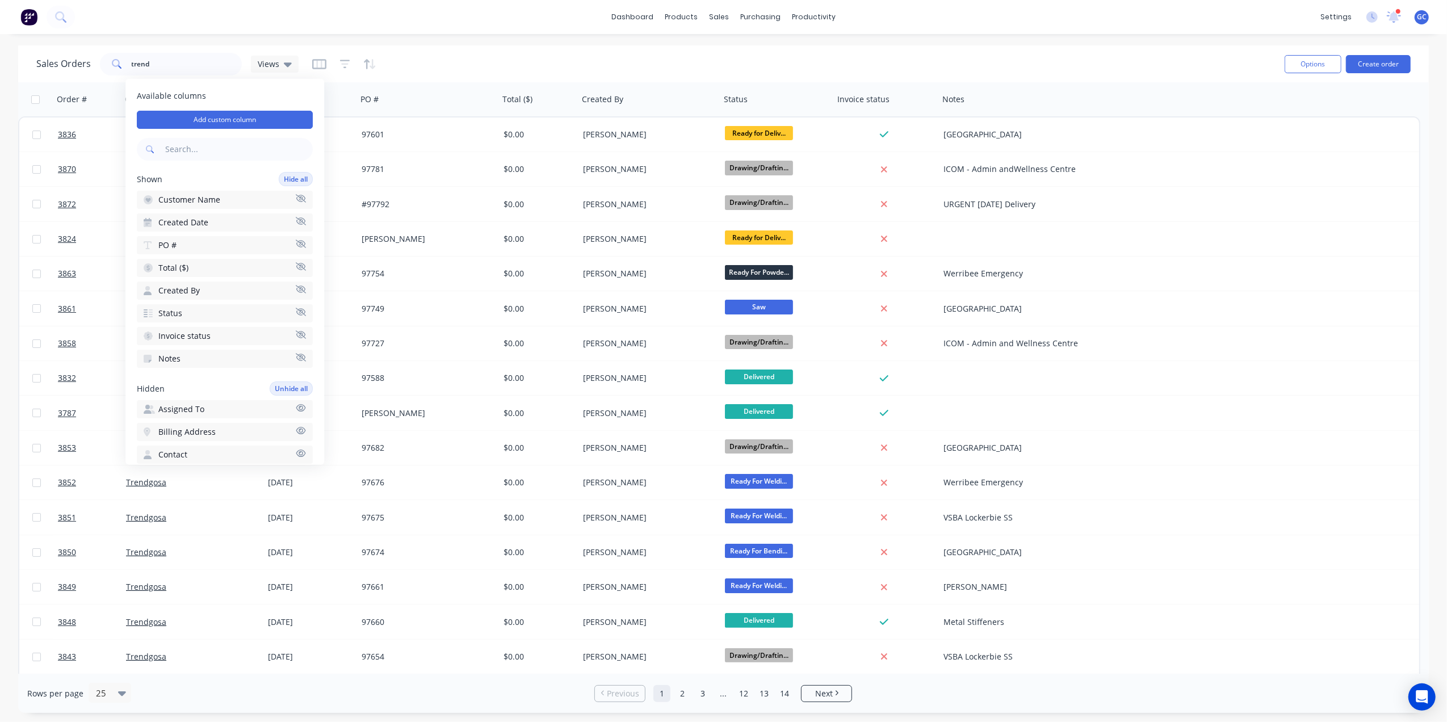
click at [273, 86] on div "Available columns Add custom column Shown Hide all Customer Name Created Date P…" at bounding box center [224, 272] width 199 height 386
click at [324, 55] on button "button" at bounding box center [319, 64] width 14 height 18
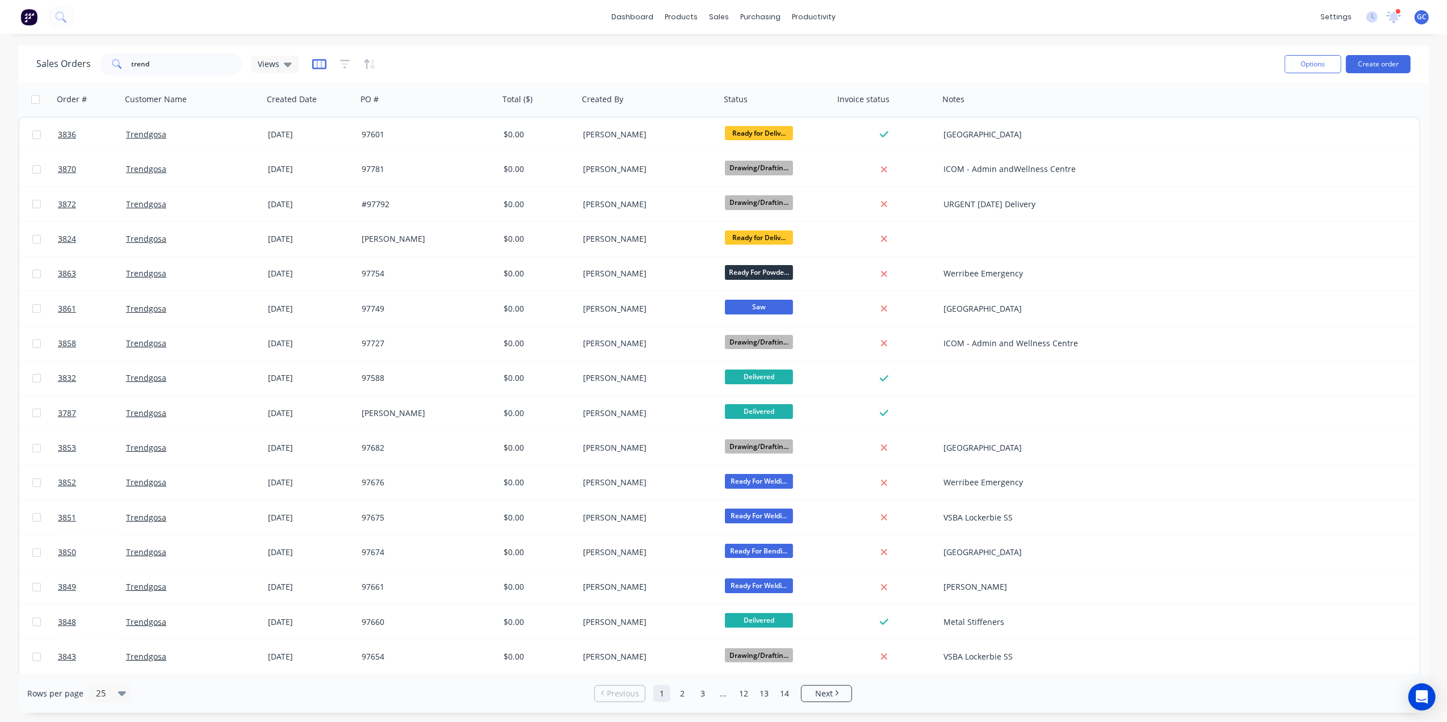
click at [316, 62] on icon "button" at bounding box center [319, 63] width 14 height 11
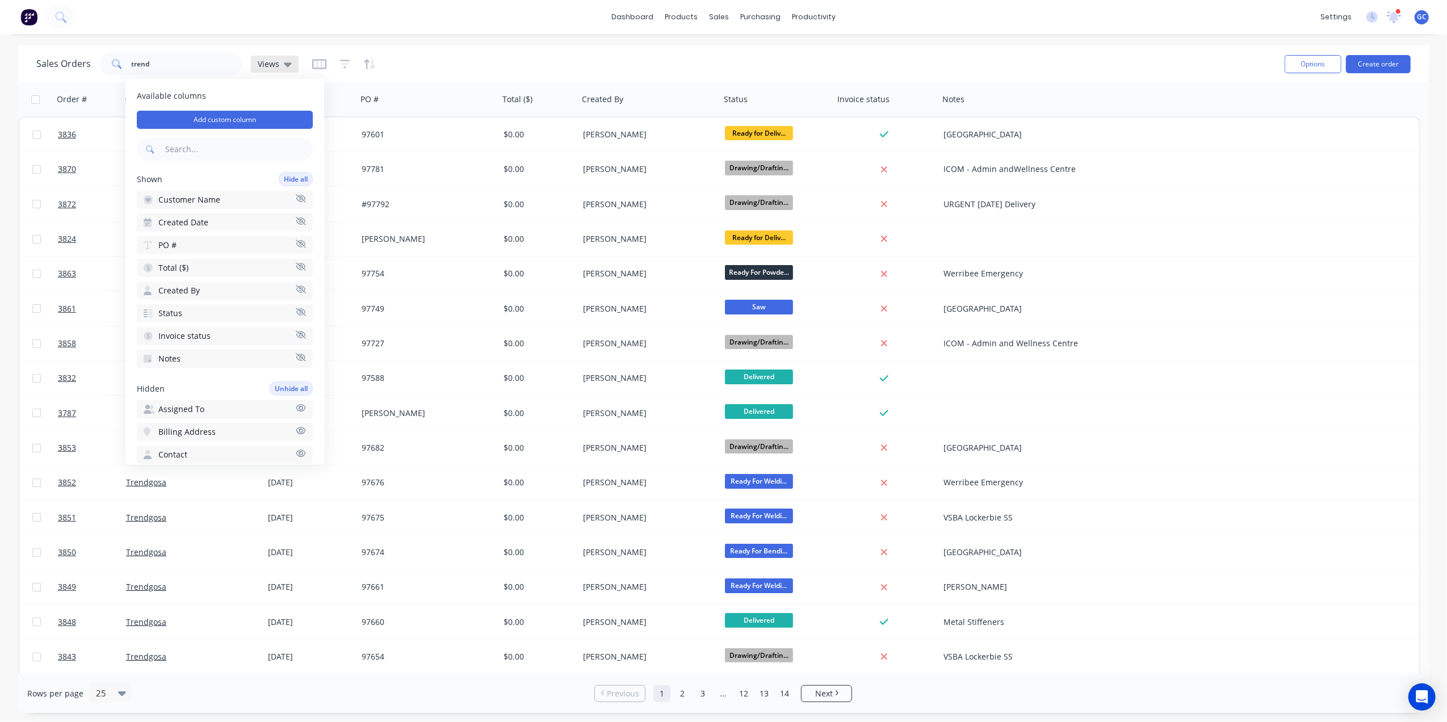
click at [265, 66] on span "Views" at bounding box center [269, 64] width 22 height 12
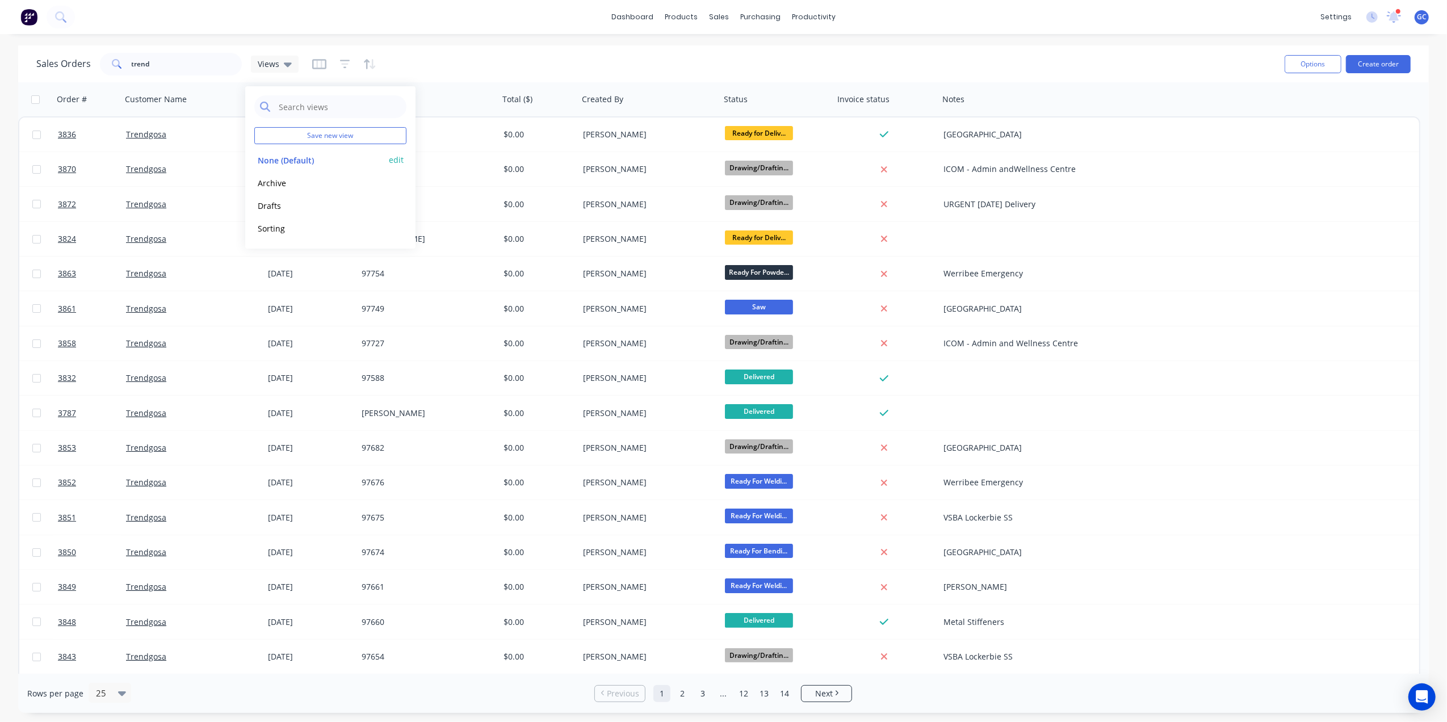
click at [396, 159] on button "edit" at bounding box center [396, 160] width 15 height 12
click at [457, 153] on button "Update" at bounding box center [476, 157] width 76 height 18
click at [530, 51] on div "Sales Orders trend Views" at bounding box center [655, 64] width 1239 height 28
click at [270, 58] on span "Views" at bounding box center [269, 64] width 22 height 12
click at [298, 162] on button "None (Default)" at bounding box center [318, 160] width 129 height 13
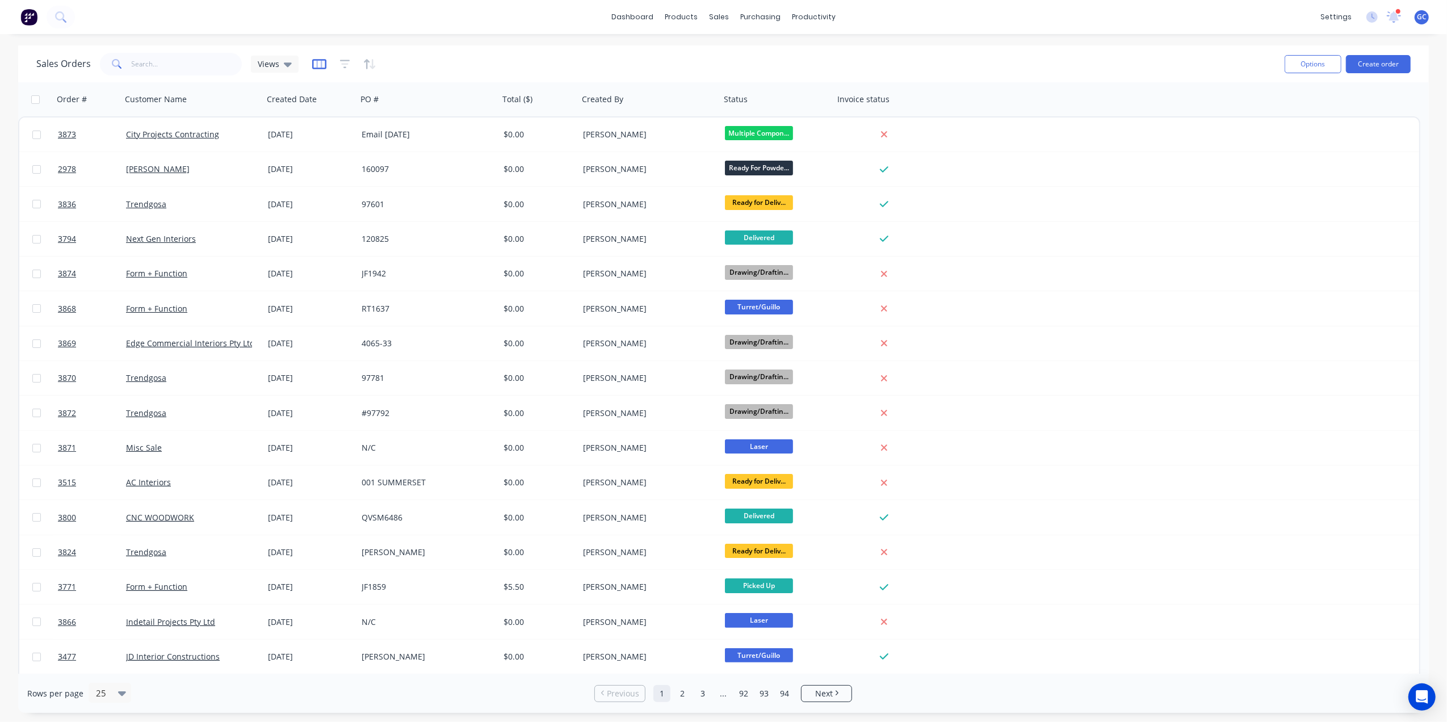
click at [312, 62] on icon "button" at bounding box center [319, 64] width 14 height 10
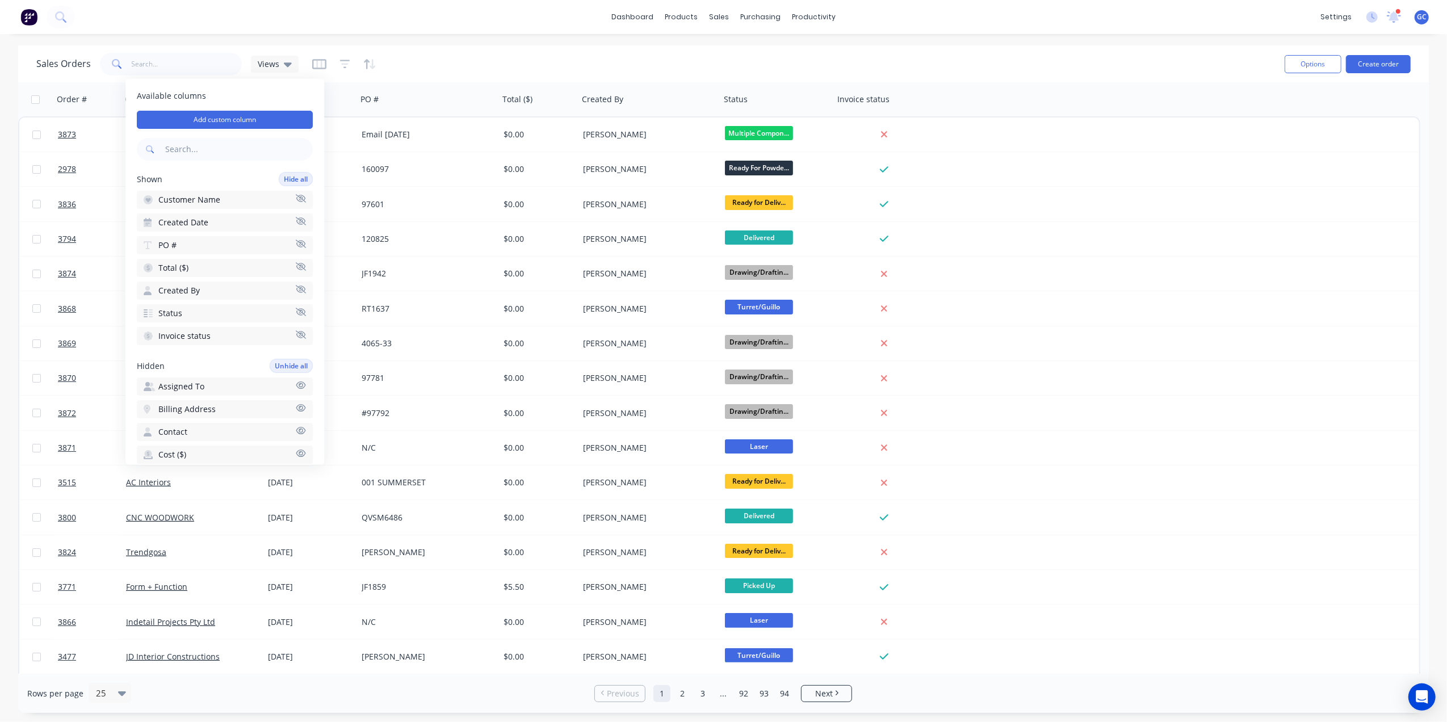
click at [296, 264] on icon "button" at bounding box center [301, 266] width 10 height 9
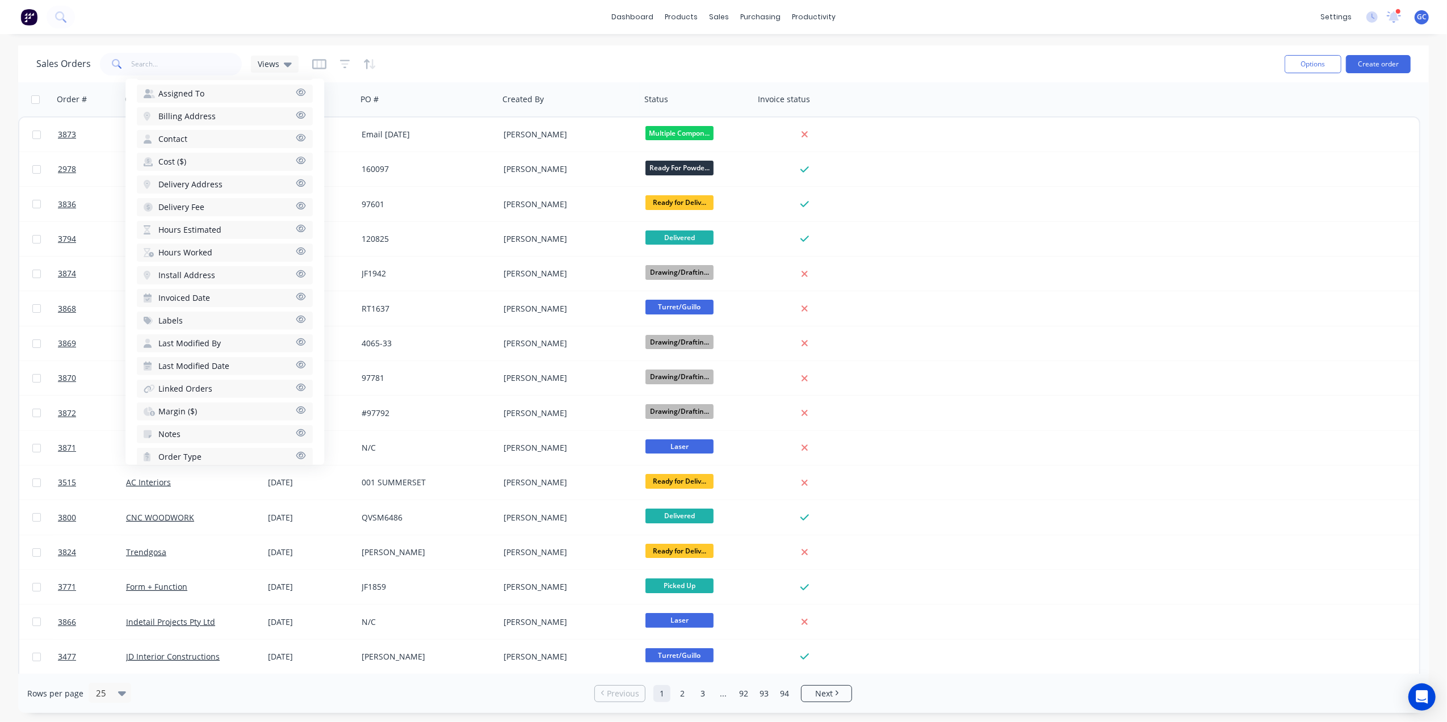
scroll to position [303, 0]
click at [278, 325] on button "Last Modified By" at bounding box center [225, 334] width 176 height 18
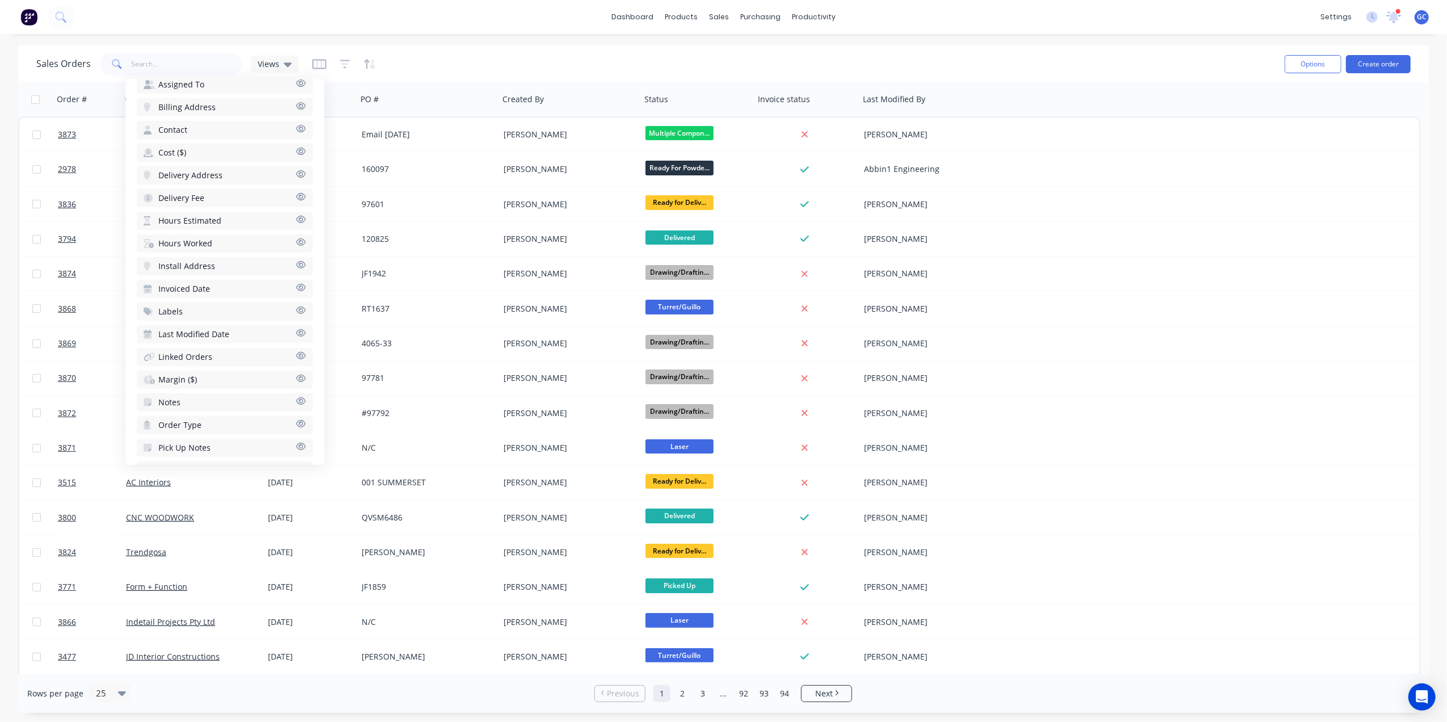
scroll to position [358, 0]
click at [265, 429] on button "Required Date" at bounding box center [225, 438] width 176 height 18
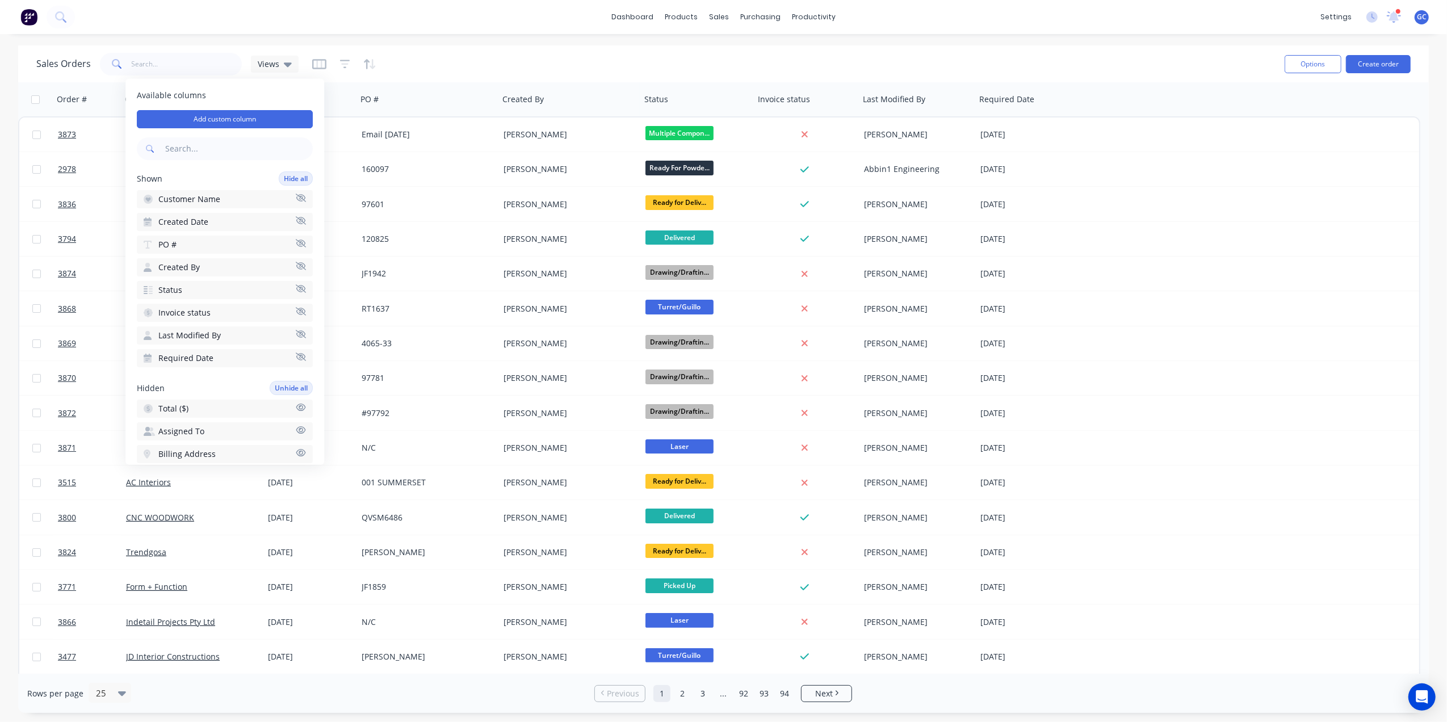
scroll to position [0, 0]
click at [244, 334] on button "Last Modified By" at bounding box center [225, 336] width 176 height 18
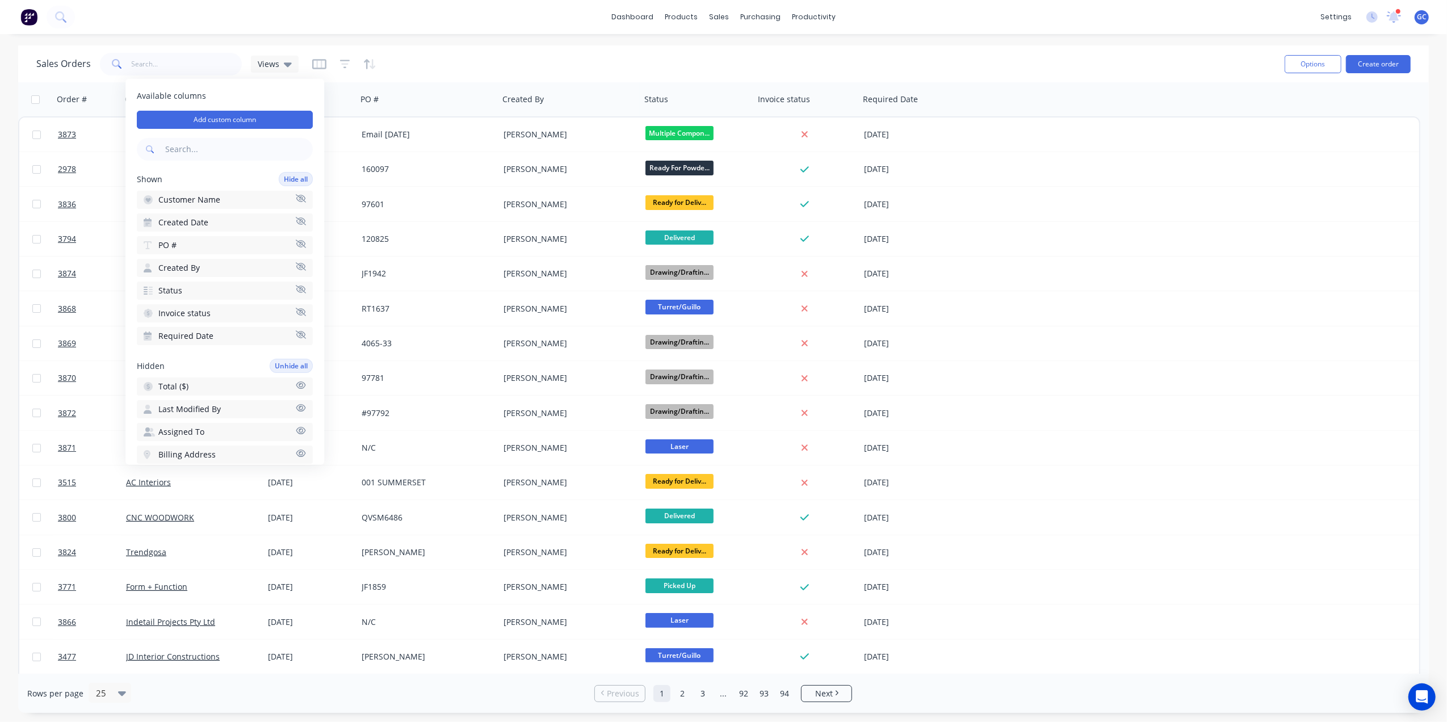
click at [454, 51] on div "Sales Orders trend Views" at bounding box center [655, 64] width 1239 height 28
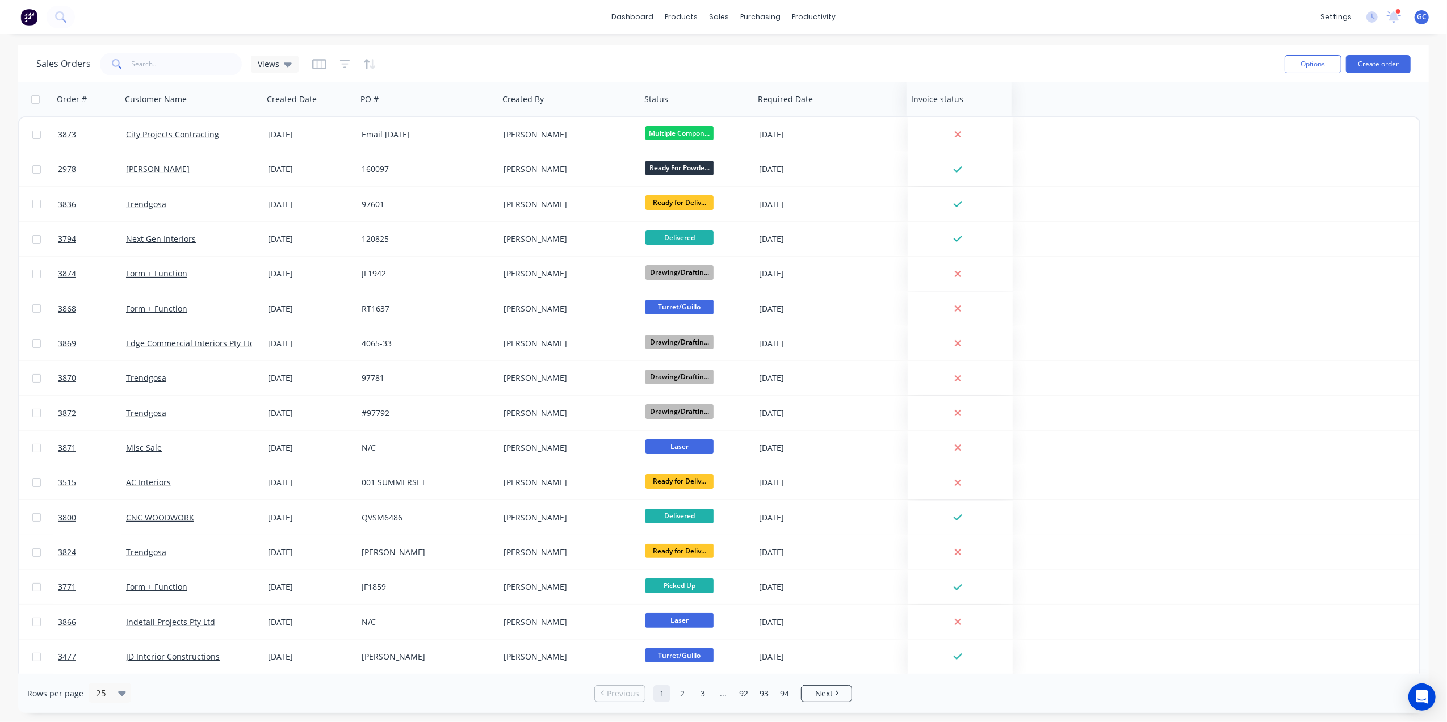
drag, startPoint x: 843, startPoint y: 108, endPoint x: 986, endPoint y: 112, distance: 142.6
click at [278, 65] on div "Views" at bounding box center [275, 64] width 34 height 10
click at [313, 62] on icon "button" at bounding box center [319, 63] width 14 height 11
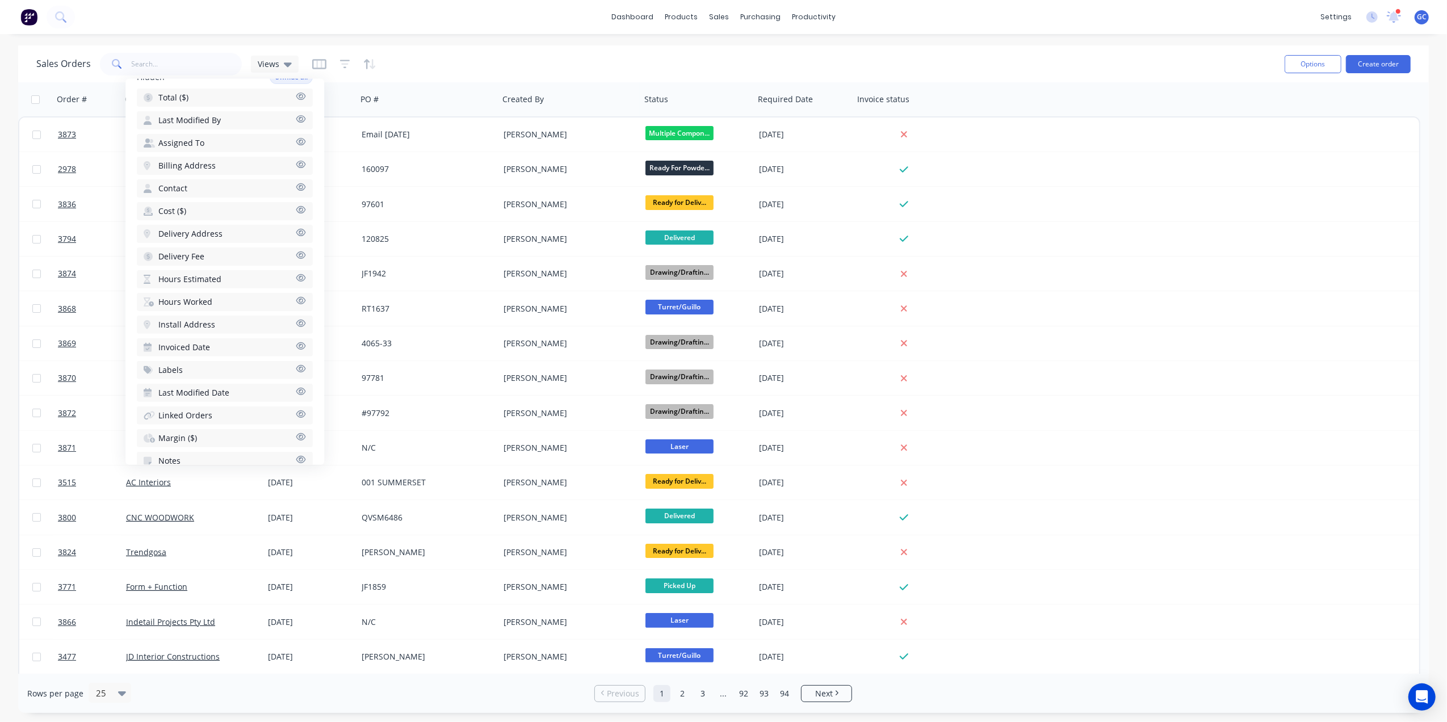
scroll to position [303, 0]
click at [196, 438] on button "Notes" at bounding box center [225, 447] width 176 height 18
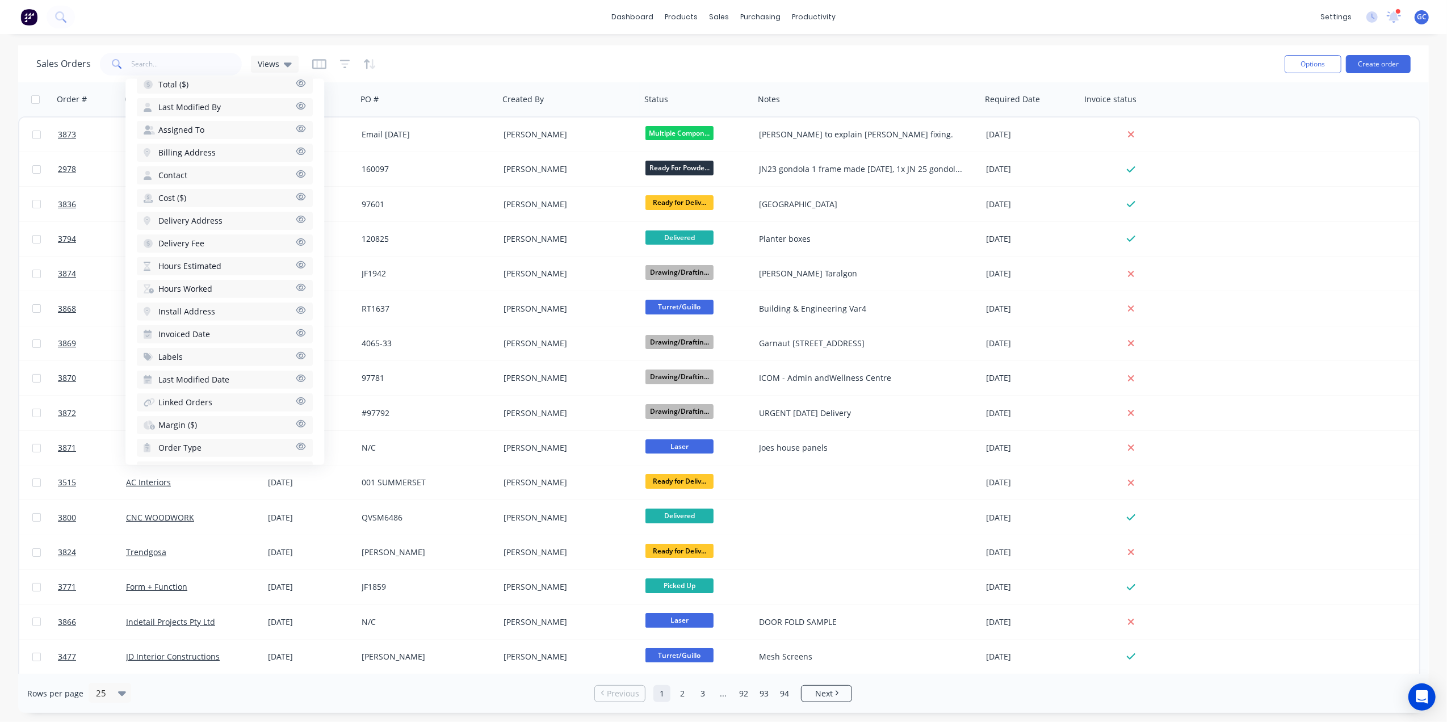
click at [978, 60] on div "Sales Orders trend Views" at bounding box center [655, 64] width 1239 height 28
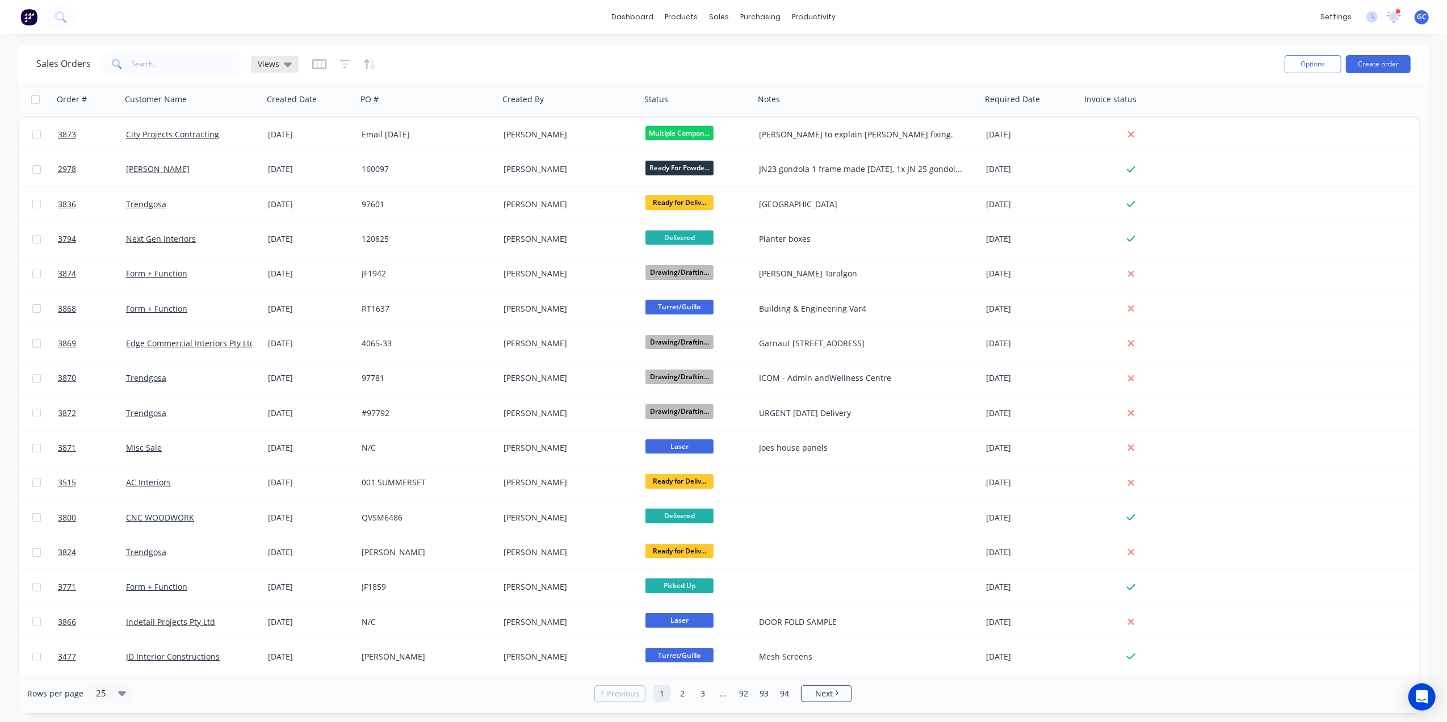
click at [262, 64] on span "Views" at bounding box center [269, 64] width 22 height 12
click at [379, 137] on button "Save new view" at bounding box center [330, 135] width 152 height 17
click at [484, 107] on input "text" at bounding box center [515, 110] width 140 height 22
type input "Default"
click at [454, 132] on label "Set as your default view" at bounding box center [499, 134] width 91 height 12
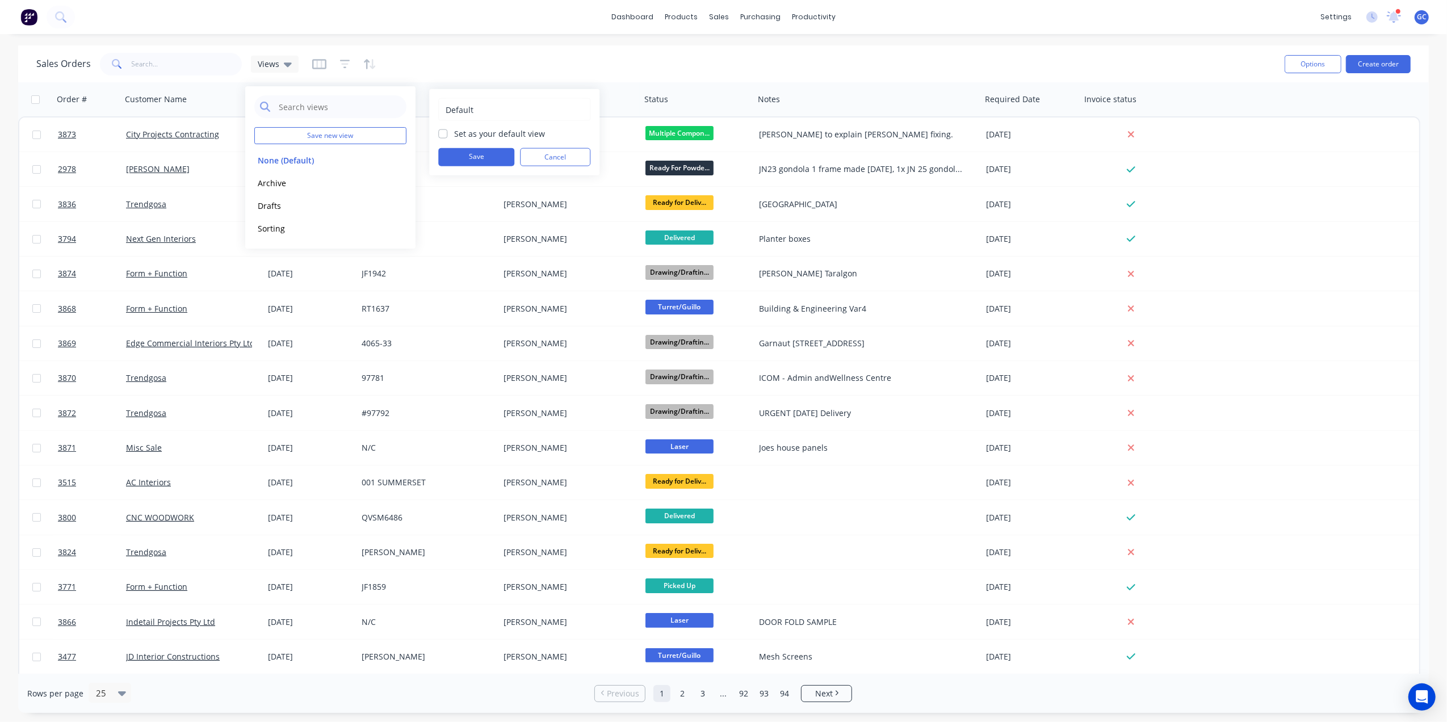
click at [445, 132] on input "Set as your default view" at bounding box center [442, 133] width 9 height 11
checkbox input "true"
click at [466, 156] on button "Save" at bounding box center [476, 157] width 76 height 18
click at [327, 185] on button "Default (Default)" at bounding box center [318, 183] width 129 height 13
click at [564, 56] on div "Sales Orders trend Default" at bounding box center [655, 64] width 1239 height 28
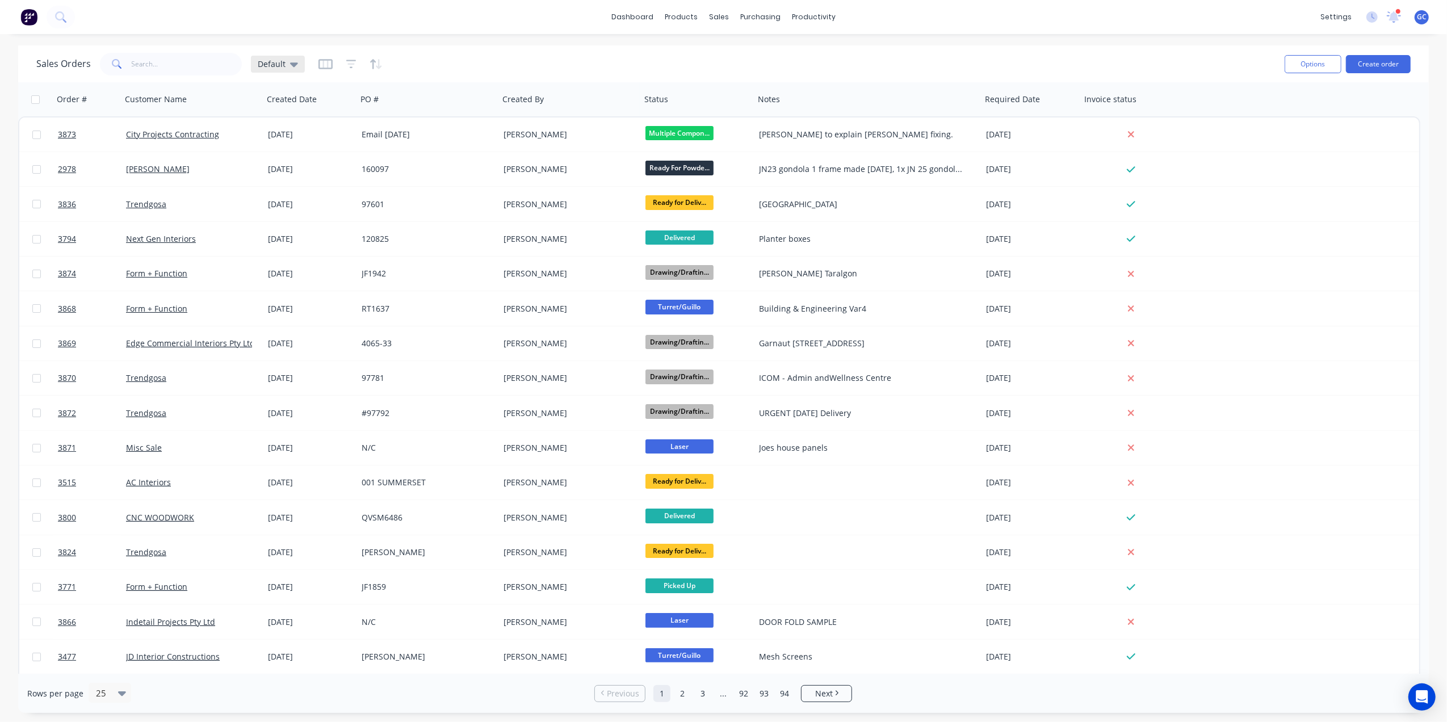
click at [271, 62] on span "Default" at bounding box center [272, 64] width 28 height 12
click at [396, 184] on button "edit" at bounding box center [396, 183] width 15 height 12
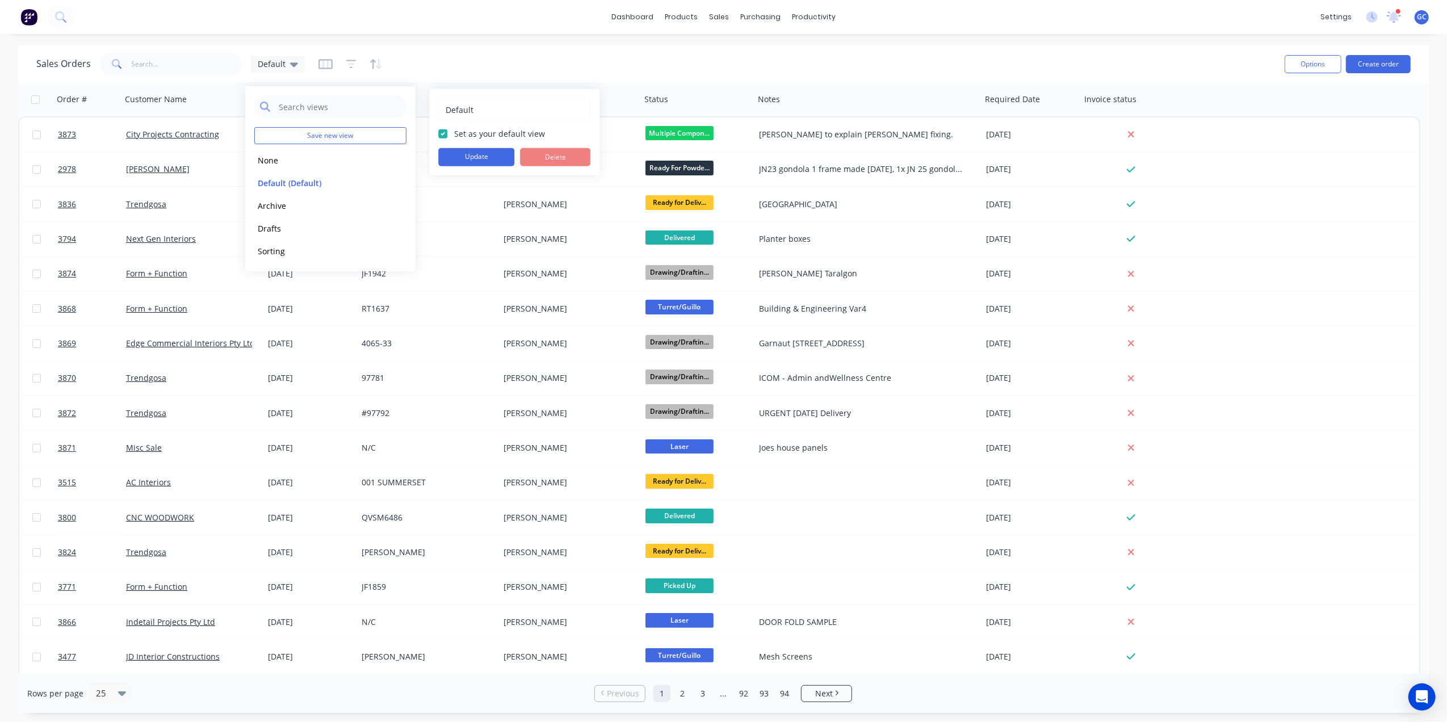
drag, startPoint x: 495, startPoint y: 110, endPoint x: 404, endPoint y: 118, distance: 91.2
click at [404, 722] on div "Save new view None edit Default (Default) edit Archive edit Drafts edit Sorting…" at bounding box center [723, 722] width 1447 height 0
type input "D"
type input "[PERSON_NAME]"
click at [480, 151] on button "Update" at bounding box center [476, 157] width 76 height 18
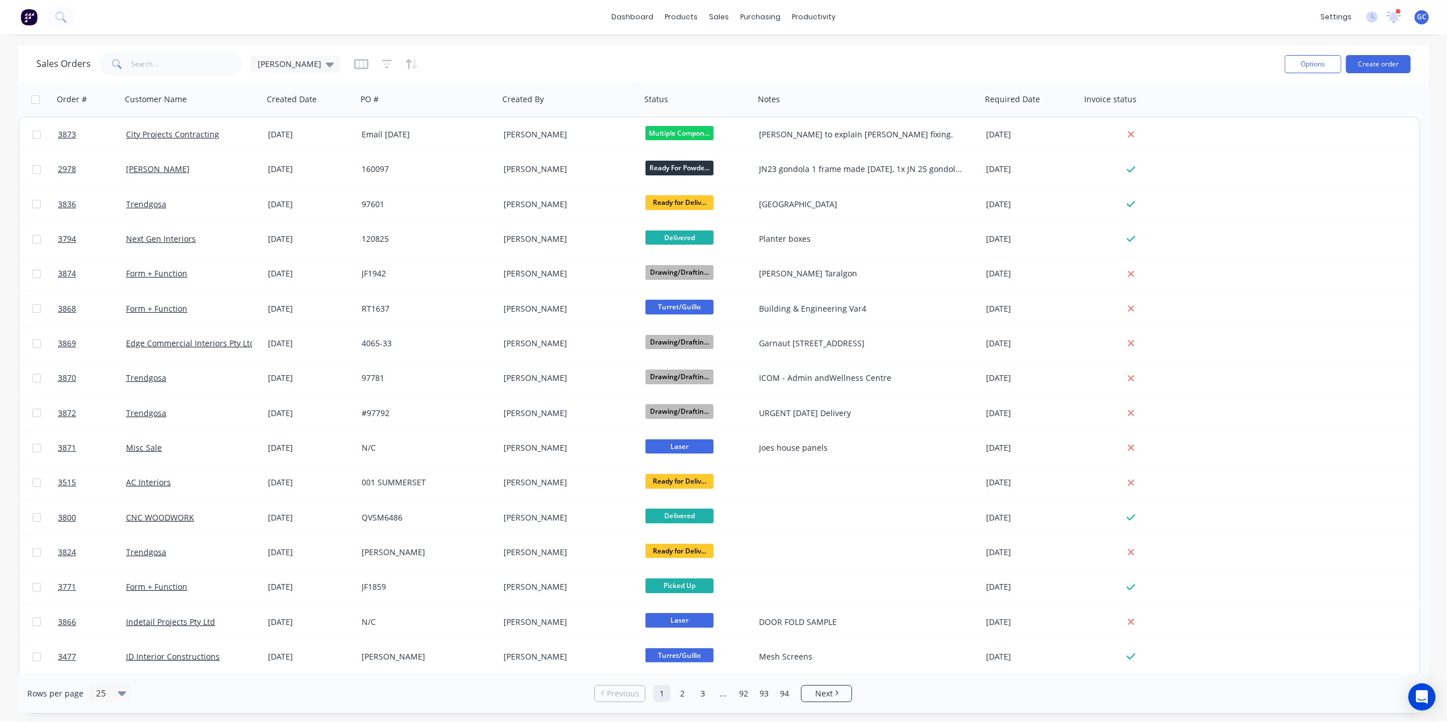
click at [474, 62] on div "Sales Orders trend Gino" at bounding box center [655, 64] width 1239 height 28
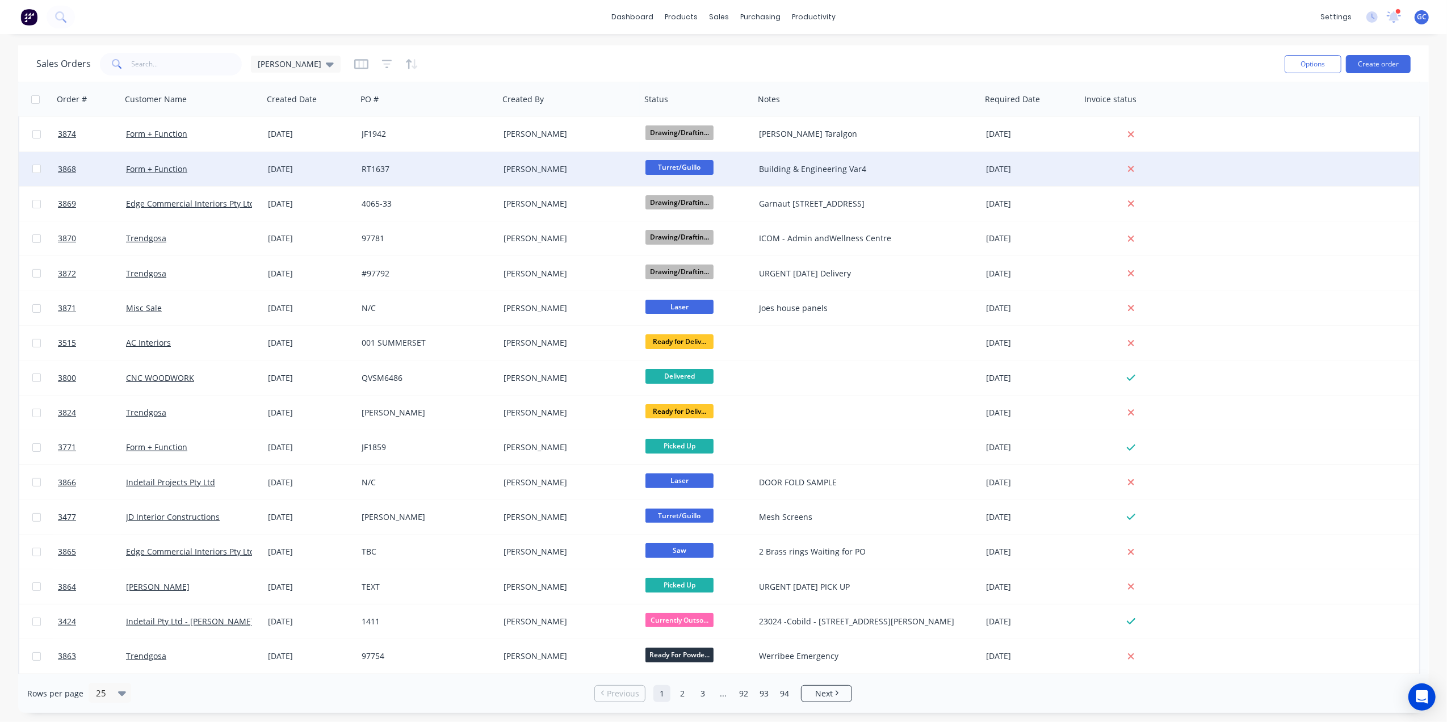
scroll to position [0, 0]
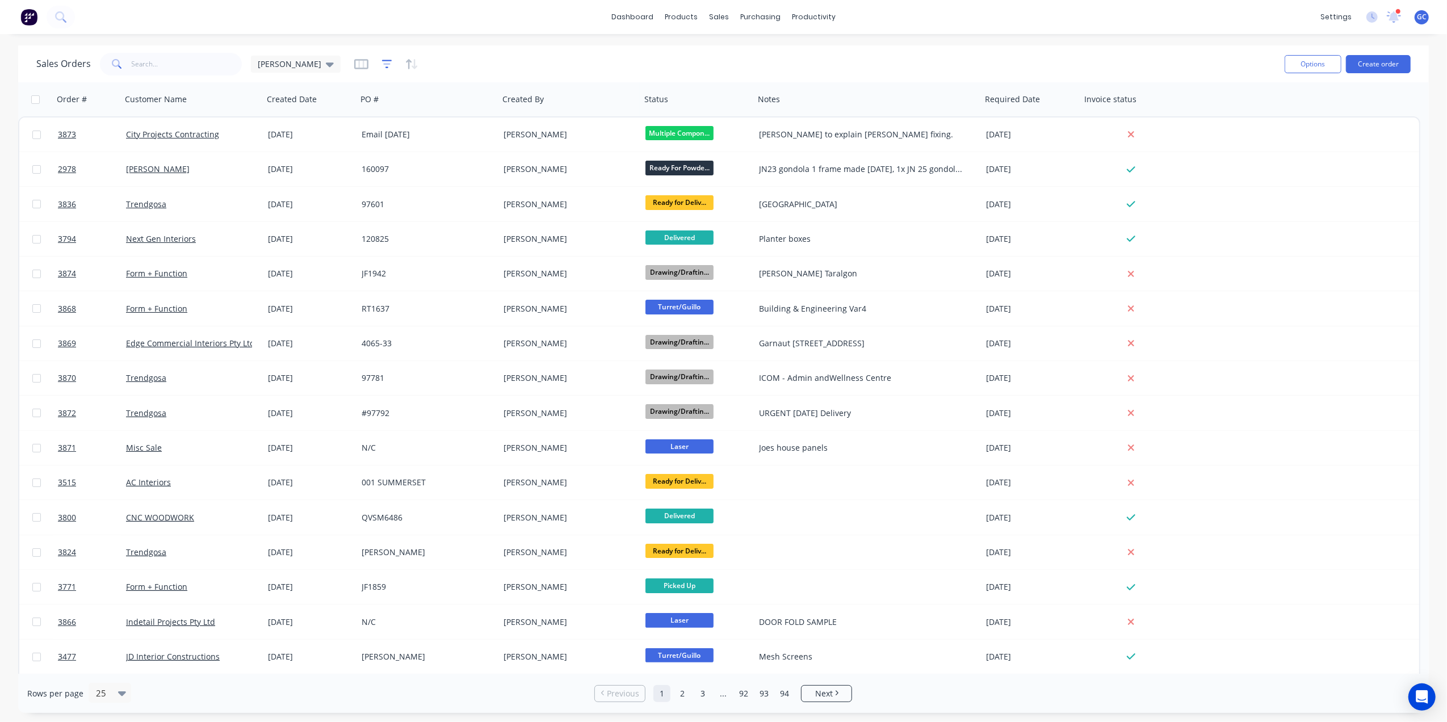
click at [383, 64] on icon "button" at bounding box center [386, 64] width 7 height 2
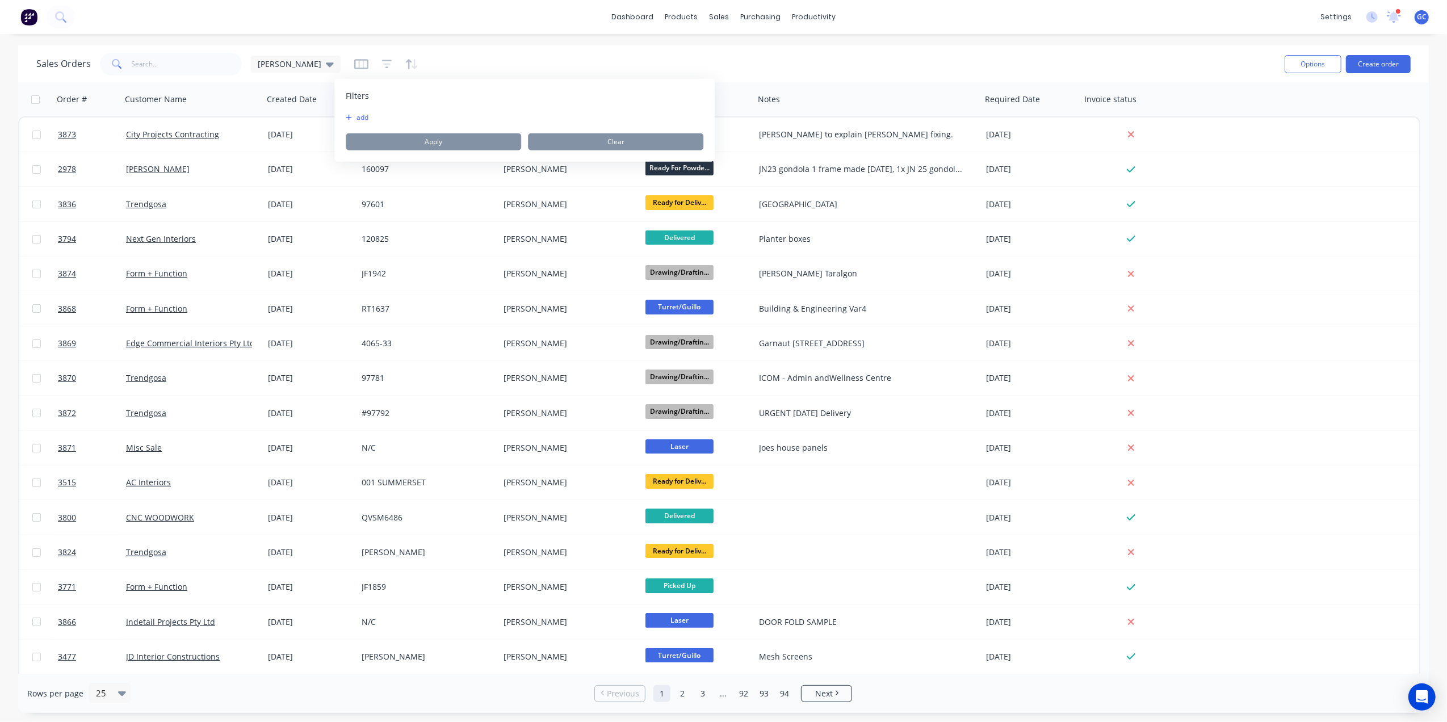
click at [385, 57] on div "Sales Orders trend Gino" at bounding box center [655, 64] width 1239 height 28
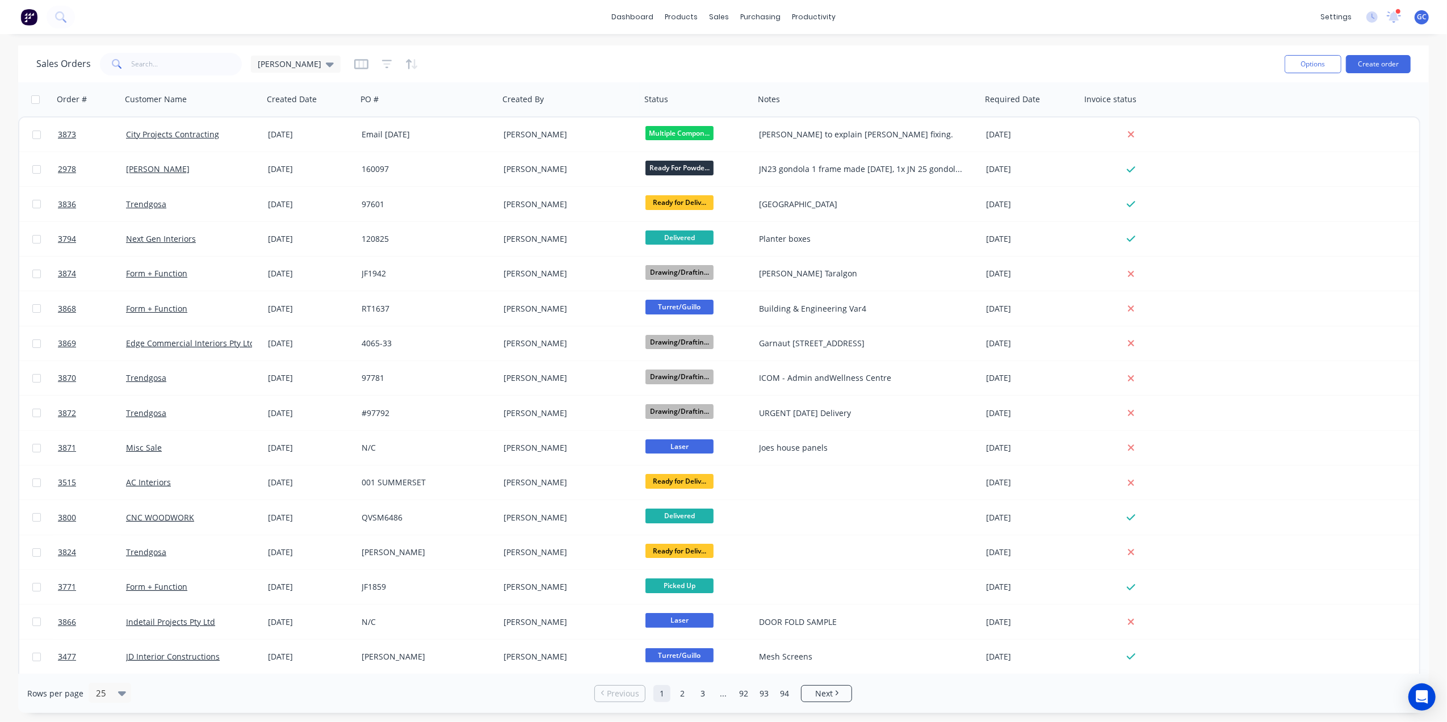
click at [372, 65] on div "Sales Orders trend Gino" at bounding box center [655, 64] width 1239 height 28
click at [405, 59] on icon "button" at bounding box center [411, 63] width 13 height 11
click at [480, 47] on div "Sales Orders trend Gino Options Create order" at bounding box center [723, 63] width 1411 height 37
click at [108, 95] on icon "button" at bounding box center [104, 99] width 10 height 9
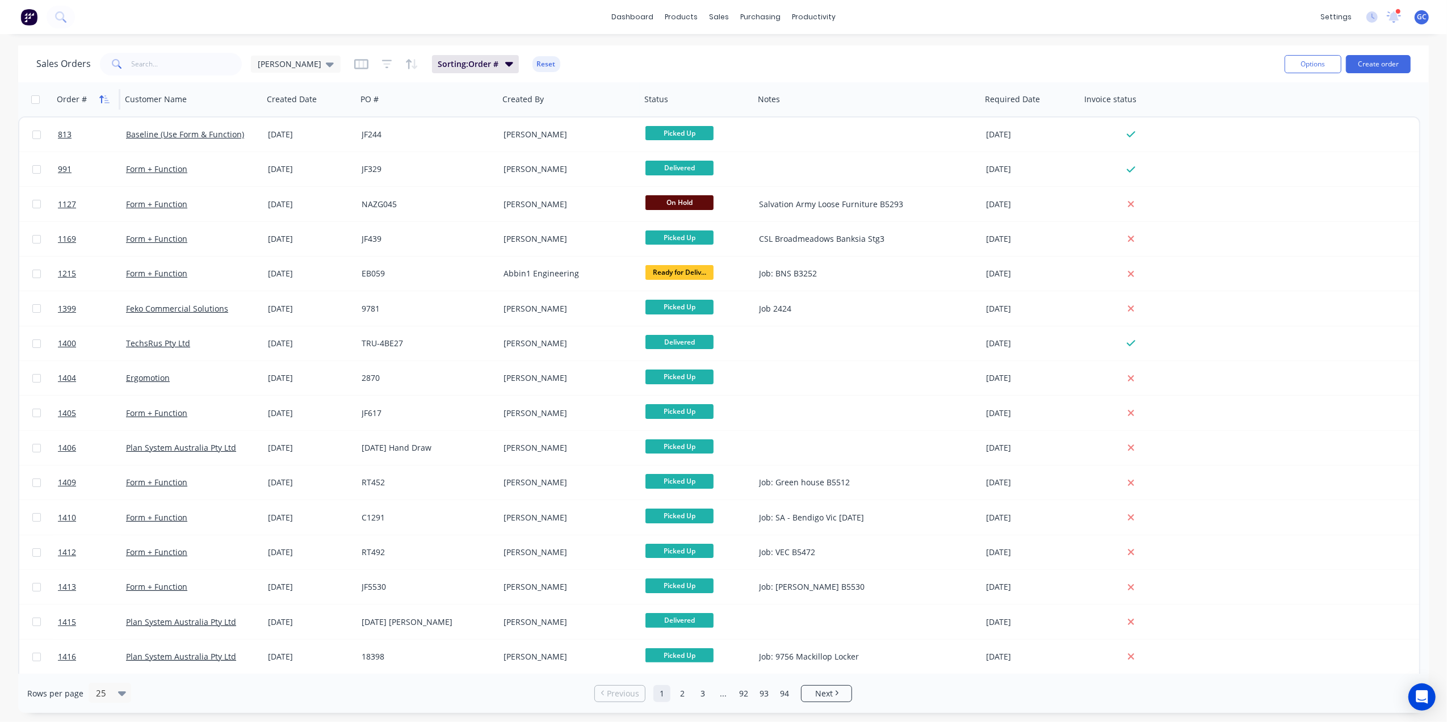
click at [108, 100] on icon "button" at bounding box center [104, 99] width 10 height 9
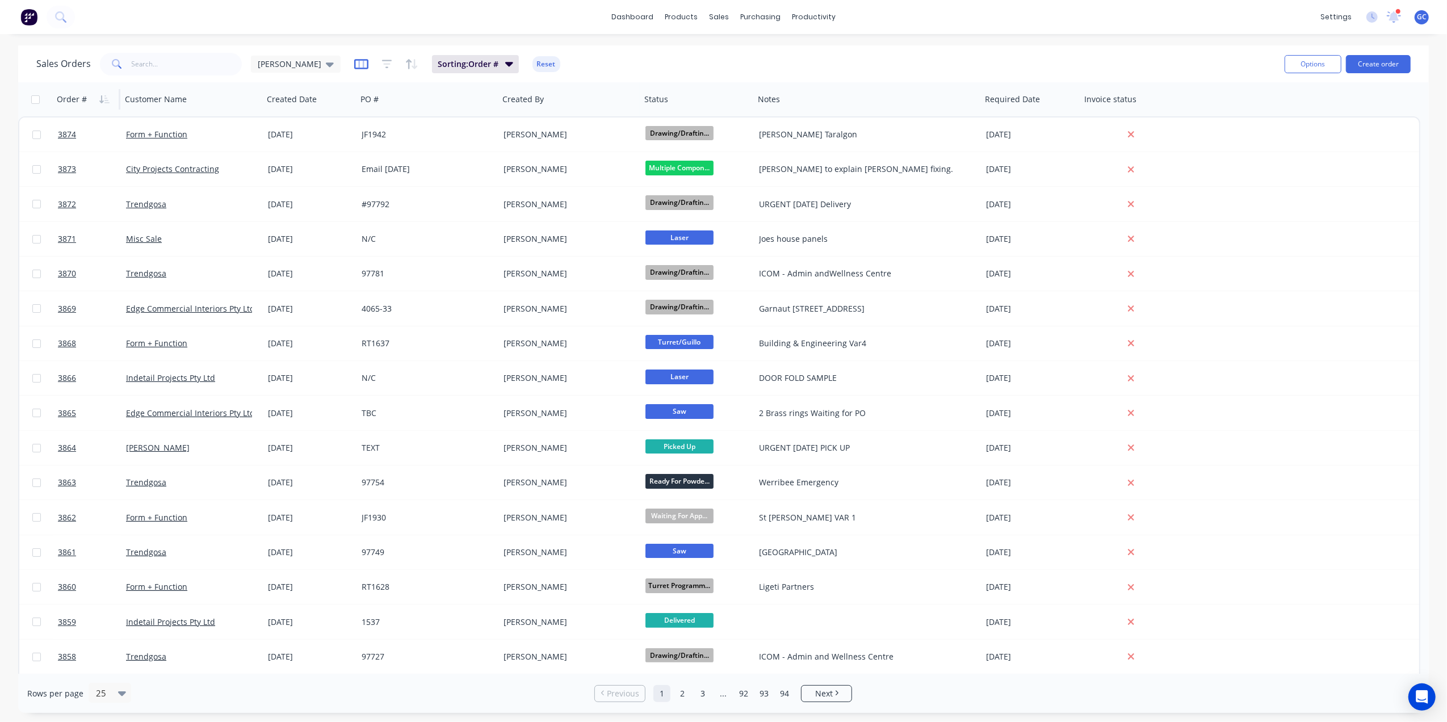
click at [358, 62] on icon "button" at bounding box center [361, 63] width 6 height 7
click at [256, 57] on div "[PERSON_NAME]" at bounding box center [296, 64] width 90 height 17
click at [400, 183] on button "edit" at bounding box center [396, 183] width 15 height 12
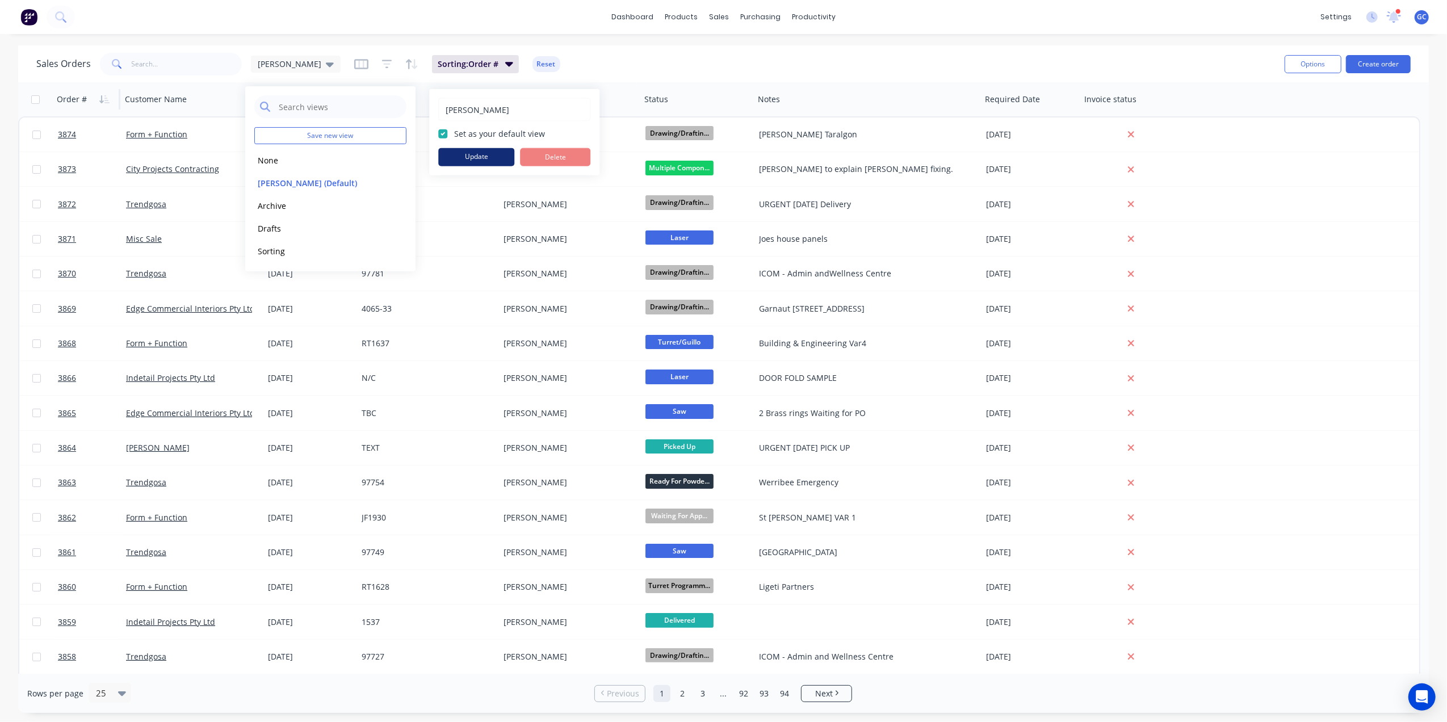
click at [464, 157] on button "Update" at bounding box center [476, 157] width 76 height 18
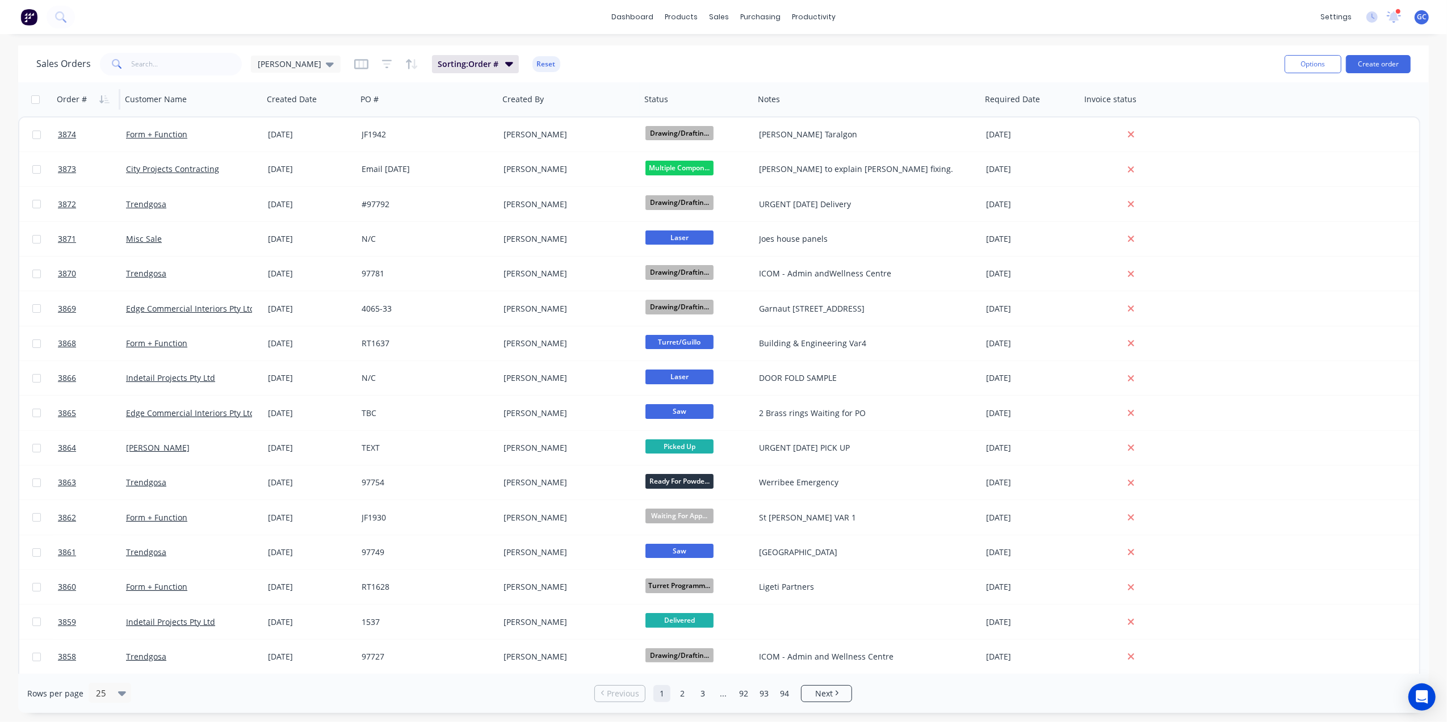
click at [557, 48] on div "Sales Orders trend Gino Sorting: Order # Reset Options Create order" at bounding box center [723, 63] width 1411 height 37
click at [759, 20] on div "purchasing" at bounding box center [761, 17] width 52 height 17
click at [788, 52] on div "Purchase Orders" at bounding box center [798, 54] width 60 height 10
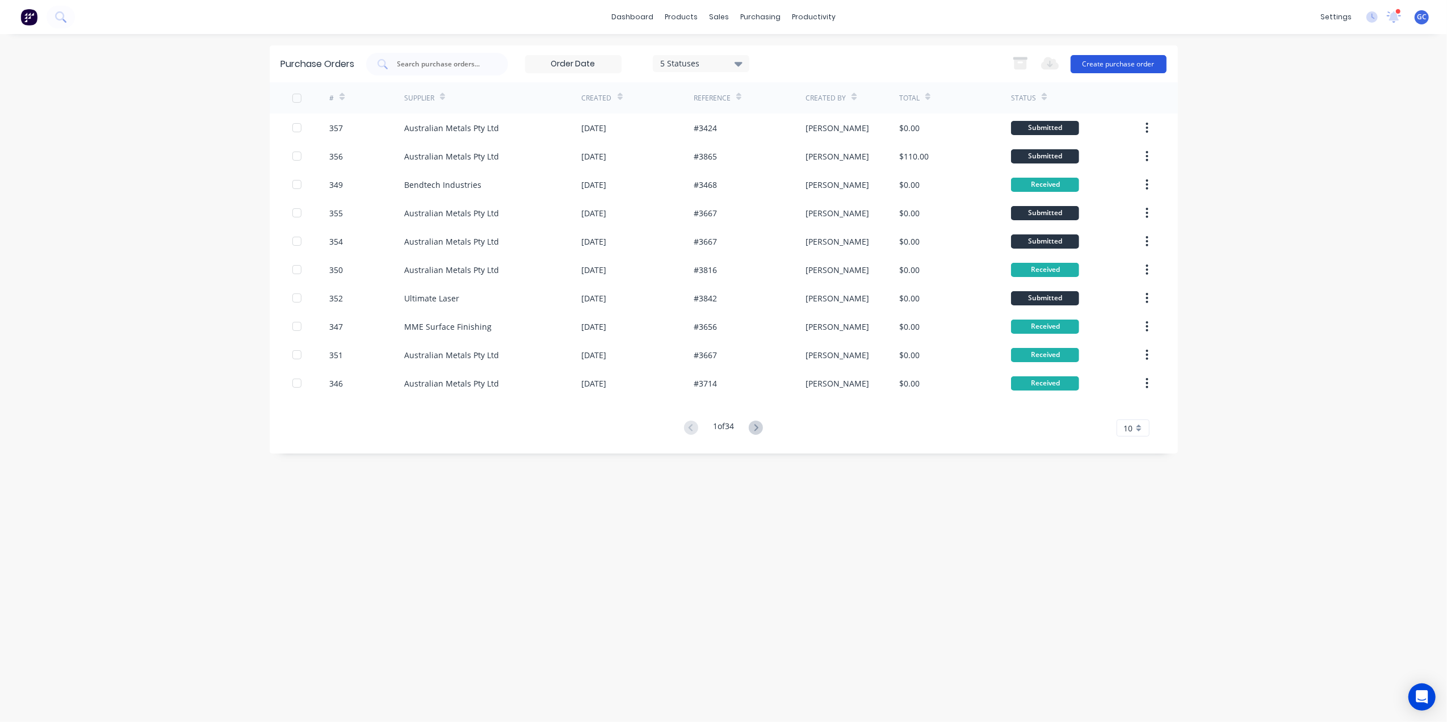
click at [1152, 61] on button "Create purchase order" at bounding box center [1119, 64] width 96 height 18
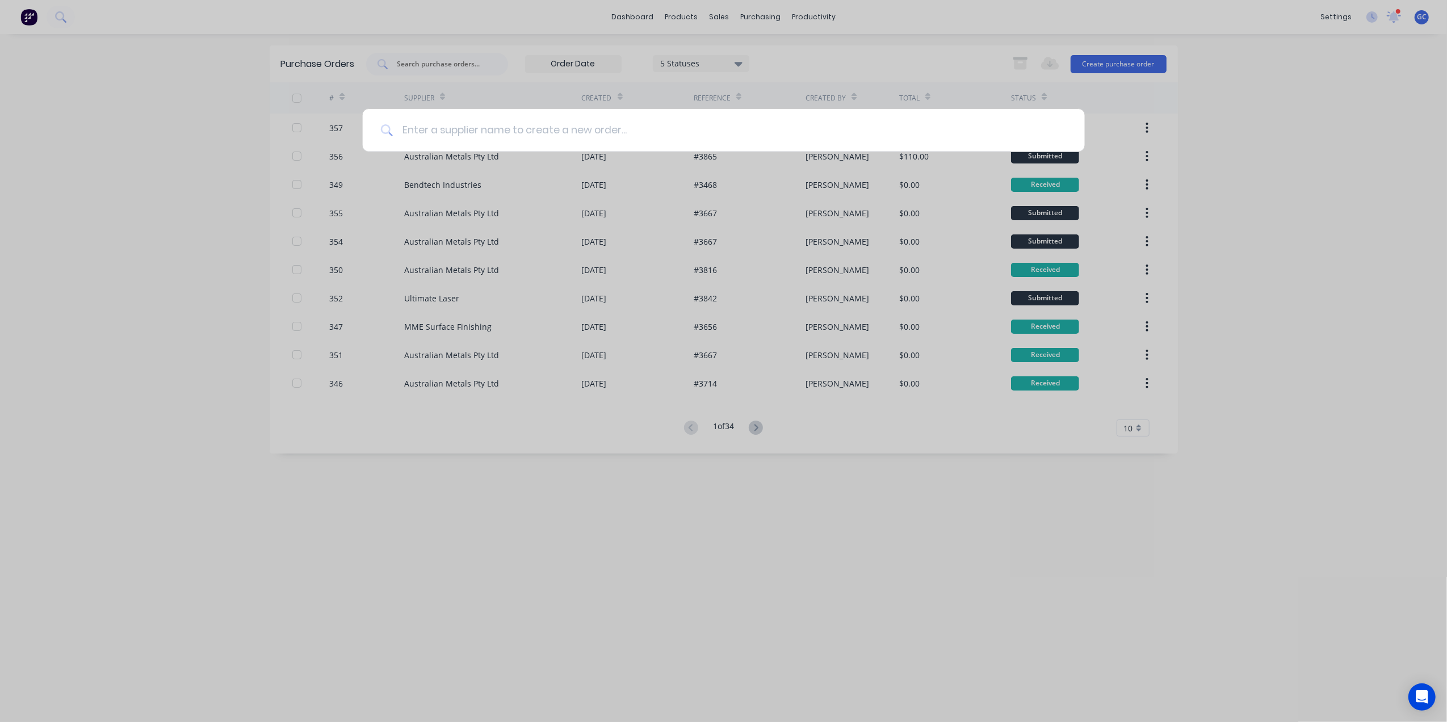
click at [673, 139] on input at bounding box center [730, 130] width 674 height 43
click at [802, 556] on div at bounding box center [723, 361] width 1447 height 722
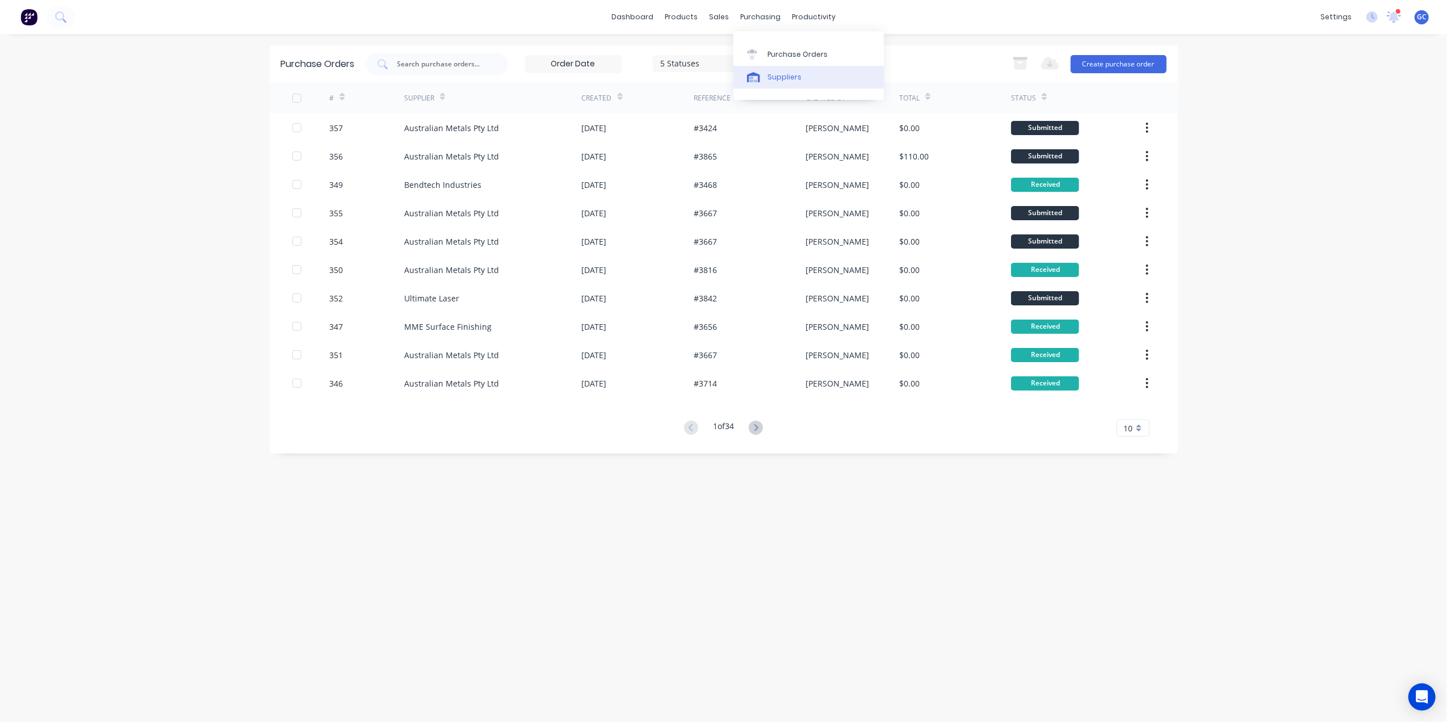
click at [763, 72] on div at bounding box center [755, 77] width 17 height 10
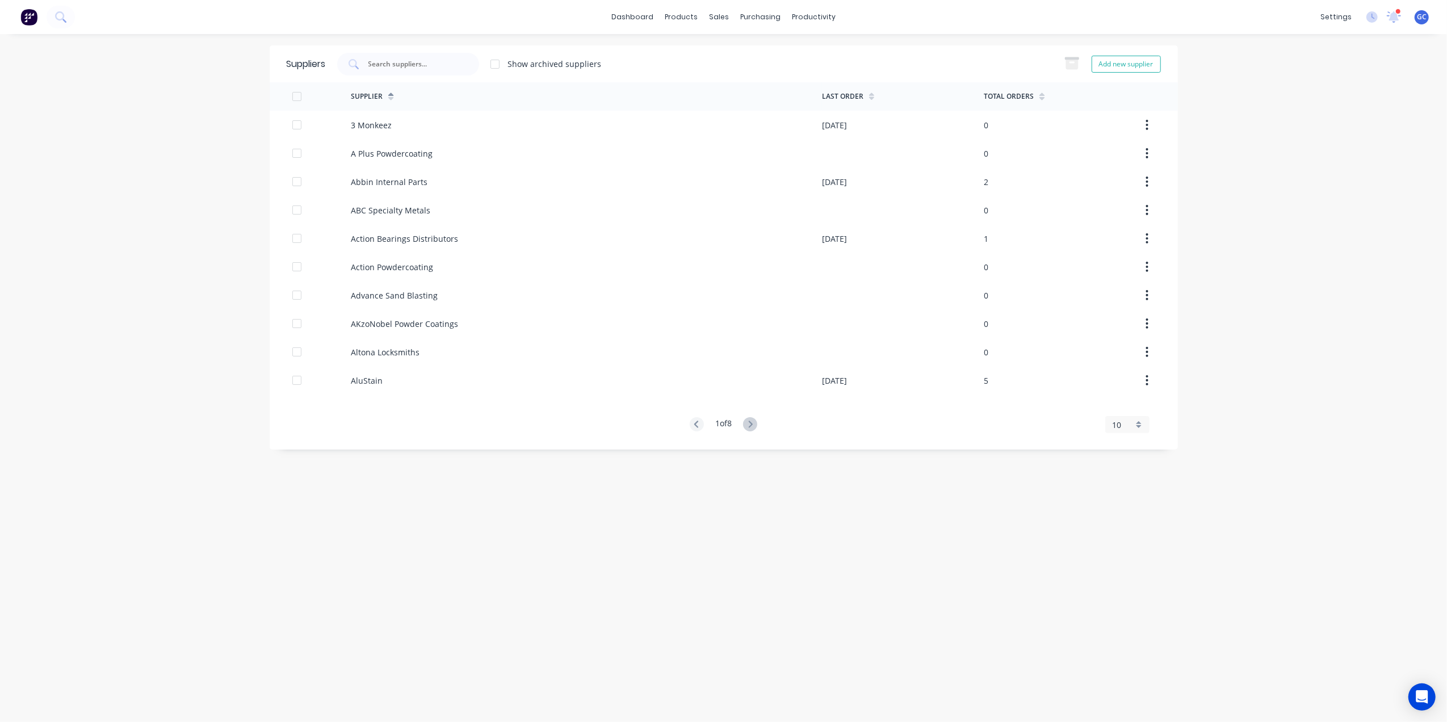
click at [474, 61] on div at bounding box center [408, 64] width 142 height 23
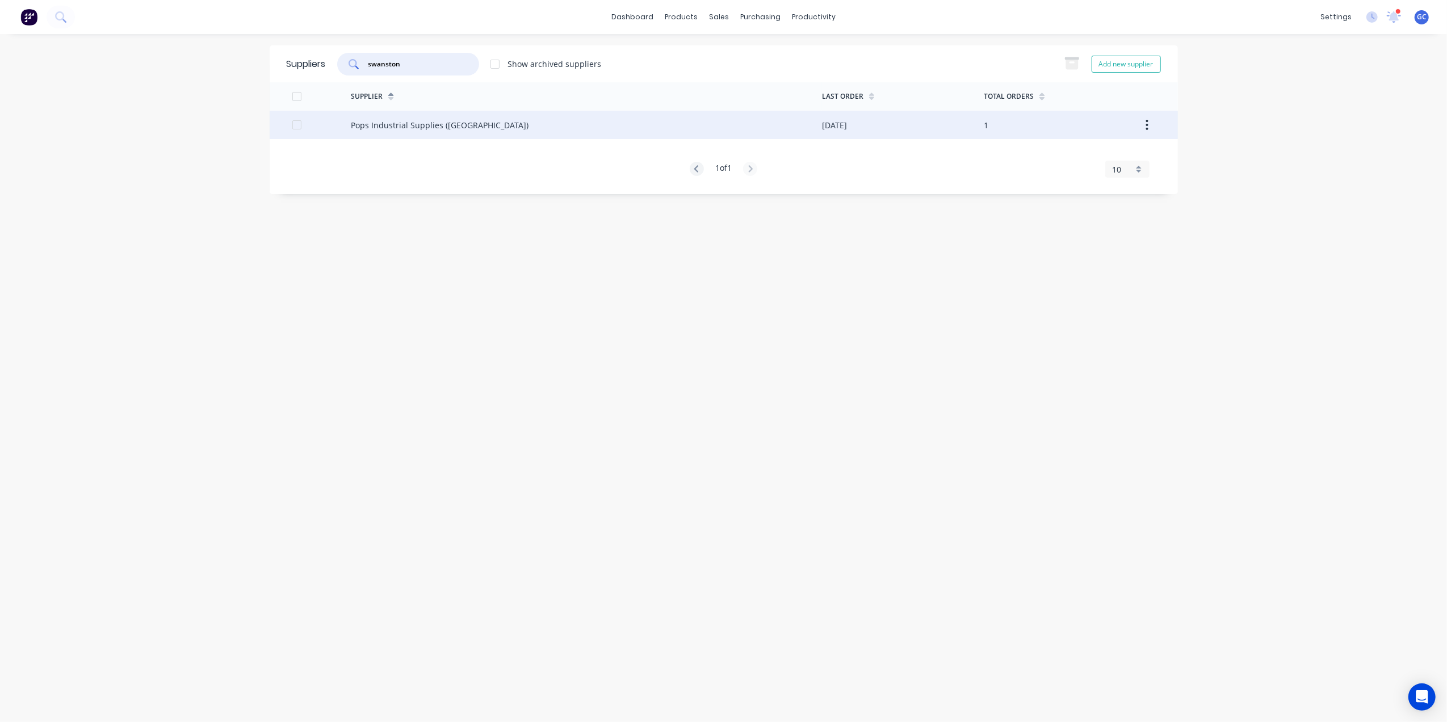
type input "swanston"
click at [478, 129] on div "Pops Industrial Supplies (Swanston)" at bounding box center [440, 125] width 178 height 12
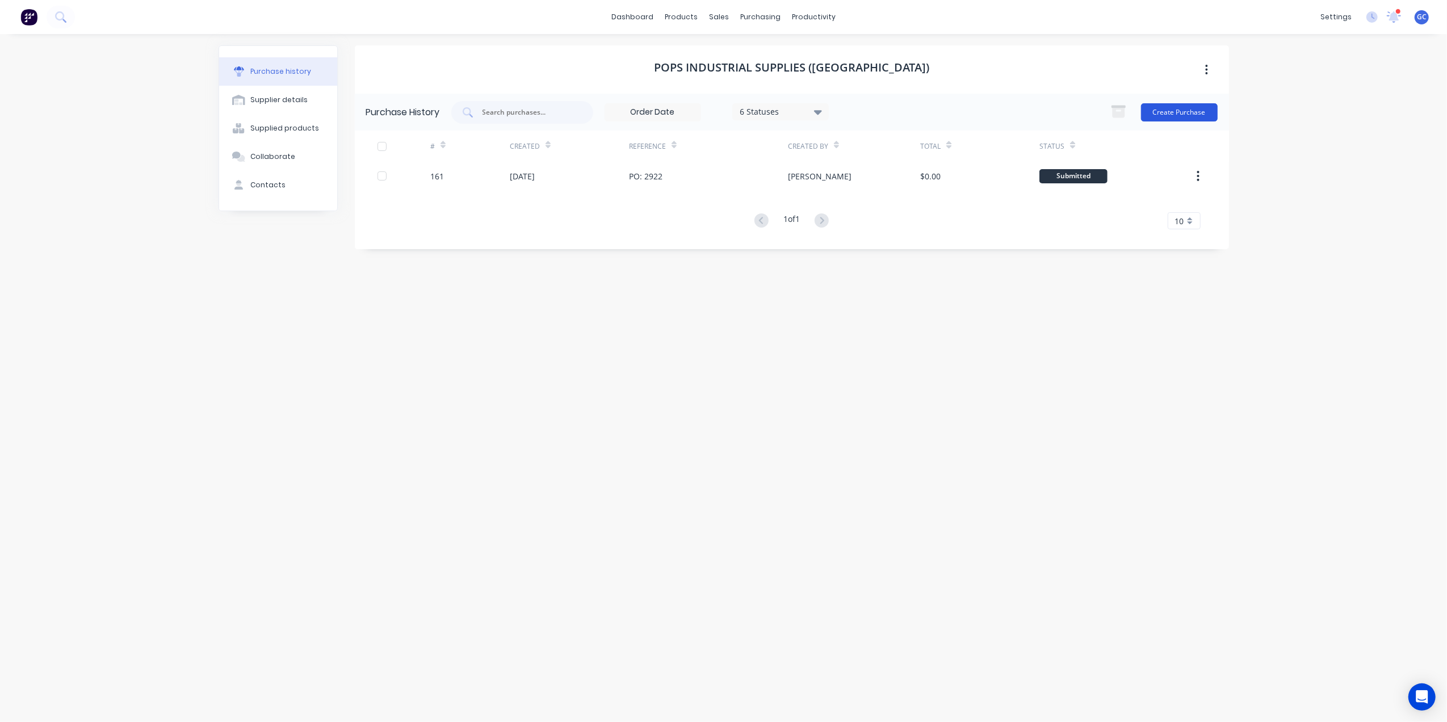
click at [1164, 116] on button "Create Purchase" at bounding box center [1179, 112] width 77 height 18
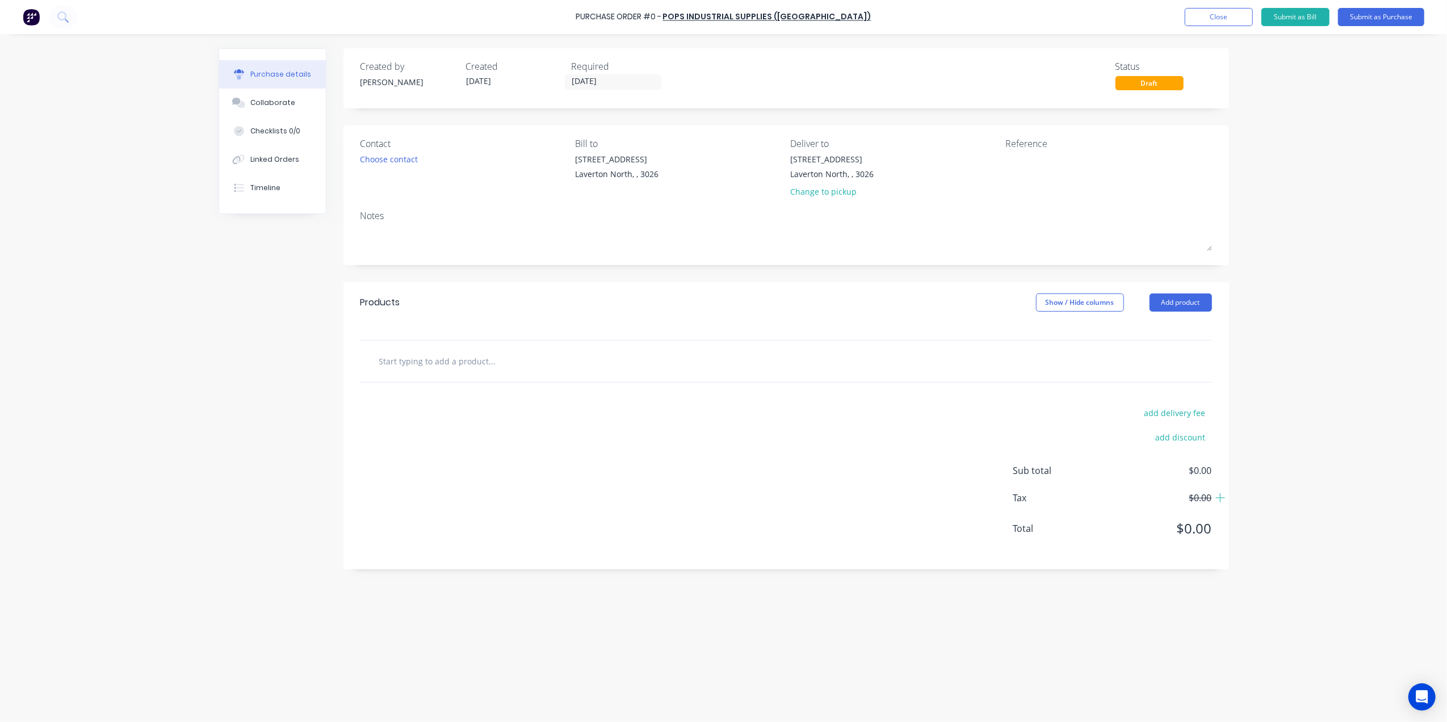
click at [1179, 283] on div "Products Show / Hide columns Add product" at bounding box center [787, 302] width 886 height 41
click at [1167, 305] on button "Add product" at bounding box center [1181, 303] width 62 height 18
click at [1150, 360] on div "Basic product" at bounding box center [1158, 354] width 87 height 16
click at [516, 382] on div at bounding box center [507, 380] width 95 height 16
click at [444, 385] on div "1 1" at bounding box center [423, 393] width 57 height 61
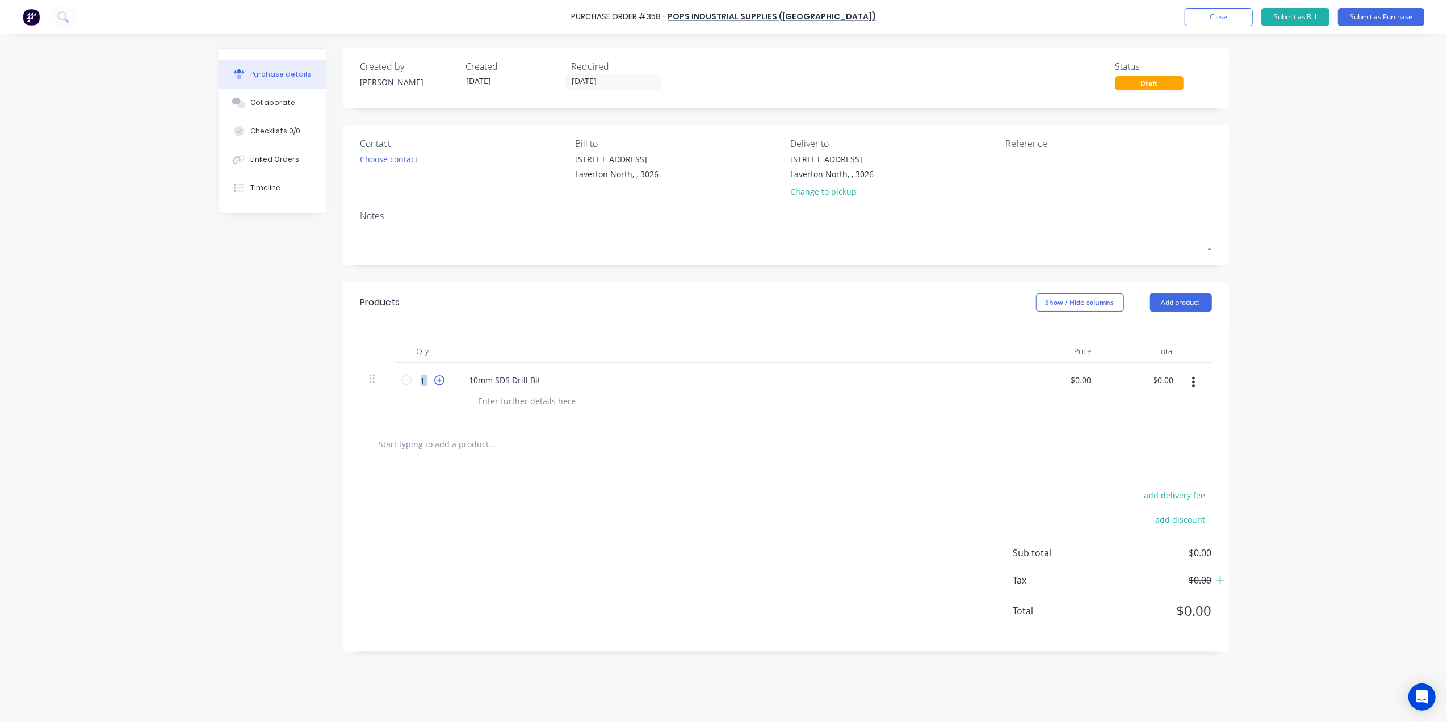
click at [443, 384] on icon at bounding box center [439, 380] width 10 height 10
click at [503, 401] on div at bounding box center [528, 401] width 116 height 16
click at [408, 382] on icon at bounding box center [406, 380] width 10 height 10
type input "1"
click at [384, 160] on div "Choose contact" at bounding box center [390, 159] width 58 height 12
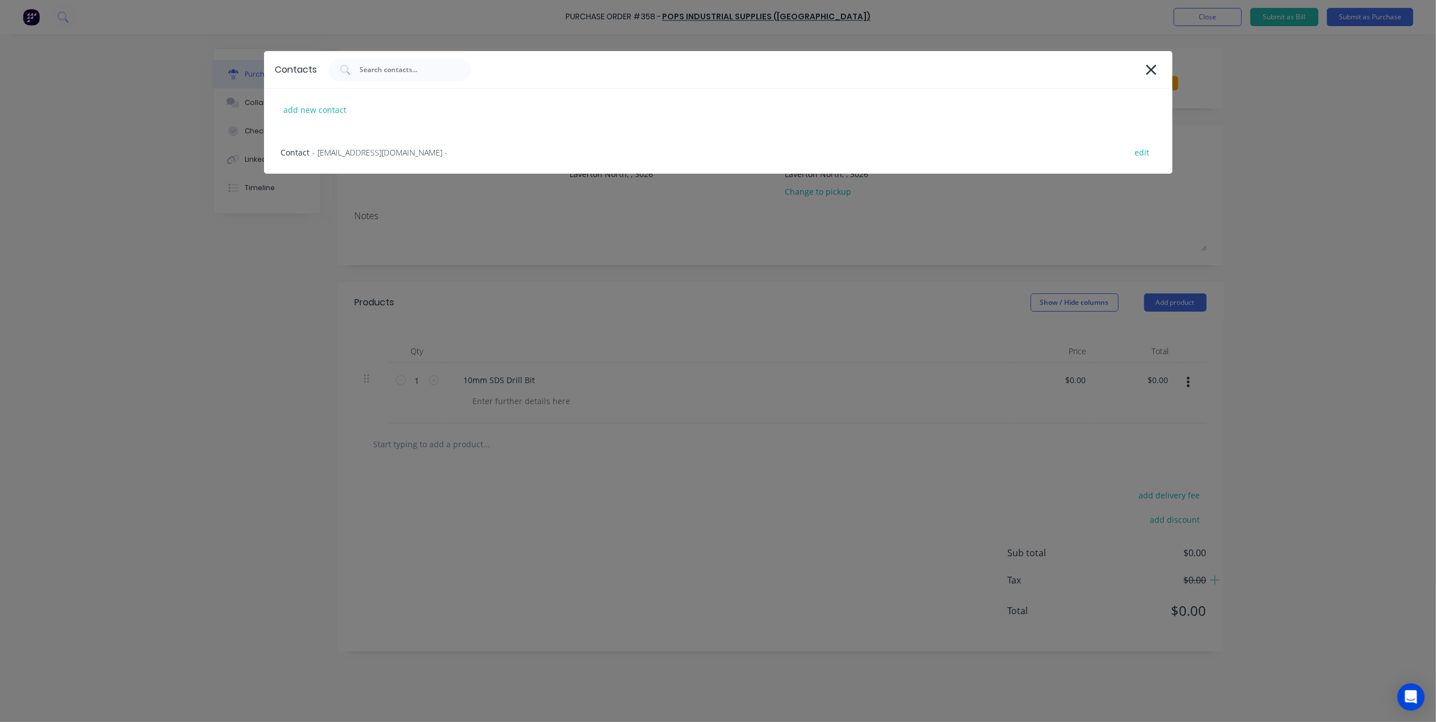
click at [384, 160] on div "Contact - accounts1@popsind.com.au - edit" at bounding box center [718, 152] width 908 height 43
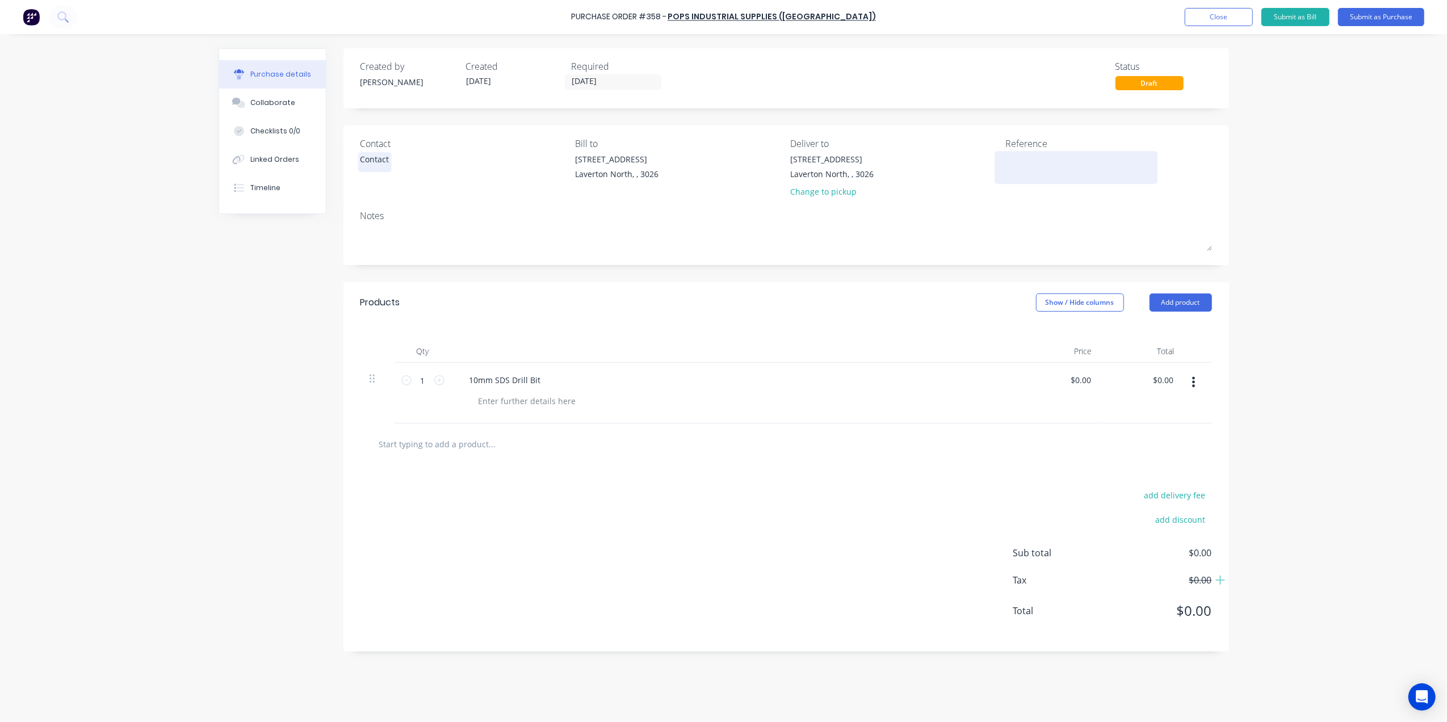
click at [1014, 162] on textarea at bounding box center [1077, 166] width 142 height 26
type textarea "Abbin"
type textarea "x"
type textarea "Abbin"
type textarea "x"
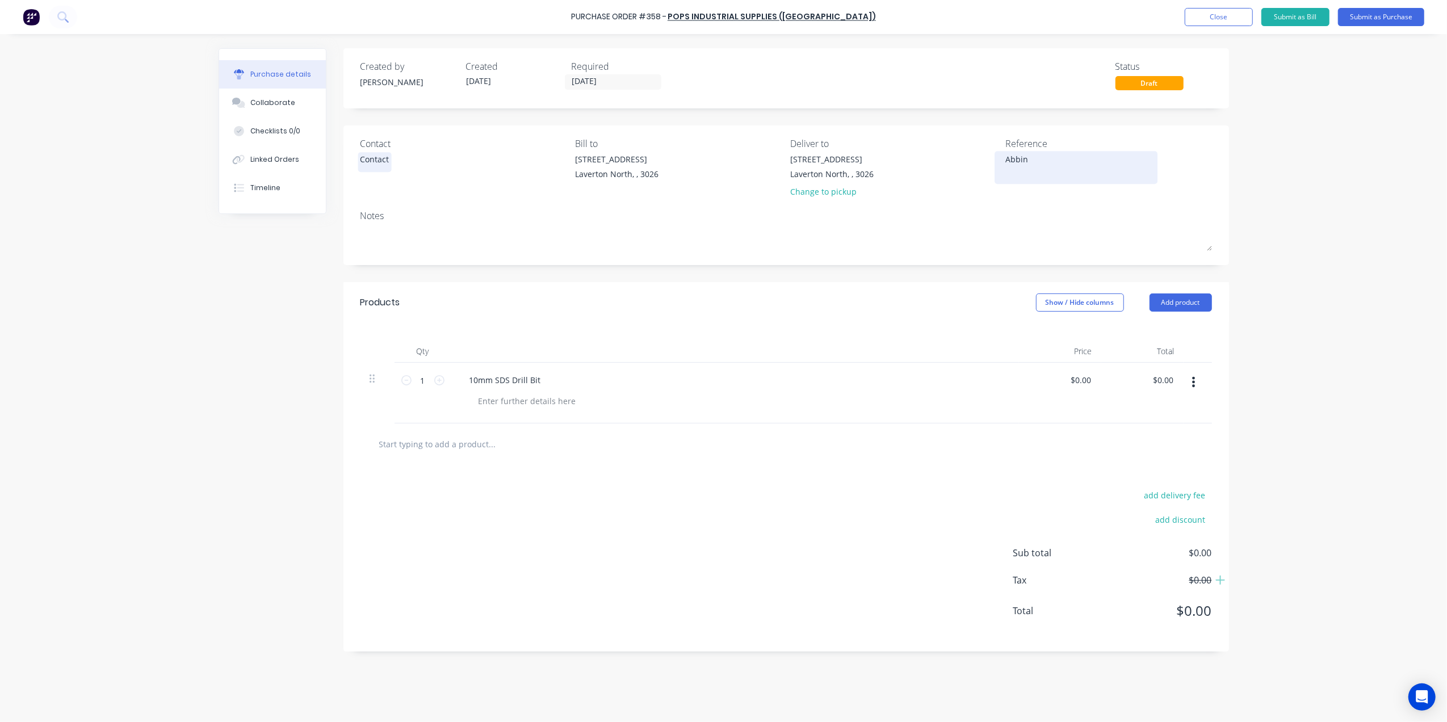
type textarea "Abbin F"
type textarea "x"
type textarea "Abbin Fl"
type textarea "x"
type textarea "Abbin Flo"
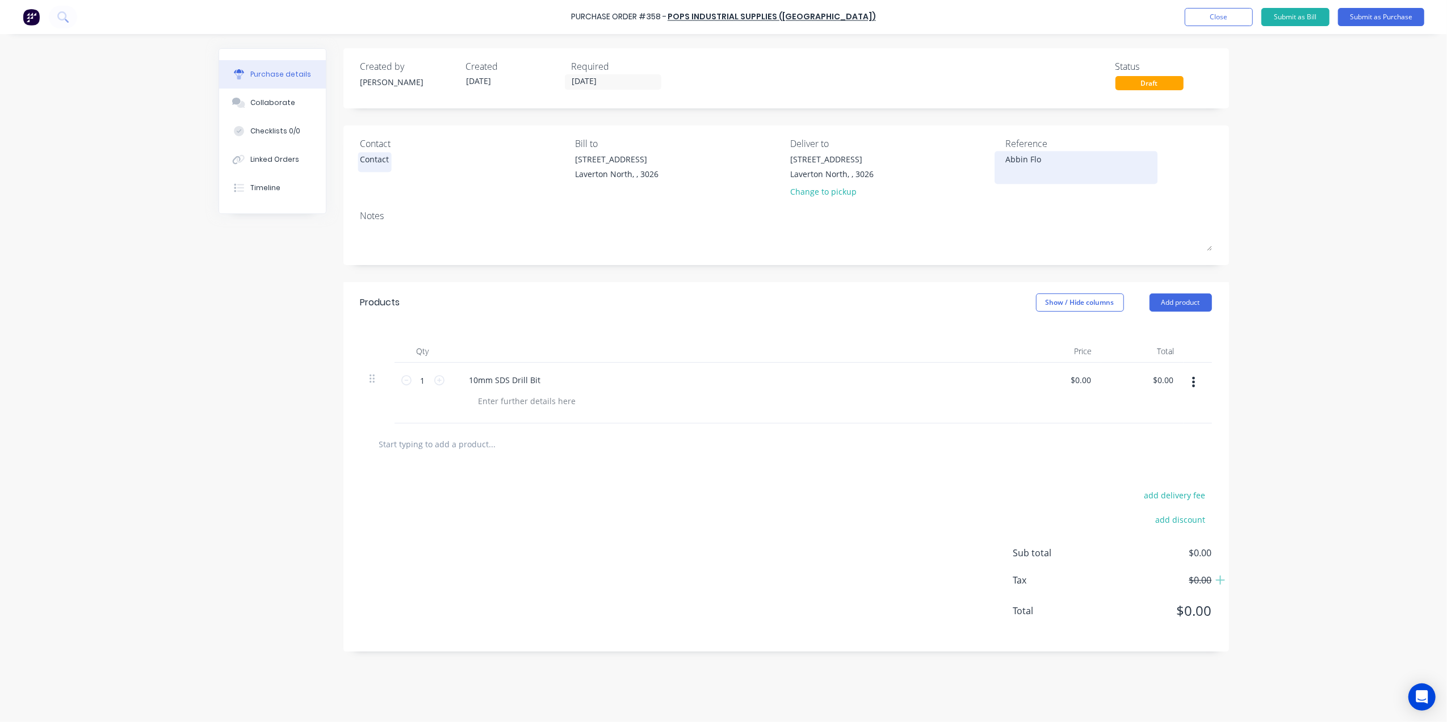
type textarea "x"
type textarea "Abbin Floo"
type textarea "x"
type textarea "Abbin Floor"
type textarea "x"
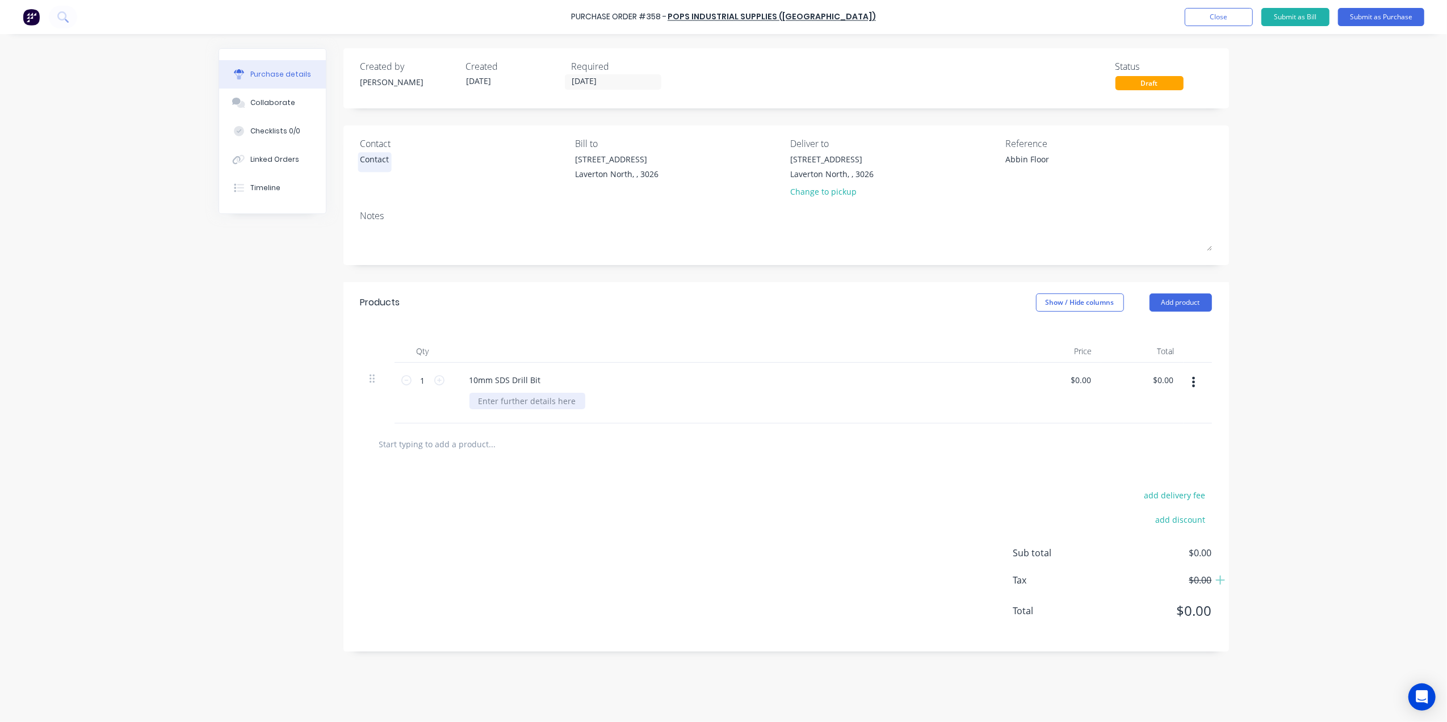
type textarea "Abbin Floor"
click at [552, 400] on div at bounding box center [528, 401] width 116 height 16
click at [827, 192] on div "Change to pickup" at bounding box center [831, 192] width 83 height 12
click at [1168, 294] on button "Add product" at bounding box center [1181, 293] width 62 height 18
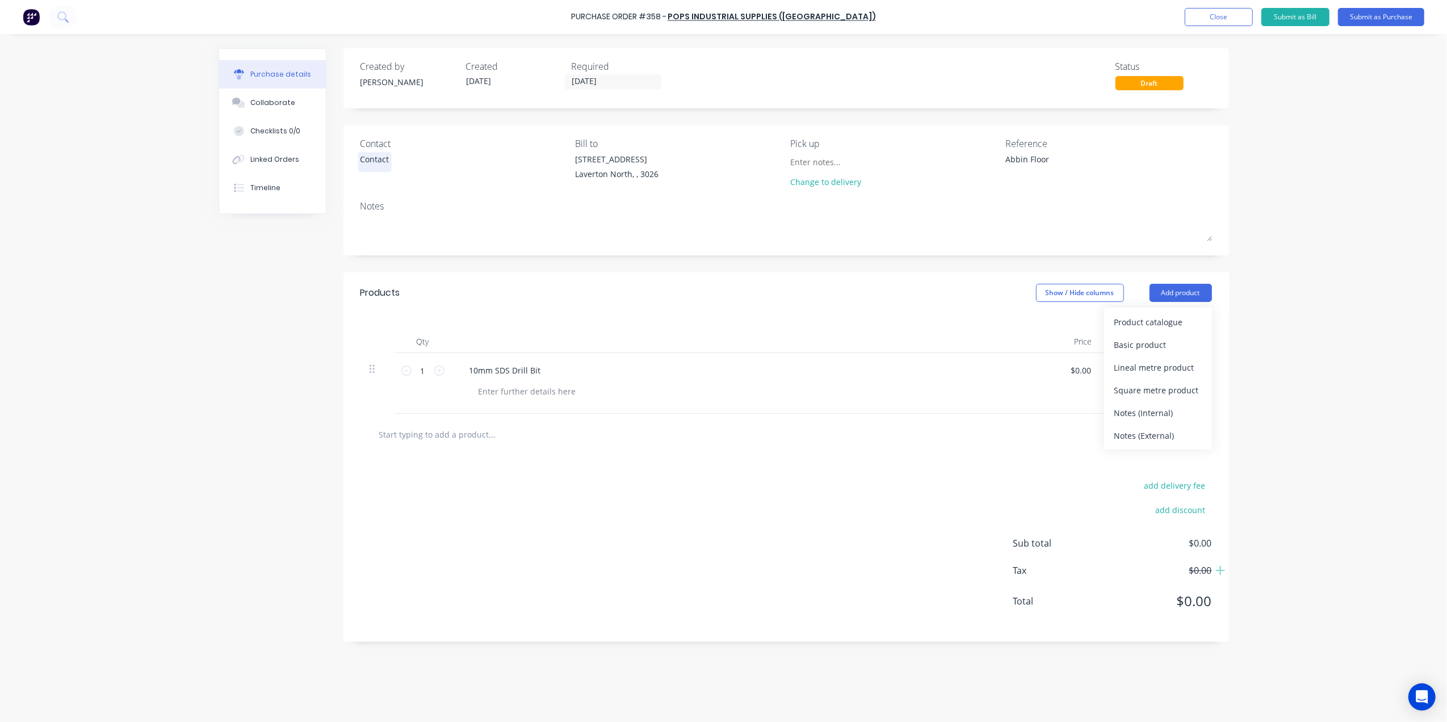
click at [1364, 3] on div "Purchase Order #358 - Pops Industrial Supplies (Swanston) Add product Close Sub…" at bounding box center [723, 17] width 1447 height 34
click at [1363, 7] on div "Purchase Order #358 - Pops Industrial Supplies (Swanston) Add product Close Sub…" at bounding box center [723, 17] width 1447 height 34
click at [1366, 17] on button "Submit as Purchase" at bounding box center [1381, 17] width 86 height 18
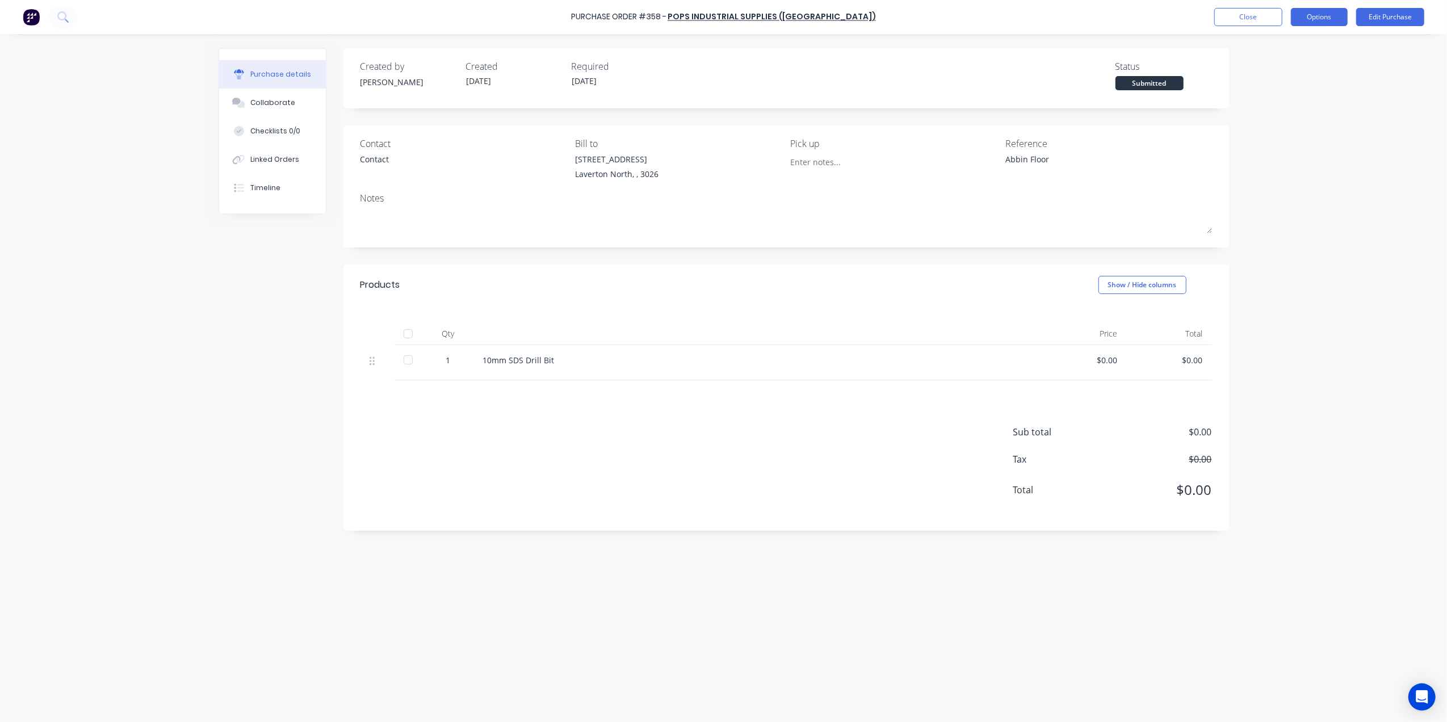
click at [1311, 16] on button "Options" at bounding box center [1319, 17] width 57 height 18
click at [1296, 52] on div "Print / Email" at bounding box center [1293, 46] width 87 height 16
click at [1290, 96] on div "Without pricing" at bounding box center [1293, 91] width 87 height 16
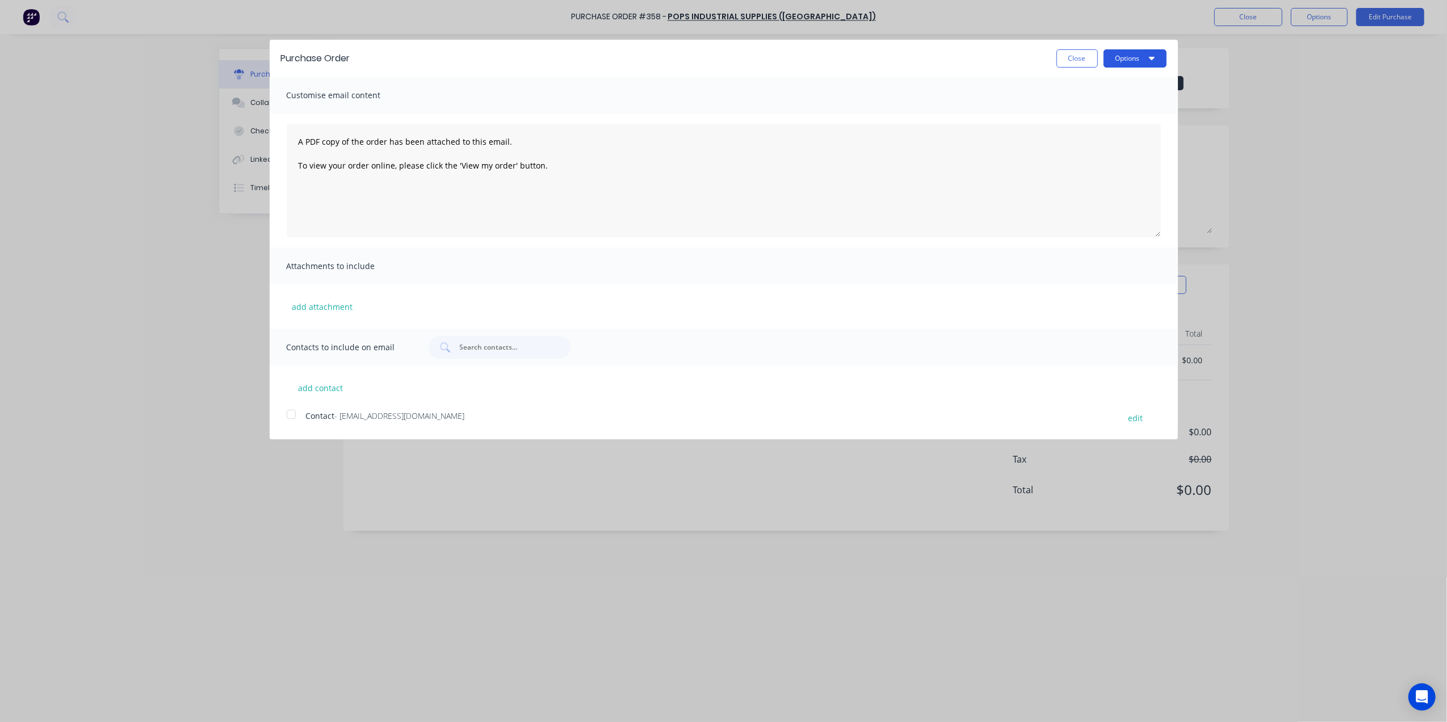
click at [1140, 65] on button "Options" at bounding box center [1135, 58] width 63 height 18
click at [1121, 79] on div "Print" at bounding box center [1112, 87] width 87 height 16
click at [1075, 52] on button "Close" at bounding box center [1077, 58] width 41 height 18
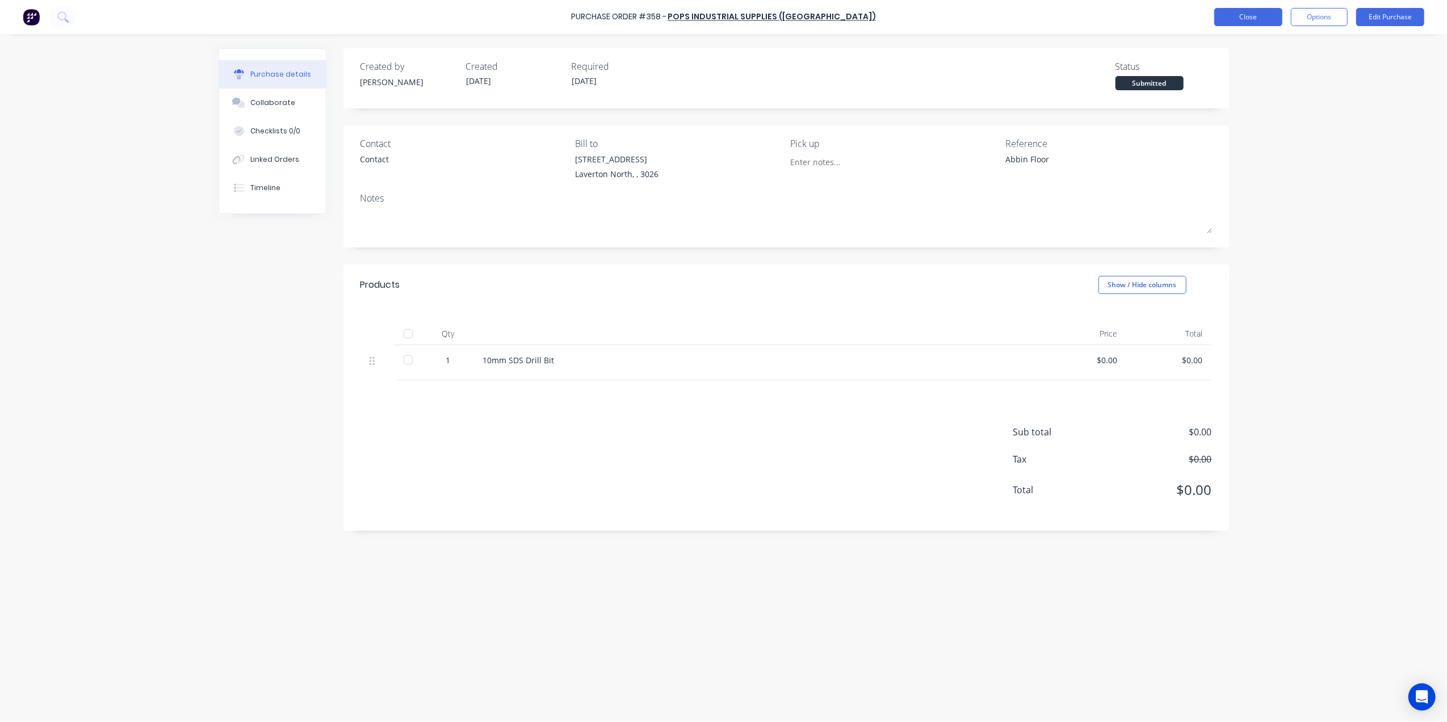
click at [1236, 23] on button "Close" at bounding box center [1249, 17] width 68 height 18
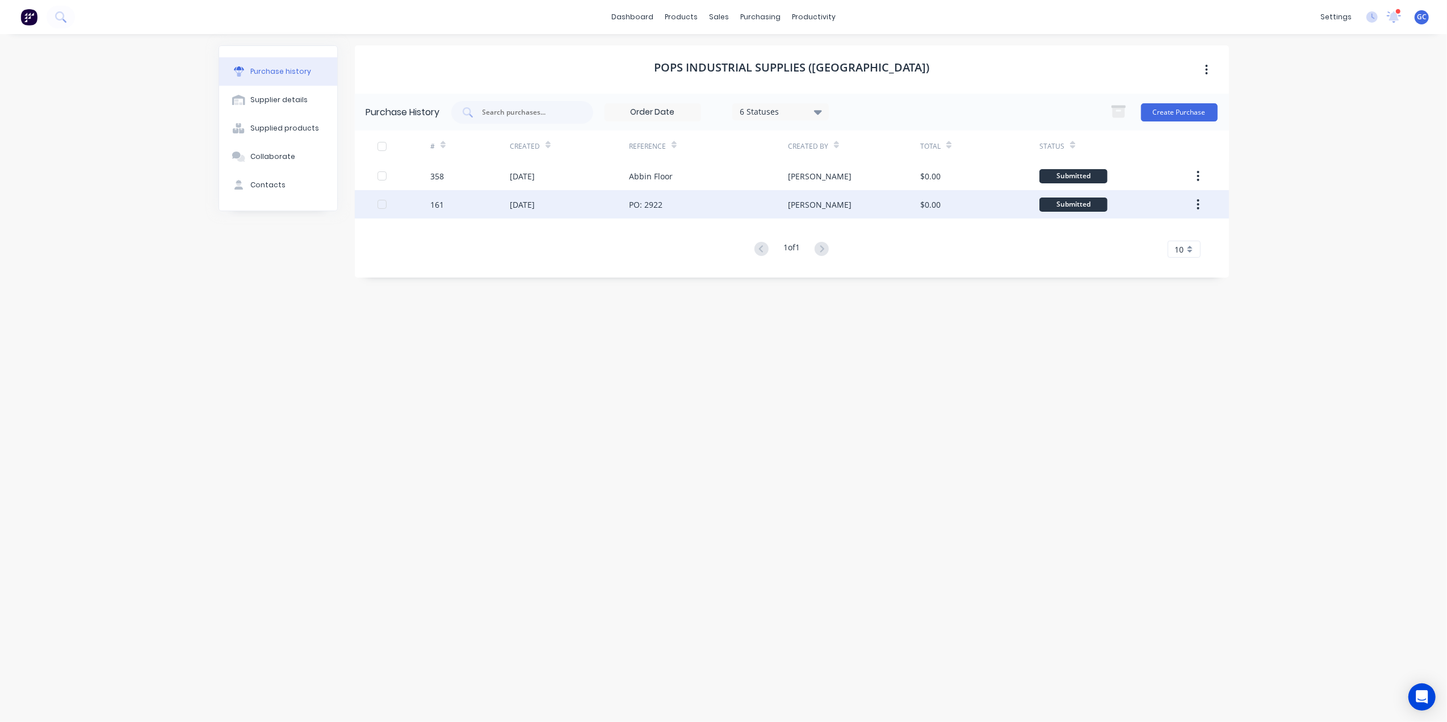
click at [790, 204] on div "[PERSON_NAME]" at bounding box center [820, 205] width 64 height 12
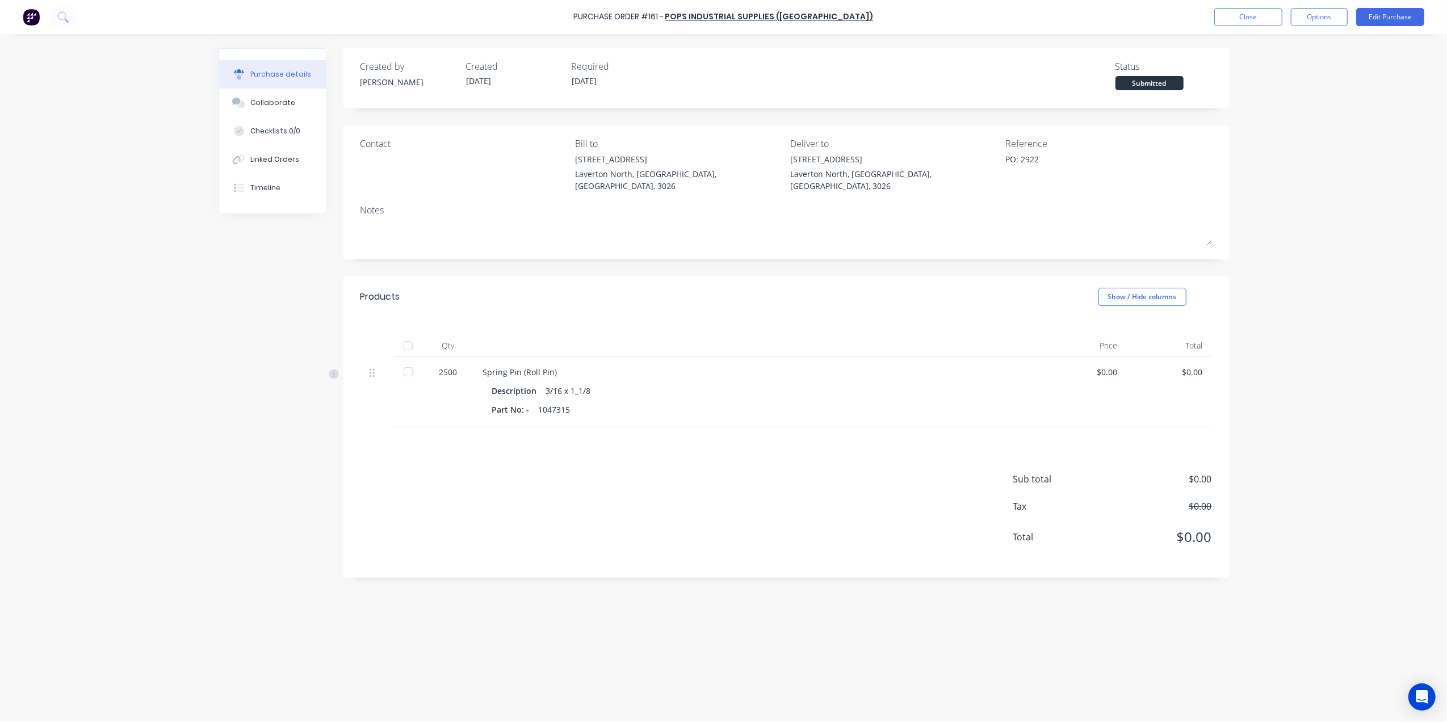
click at [412, 337] on div at bounding box center [408, 345] width 23 height 23
type textarea "x"
click at [1224, 20] on button "Close" at bounding box center [1249, 17] width 68 height 18
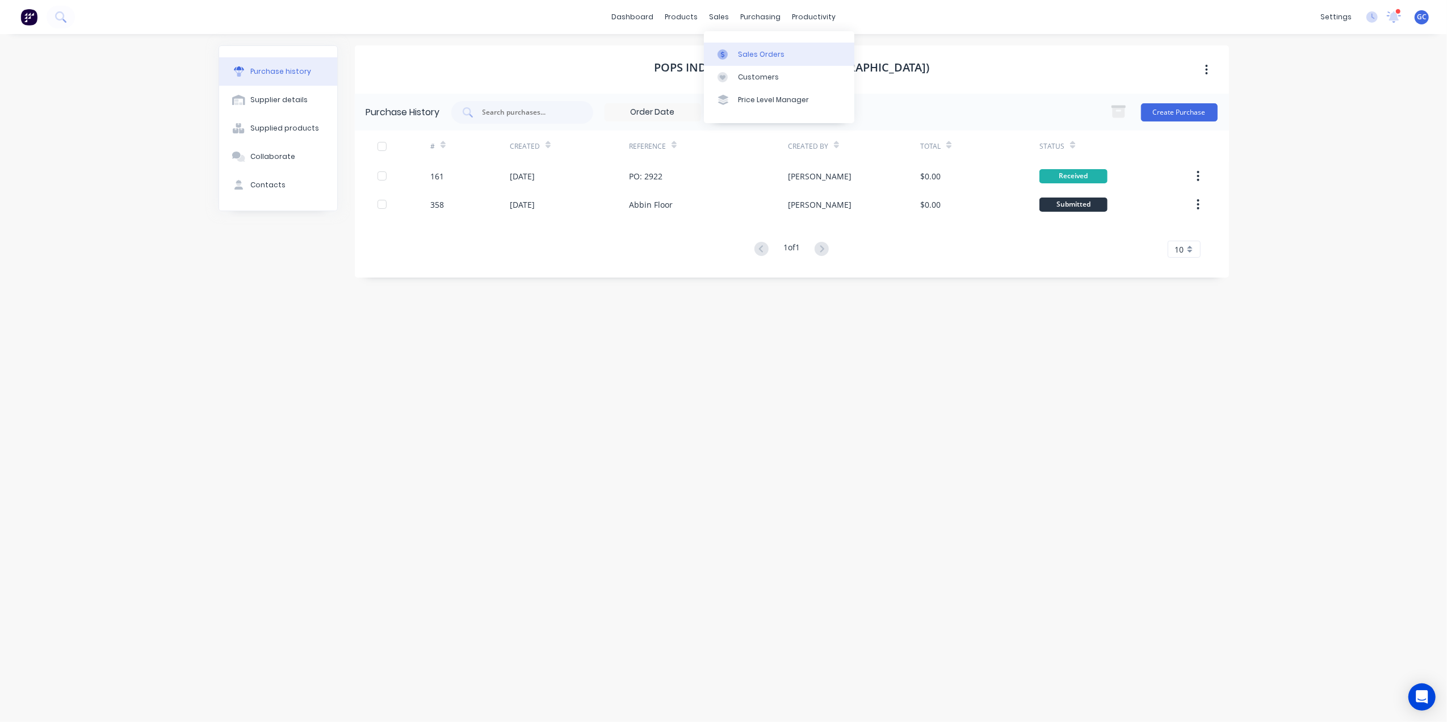
click at [740, 48] on link "Sales Orders" at bounding box center [779, 54] width 150 height 23
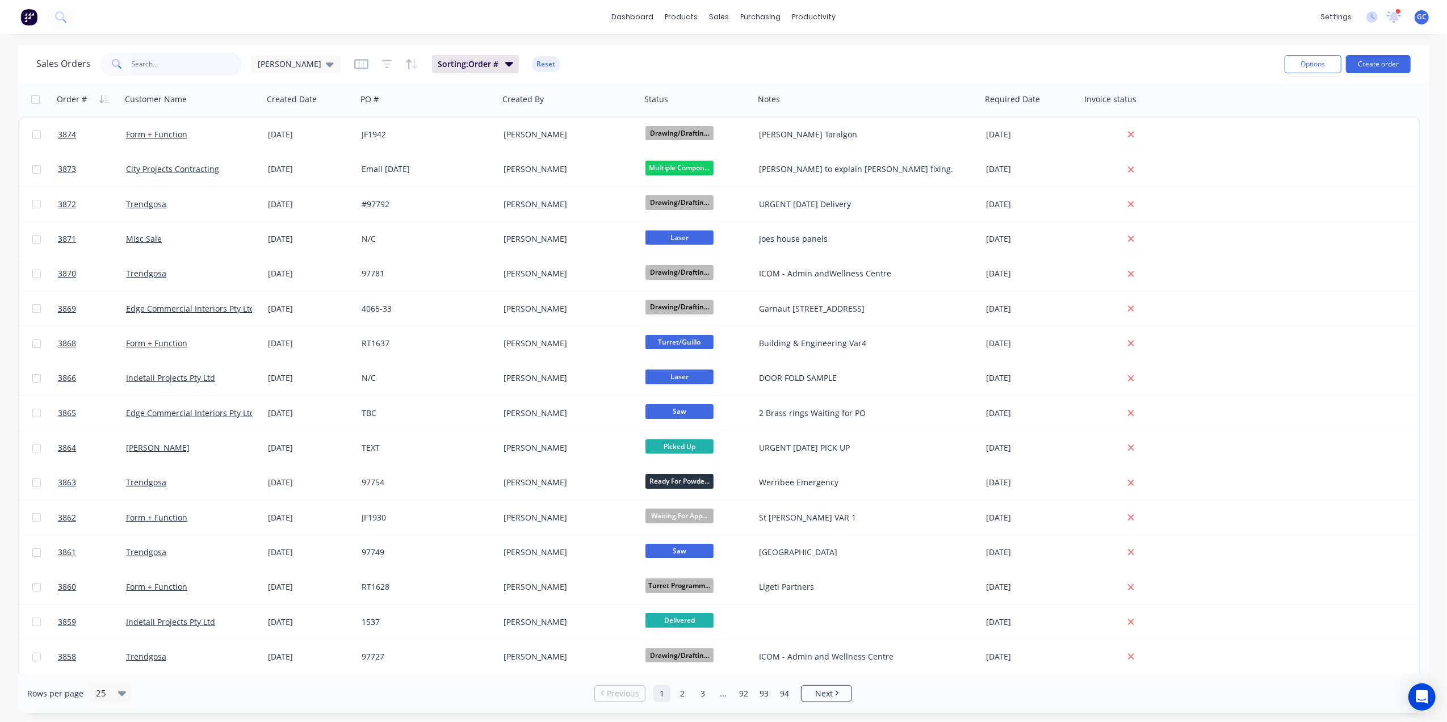
click at [195, 60] on input "text" at bounding box center [187, 64] width 111 height 23
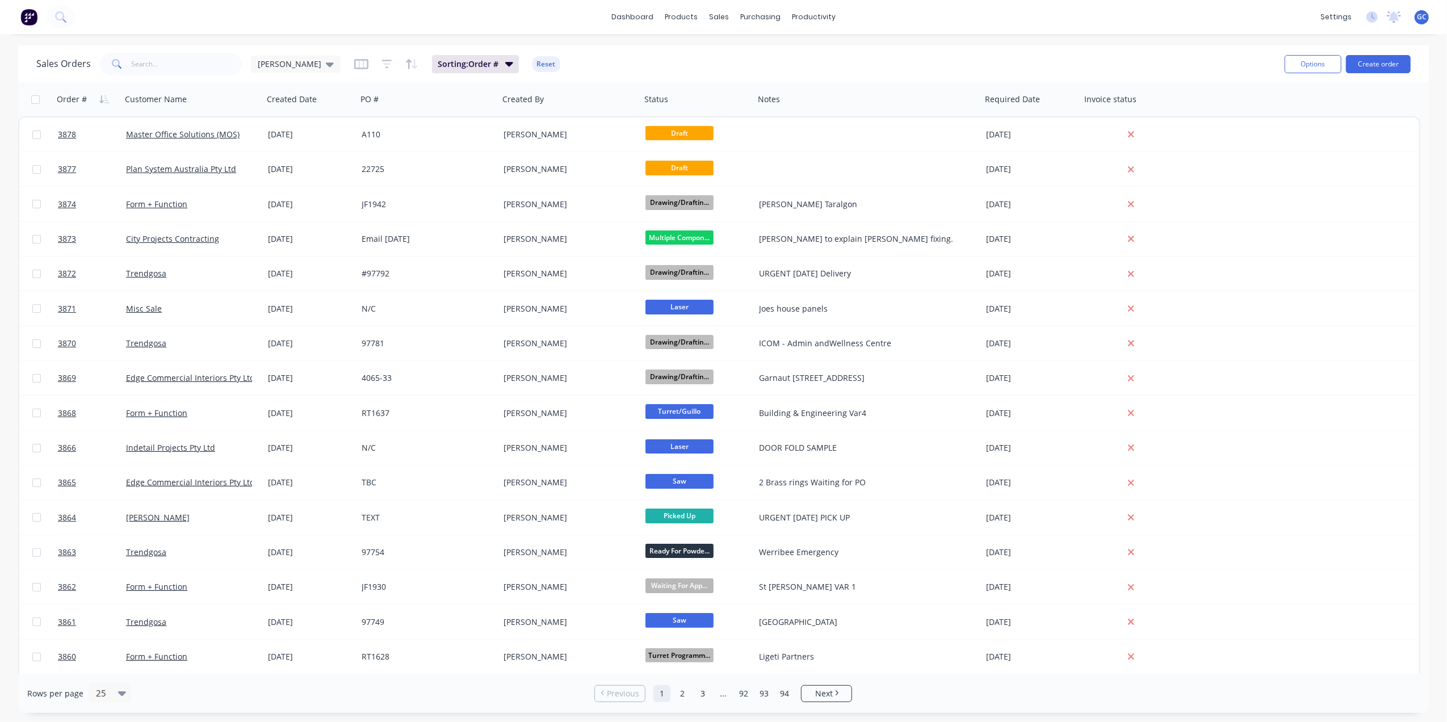
click at [192, 41] on div "dashboard products sales purchasing productivity dashboard products Product Cat…" at bounding box center [723, 361] width 1447 height 722
click at [150, 67] on input "text" at bounding box center [187, 64] width 111 height 23
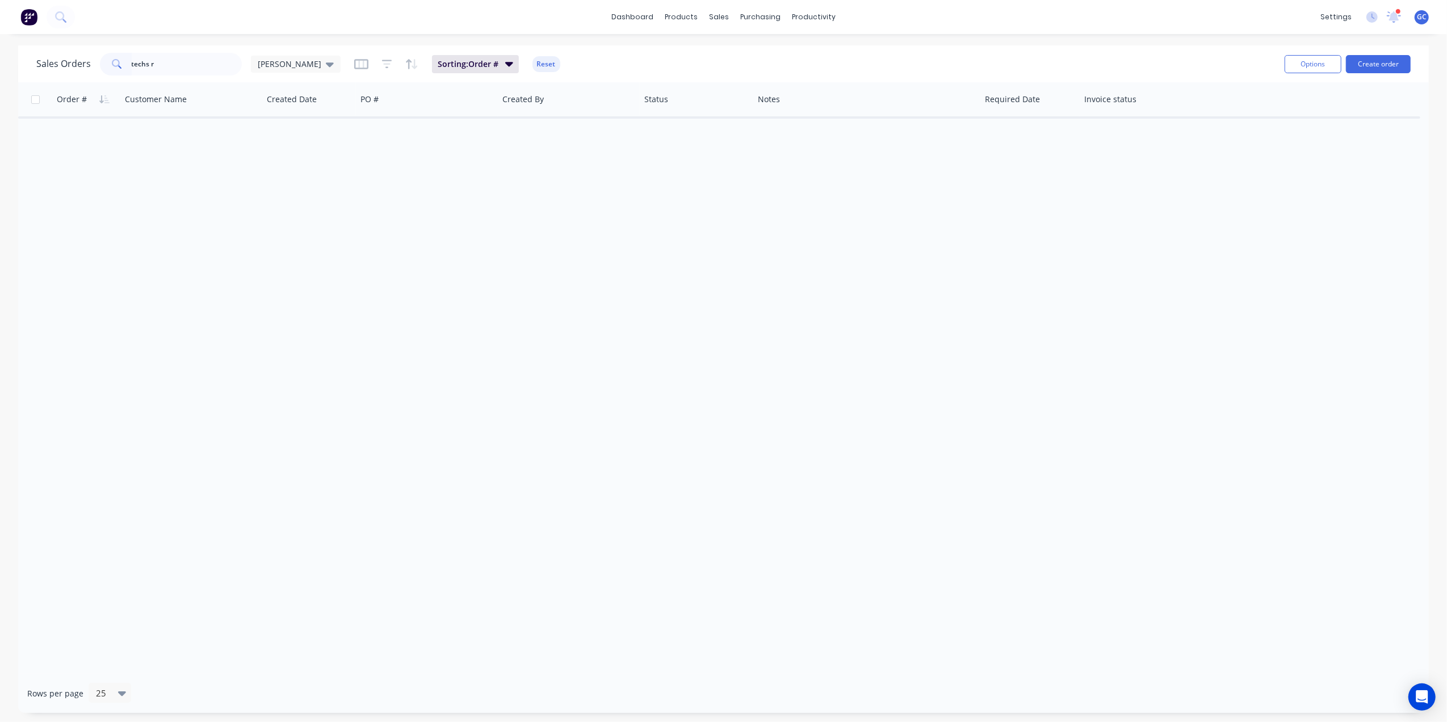
drag, startPoint x: 194, startPoint y: 49, endPoint x: 185, endPoint y: 67, distance: 20.1
click at [186, 66] on div "Sales Orders techs r [PERSON_NAME]: Order # Reset Options Create order" at bounding box center [723, 63] width 1411 height 37
click at [185, 67] on input "techs r" at bounding box center [187, 64] width 111 height 23
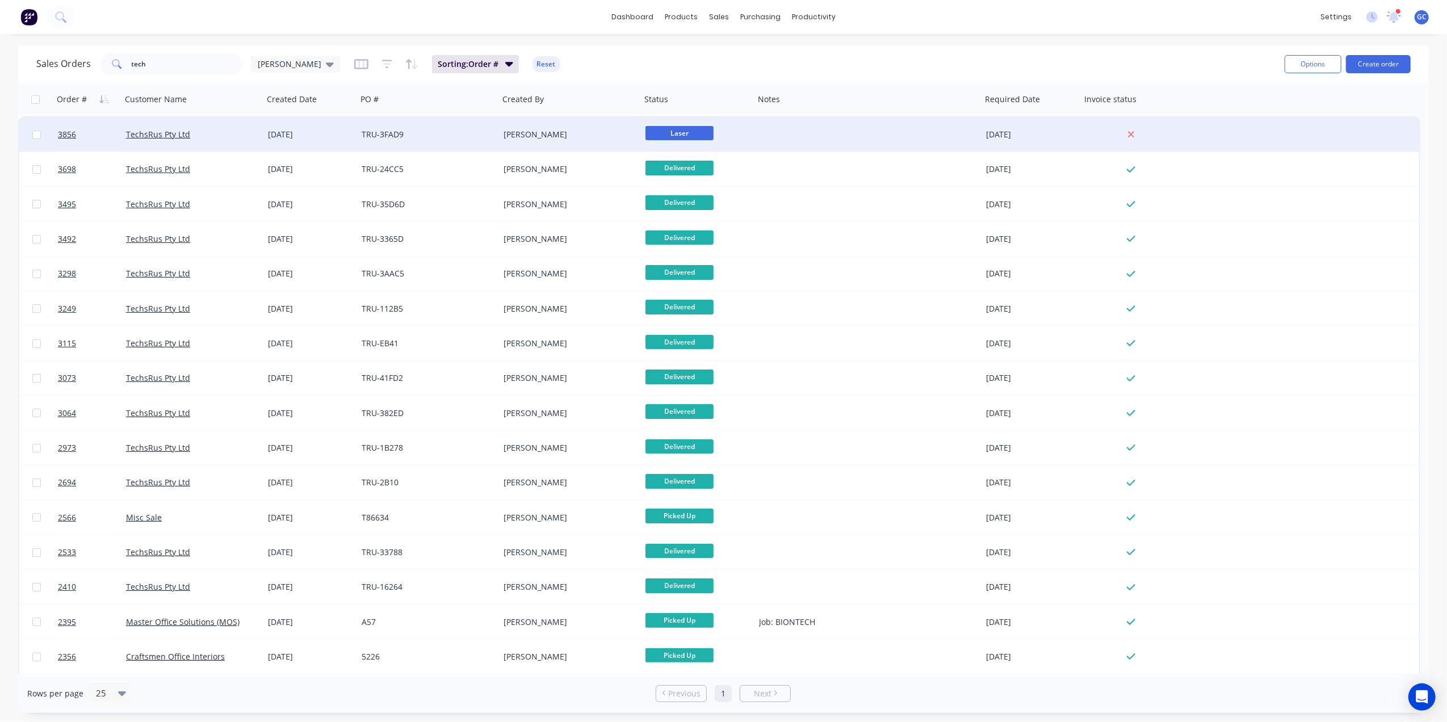
click at [665, 129] on span "Laser" at bounding box center [680, 133] width 68 height 14
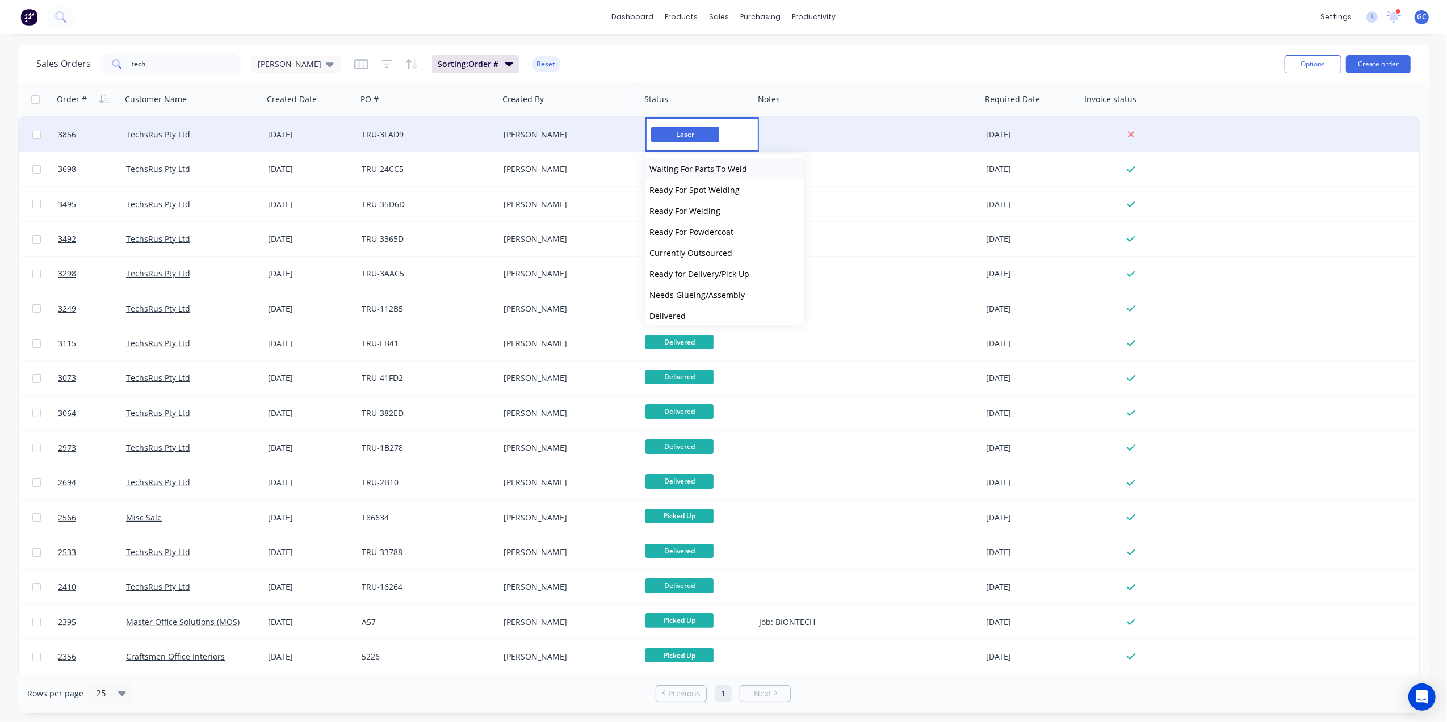
scroll to position [301, 0]
click at [702, 186] on span "Ready For Welding" at bounding box center [685, 183] width 71 height 11
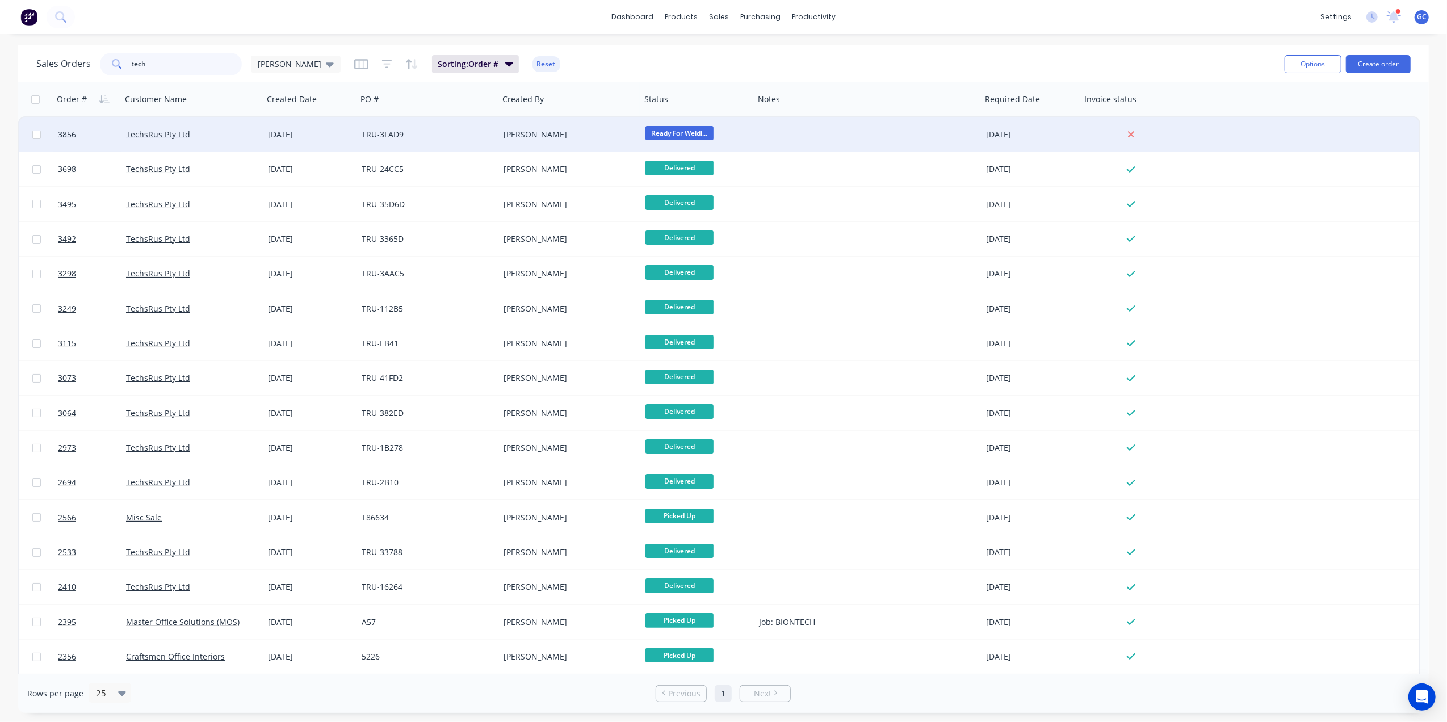
click at [219, 58] on input "tech" at bounding box center [187, 64] width 111 height 23
type input "t"
